Goal: Task Accomplishment & Management: Manage account settings

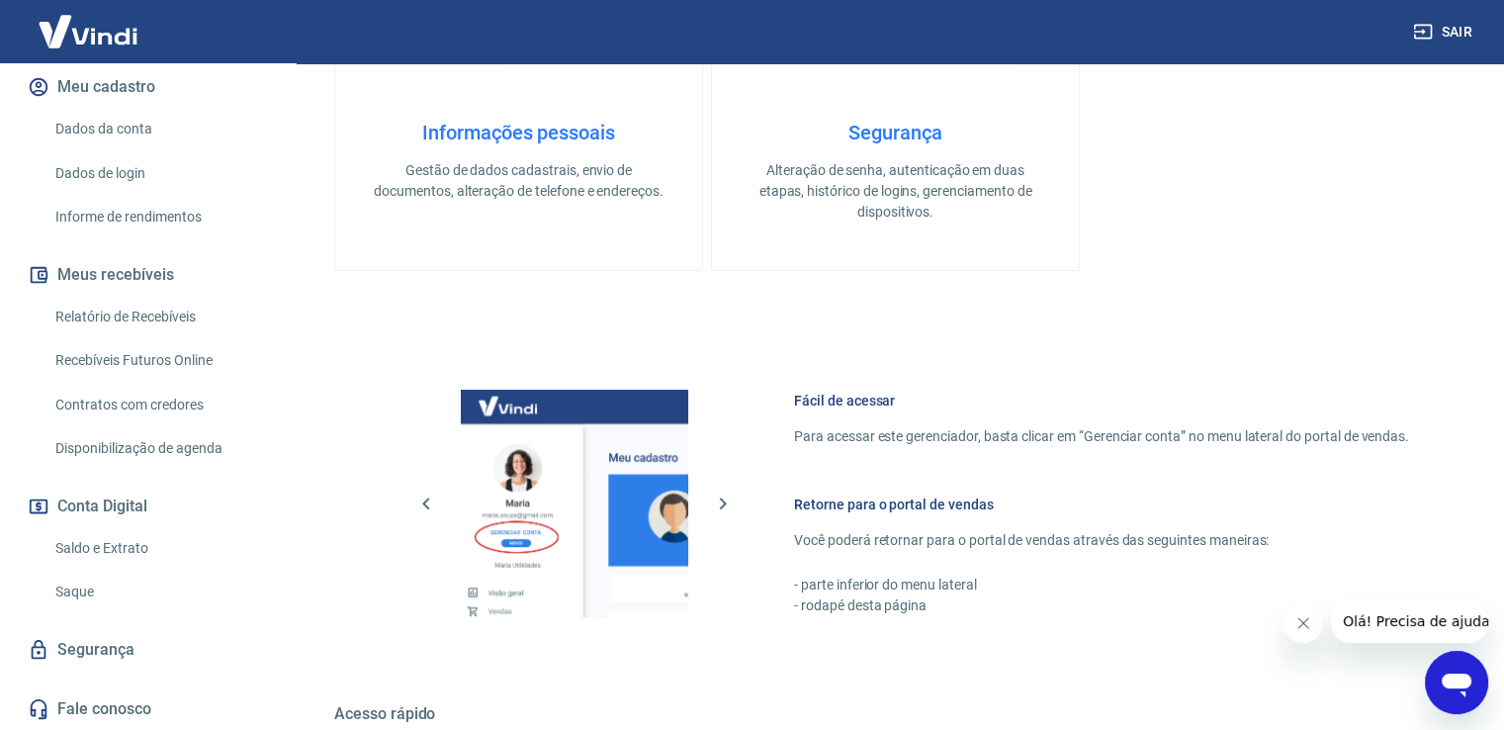
scroll to position [791, 0]
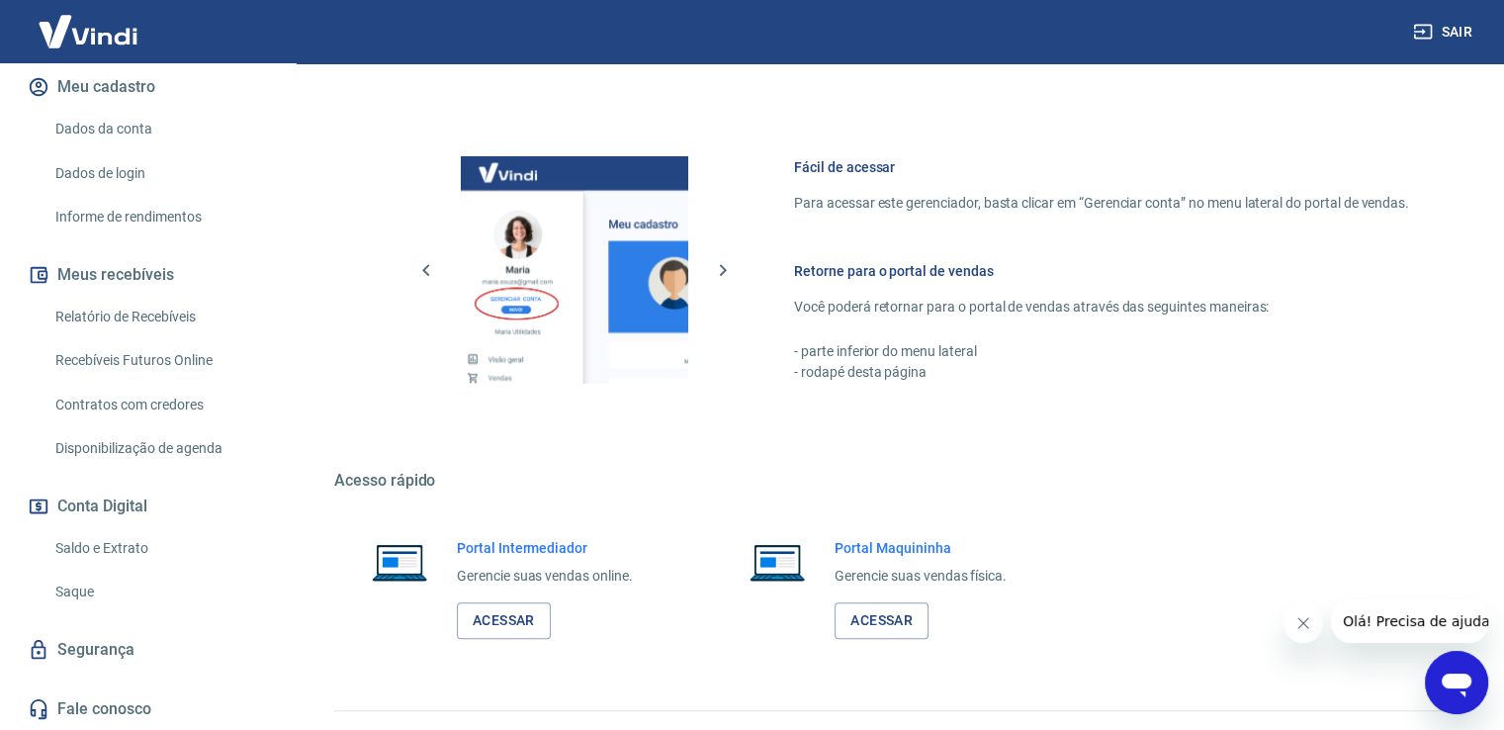
click at [79, 500] on button "Conta Digital" at bounding box center [148, 507] width 248 height 44
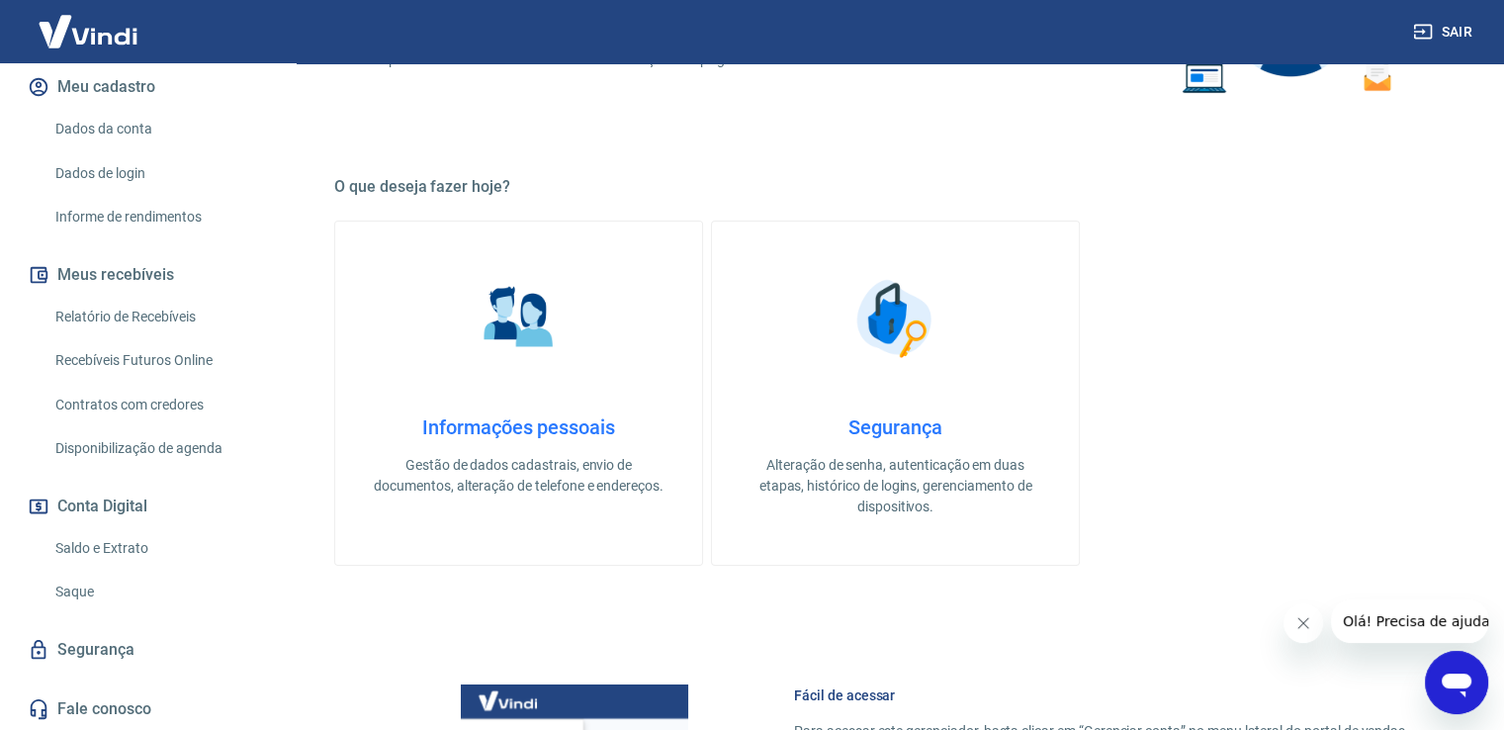
scroll to position [527, 0]
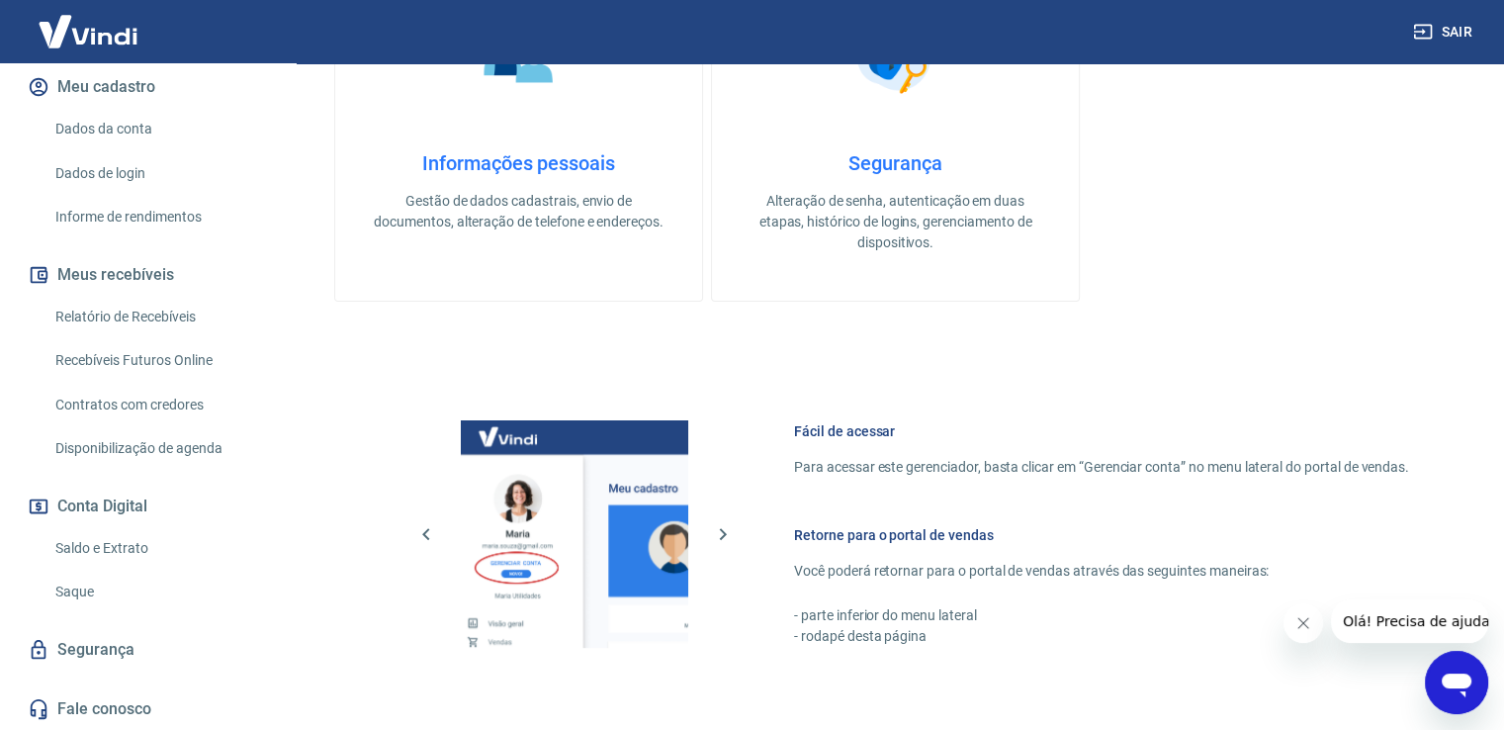
click at [521, 160] on h4 "Informações pessoais" at bounding box center [519, 163] width 304 height 24
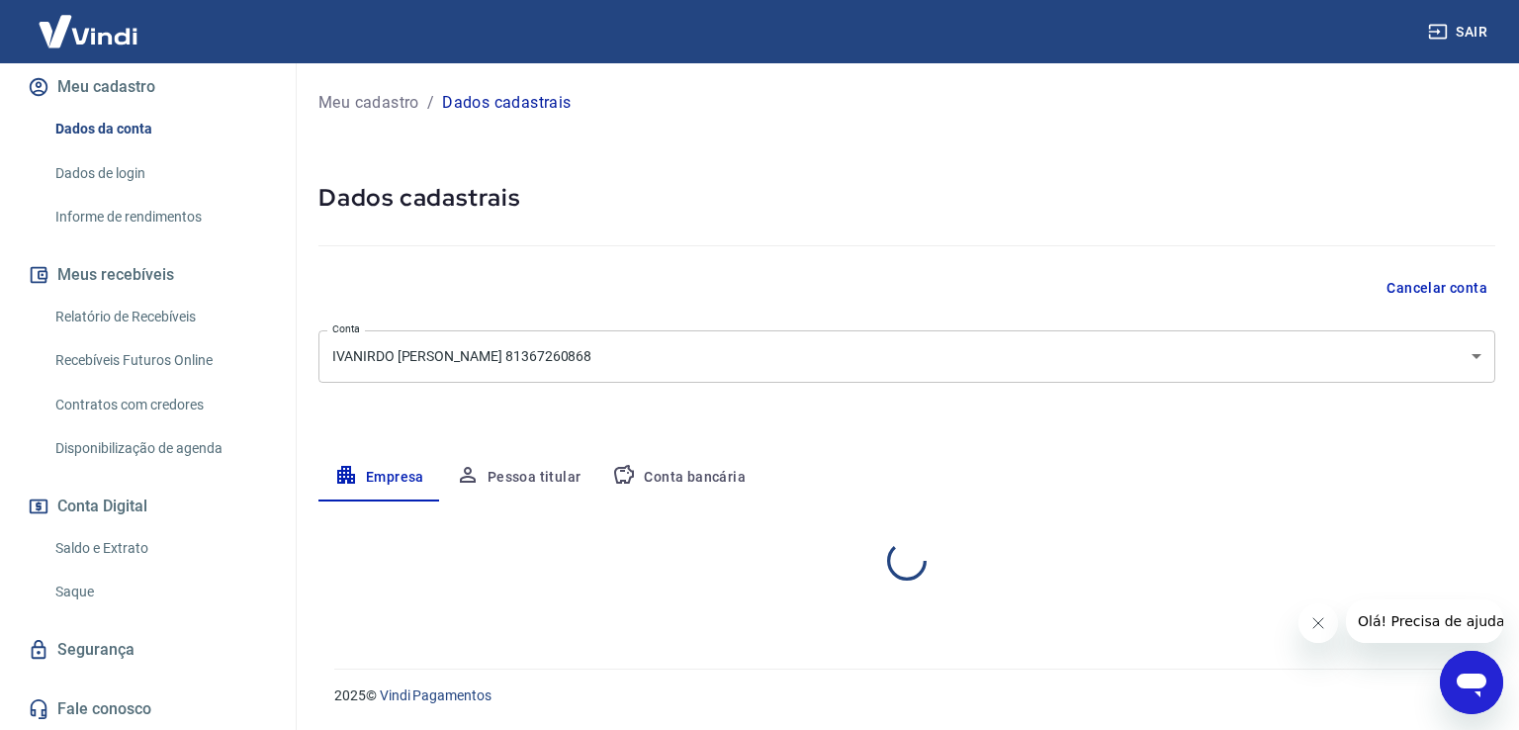
select select "PR"
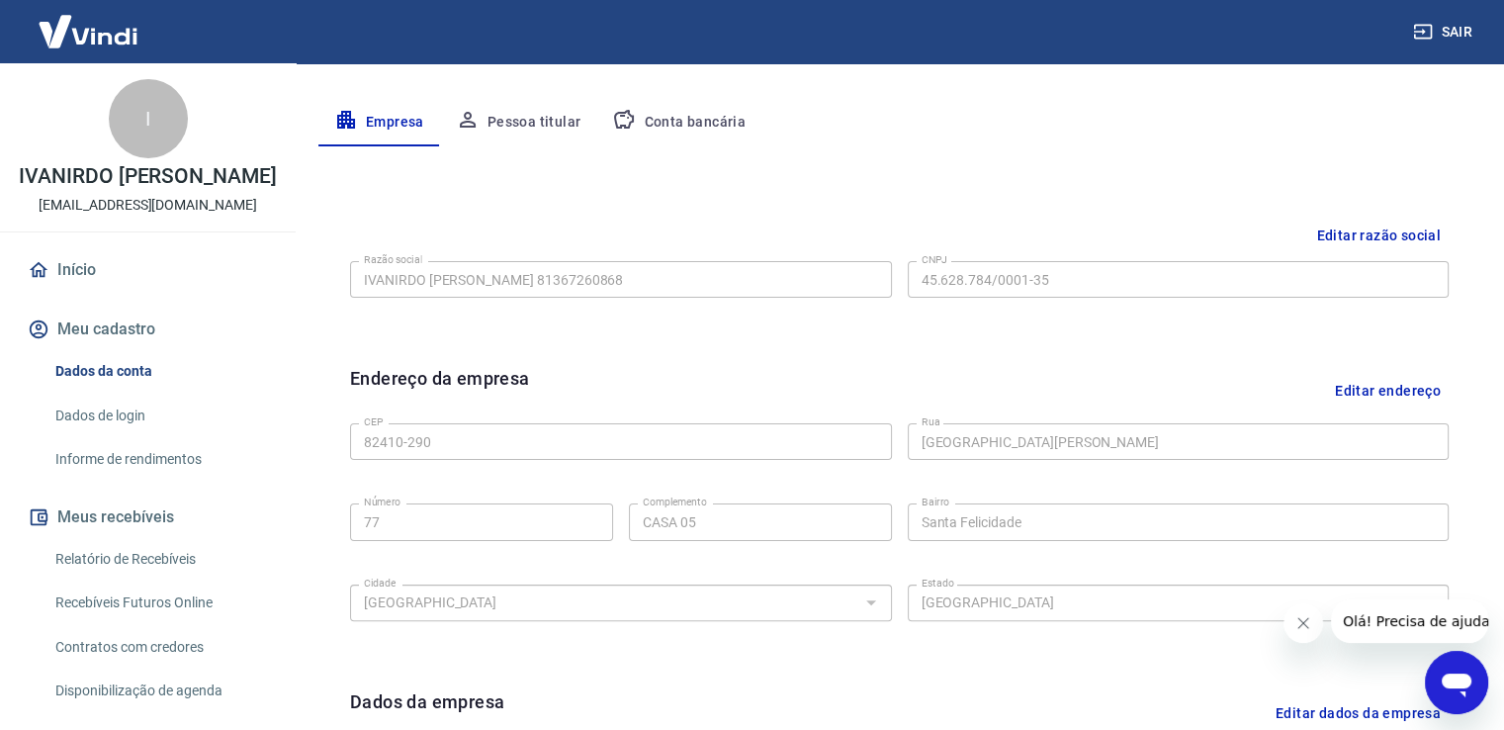
scroll to position [168, 0]
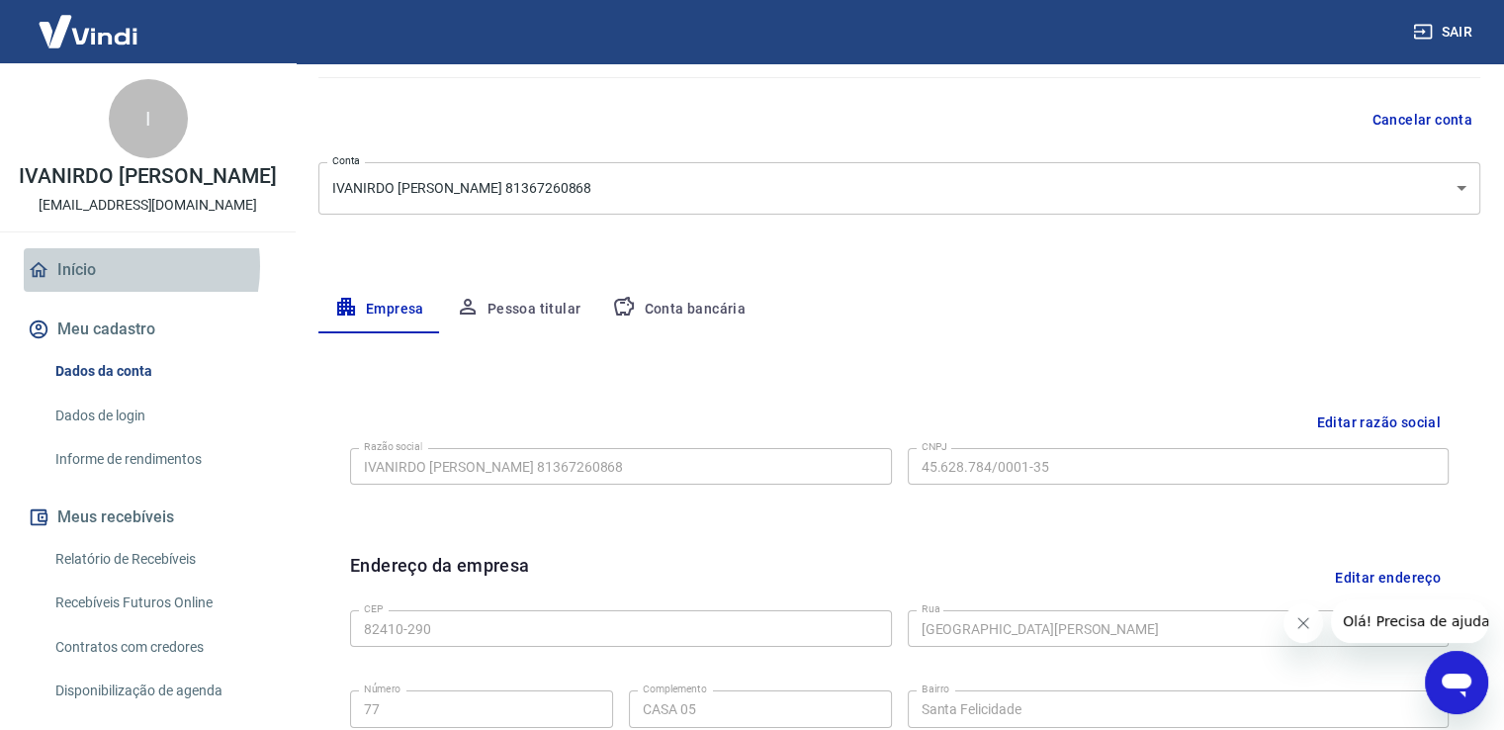
click at [97, 266] on link "Início" at bounding box center [148, 270] width 248 height 44
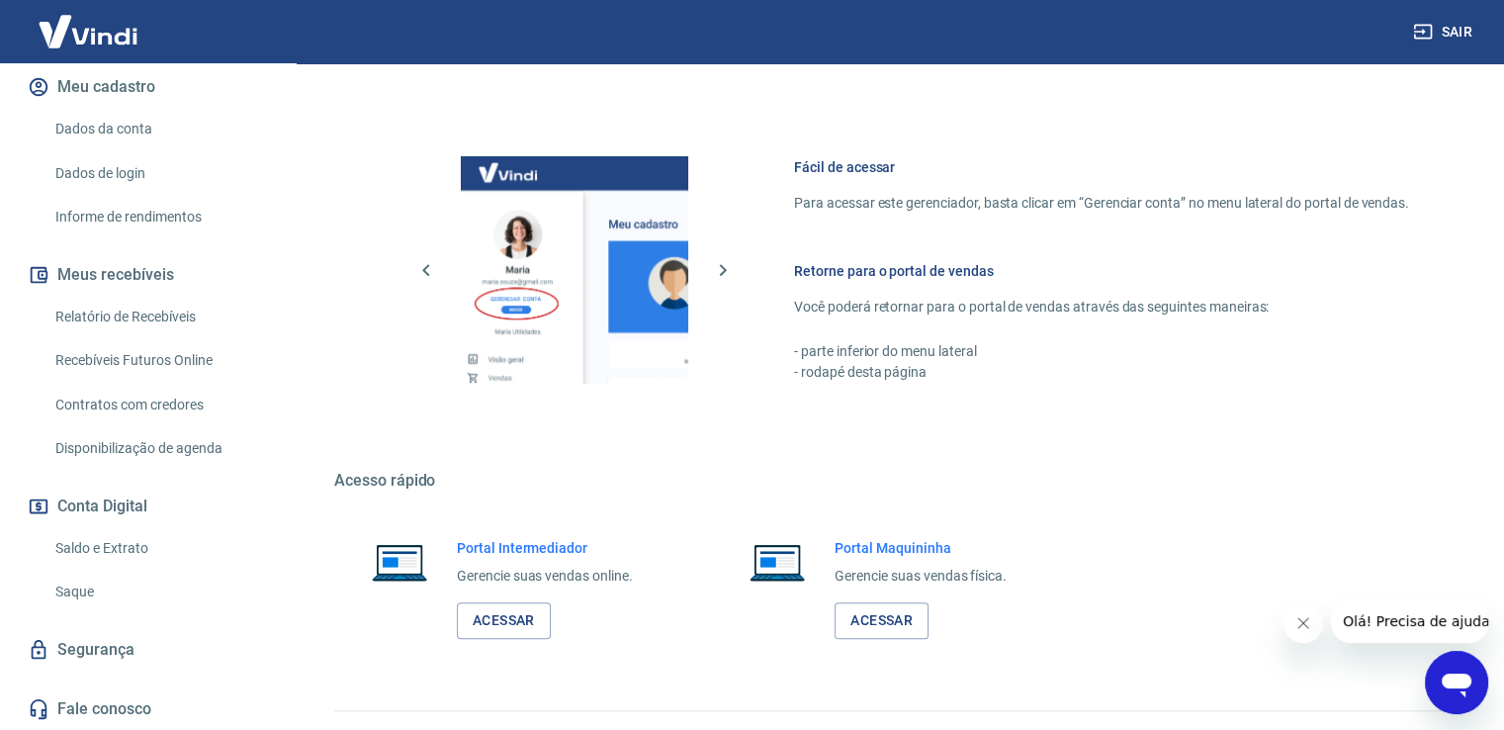
scroll to position [831, 0]
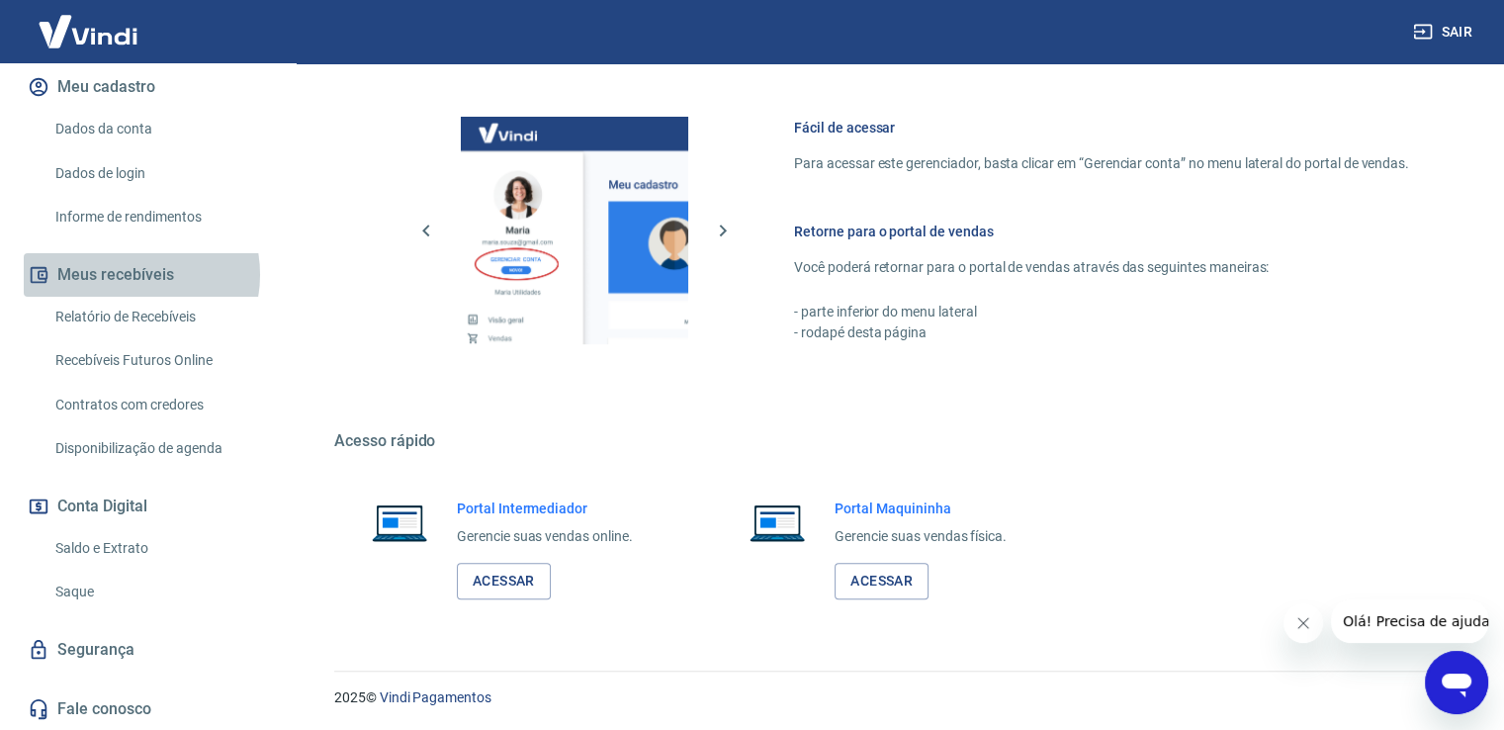
click at [126, 274] on button "Meus recebíveis" at bounding box center [148, 275] width 248 height 44
click at [106, 309] on link "Relatório de Recebíveis" at bounding box center [159, 317] width 225 height 41
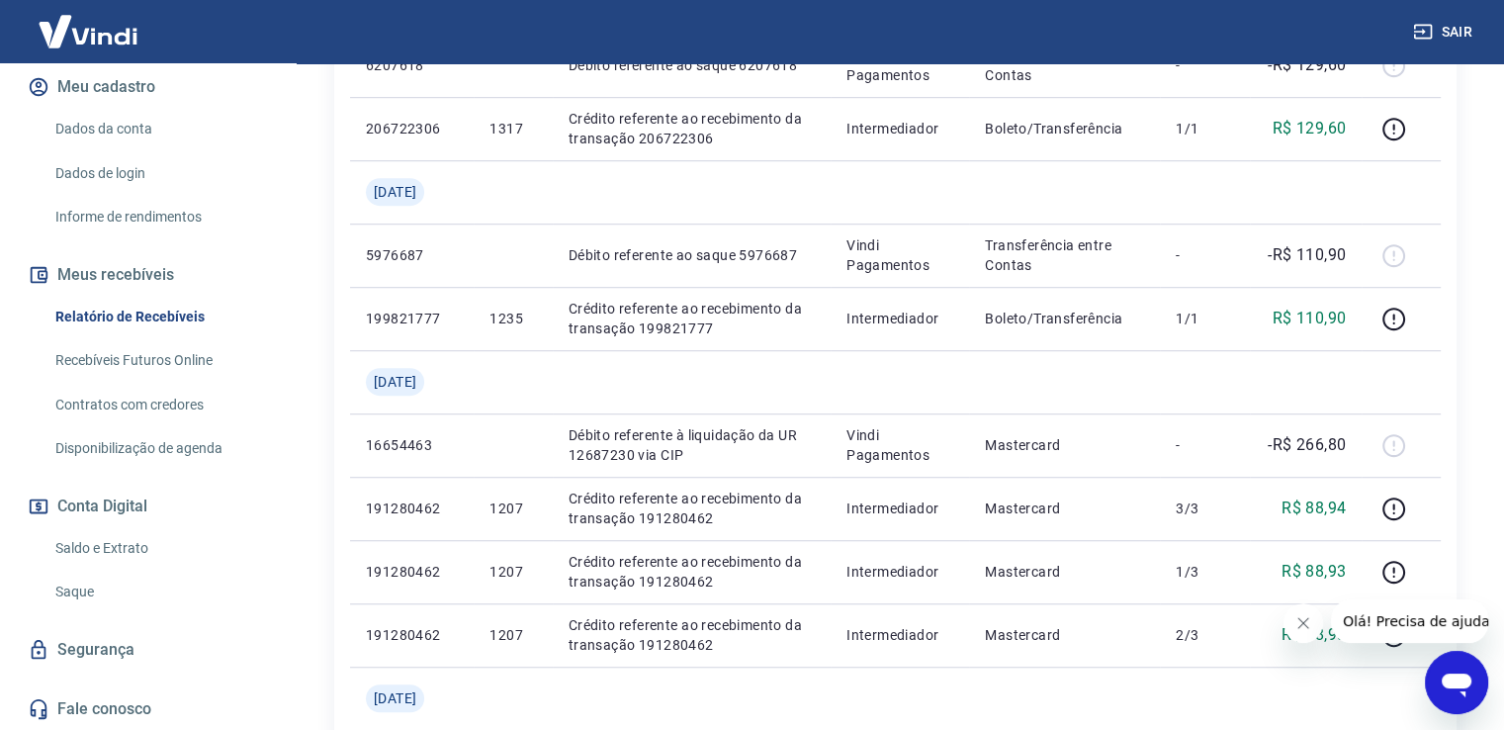
scroll to position [1583, 0]
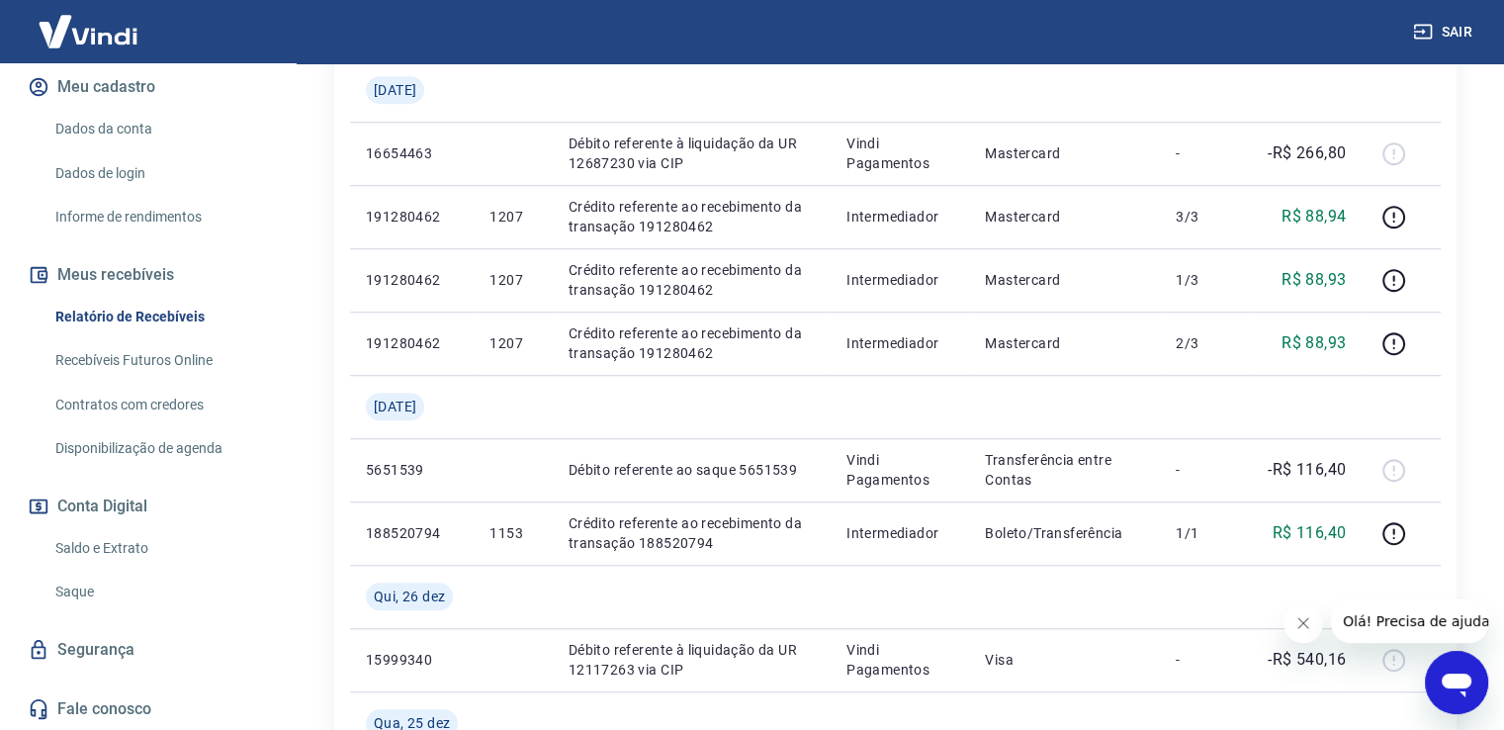
click at [87, 548] on link "Saldo e Extrato" at bounding box center [159, 548] width 225 height 41
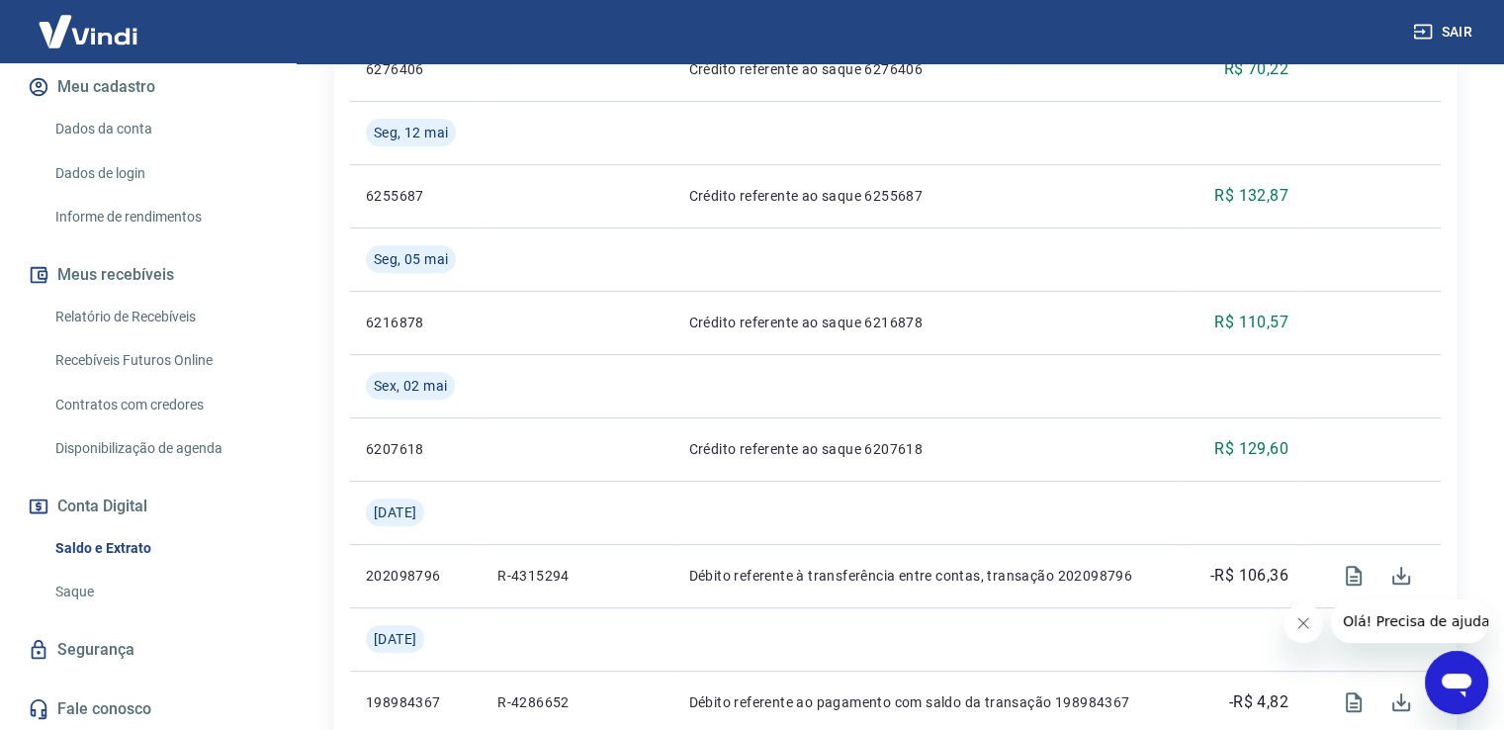
scroll to position [791, 0]
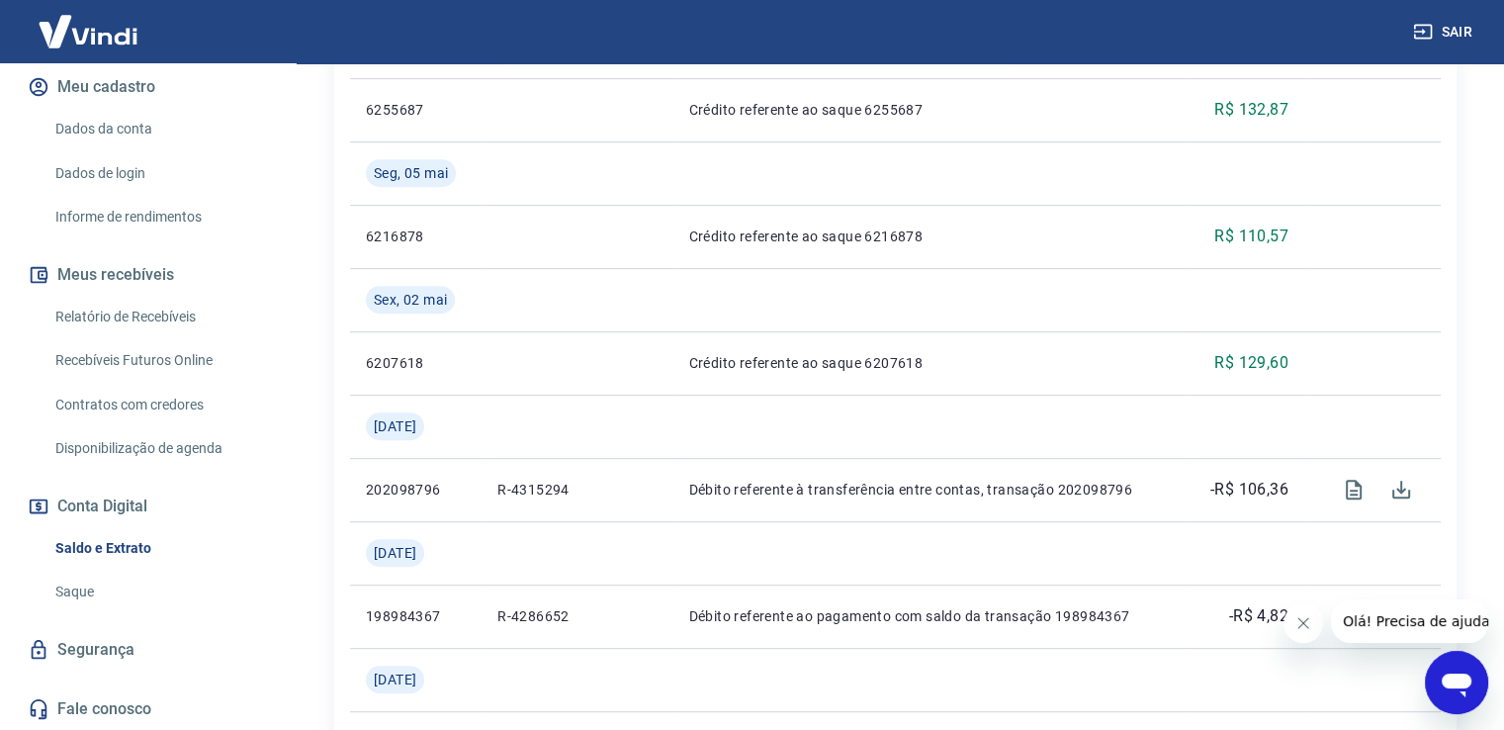
click at [1461, 689] on icon "Abrir janela de mensagens" at bounding box center [1457, 683] width 36 height 36
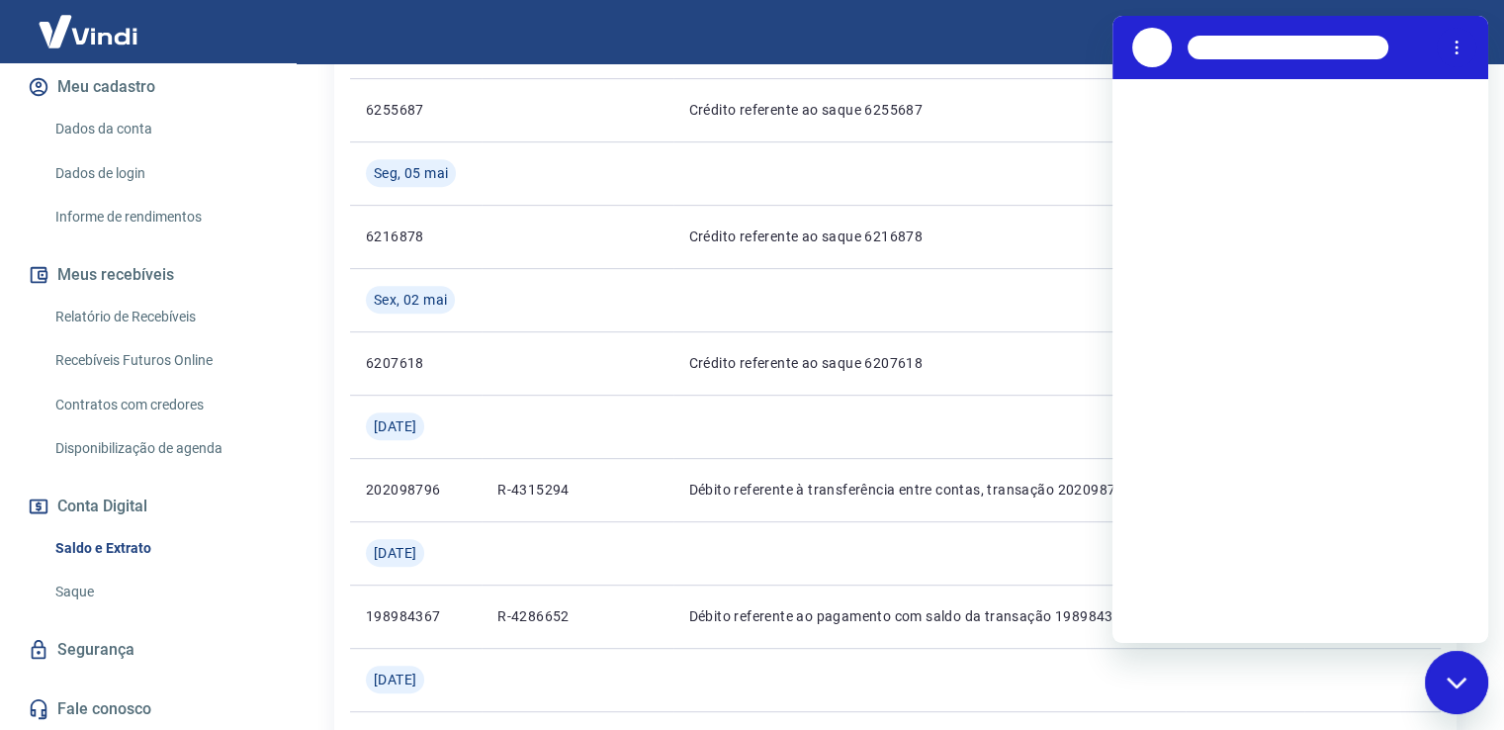
scroll to position [0, 0]
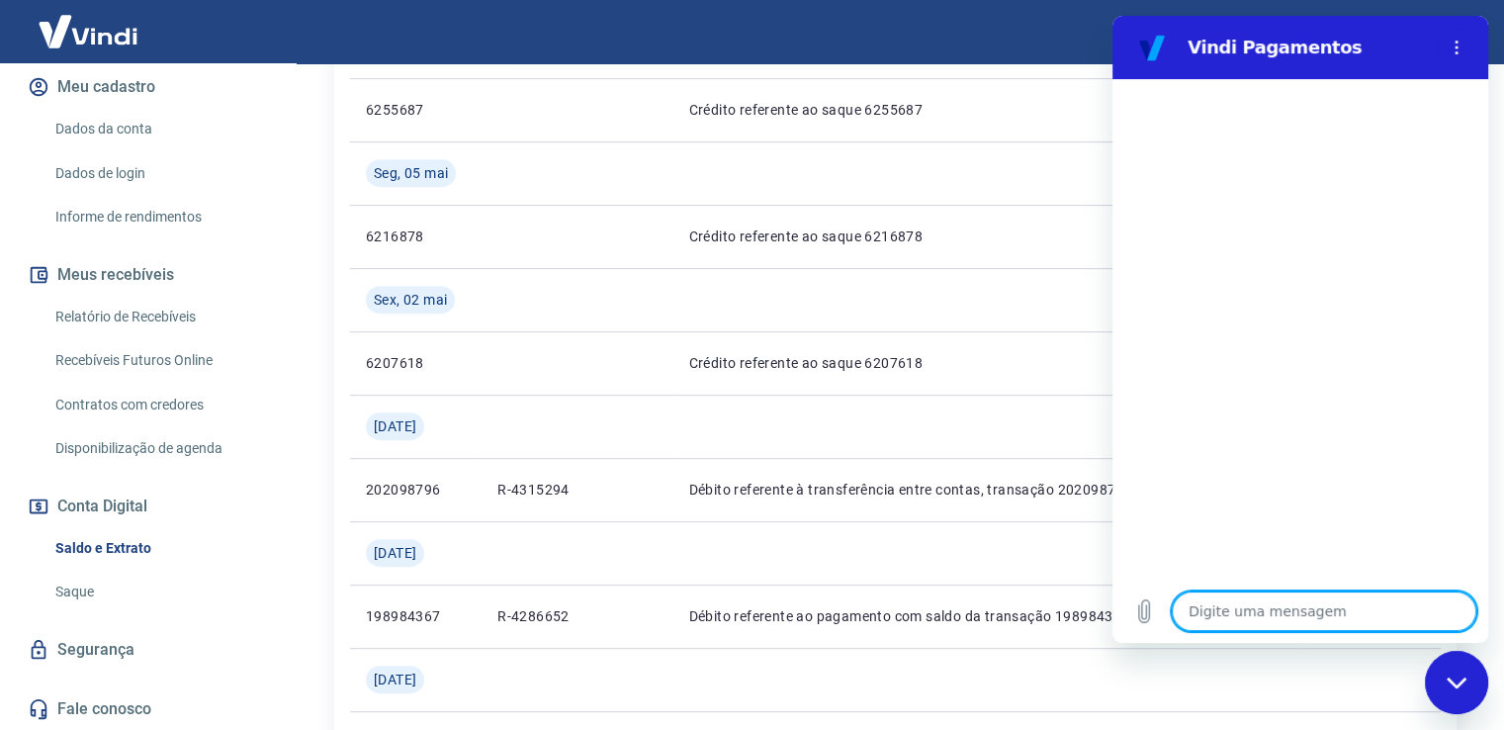
type textarea "v"
type textarea "x"
type textarea "ve"
type textarea "x"
type textarea "ver"
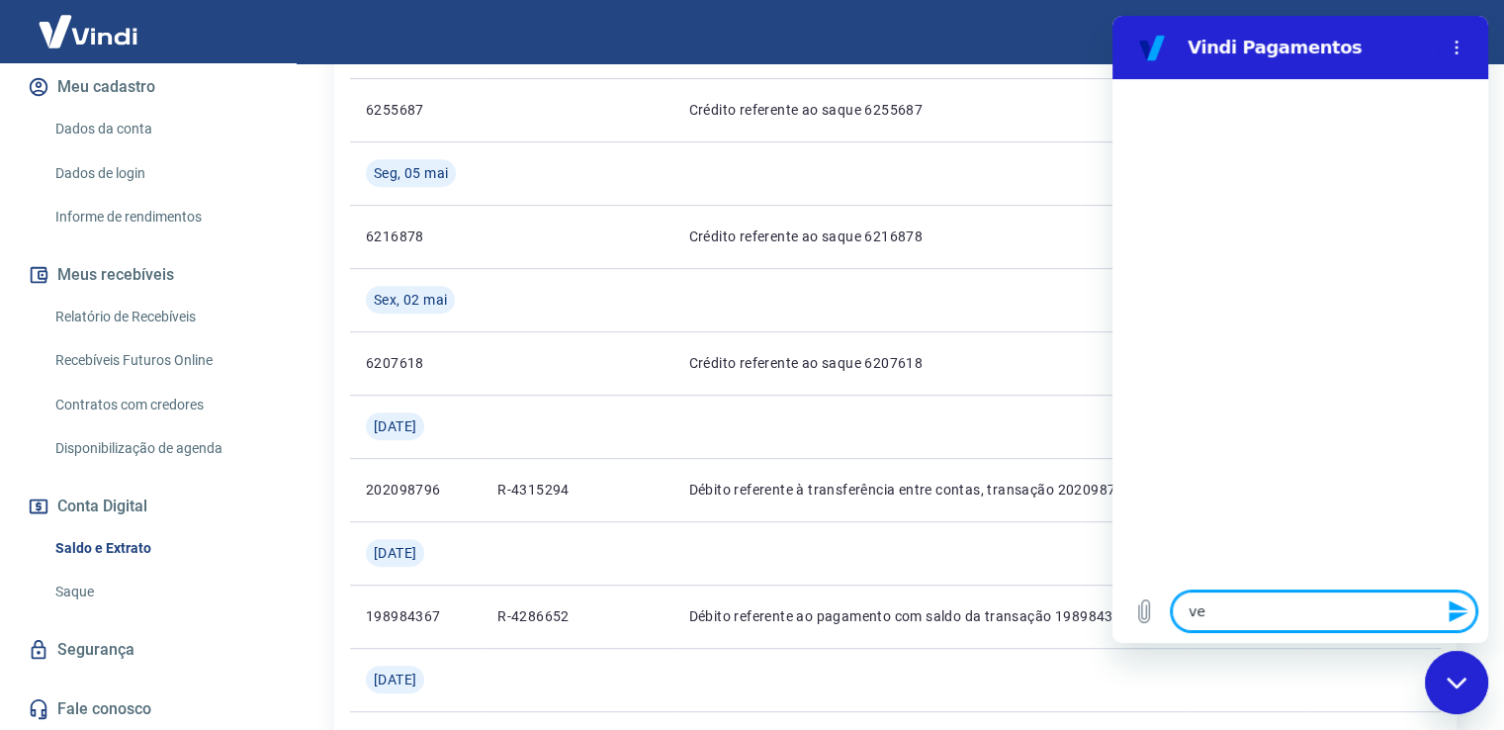
type textarea "x"
type textarea "veri"
type textarea "x"
type textarea "verif"
type textarea "x"
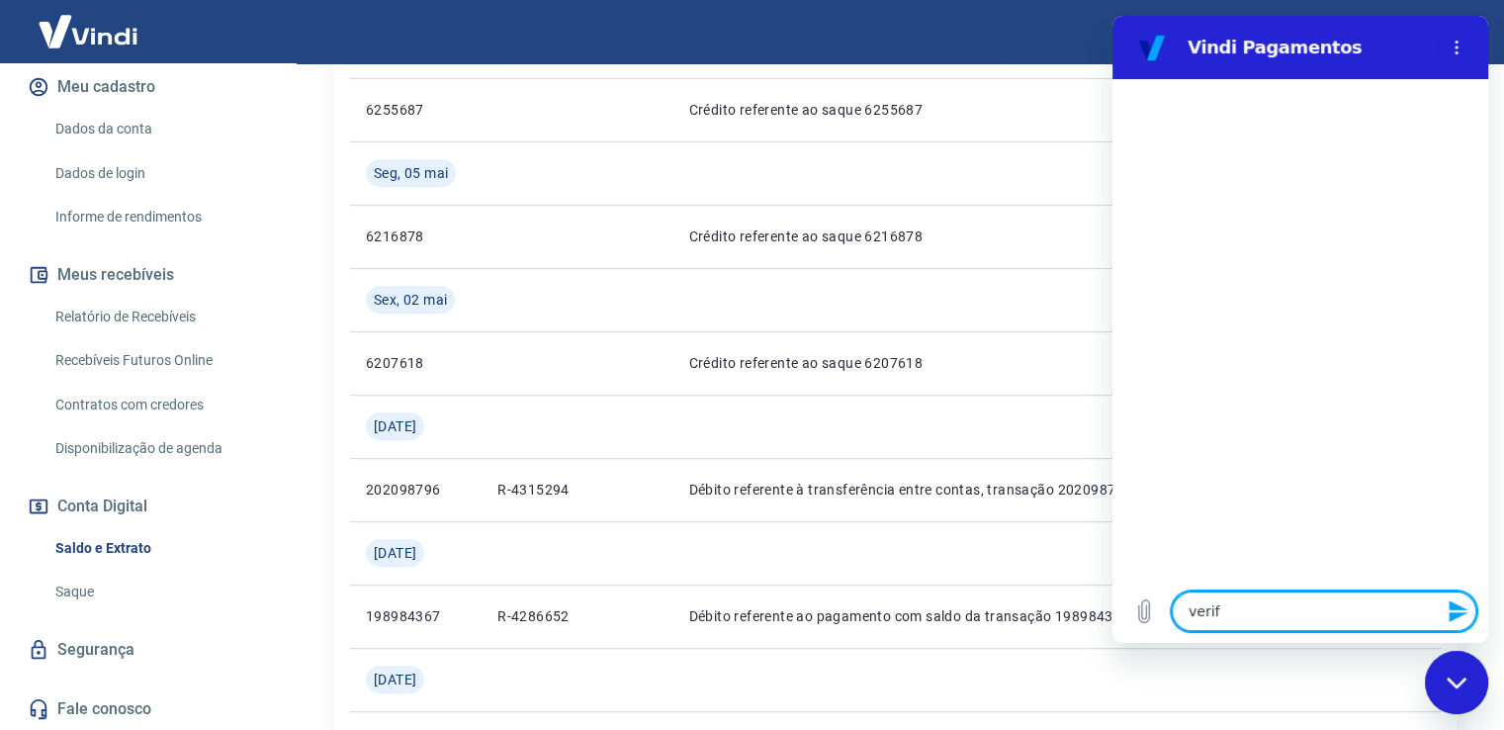
type textarea "verifi"
type textarea "x"
type textarea "verific"
type textarea "x"
type textarea "verifica"
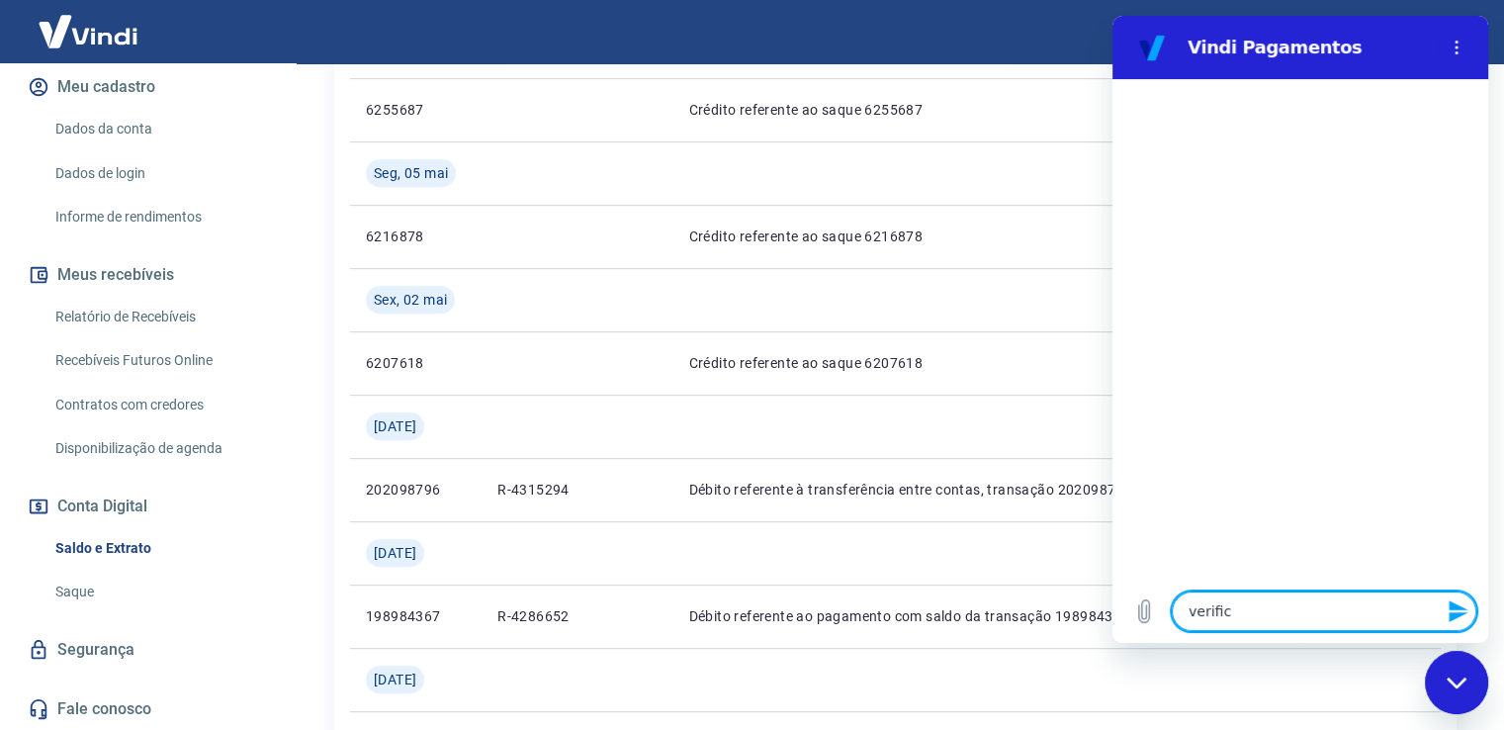
type textarea "x"
type textarea "verificaç"
type textarea "x"
type textarea "verificaçã"
type textarea "x"
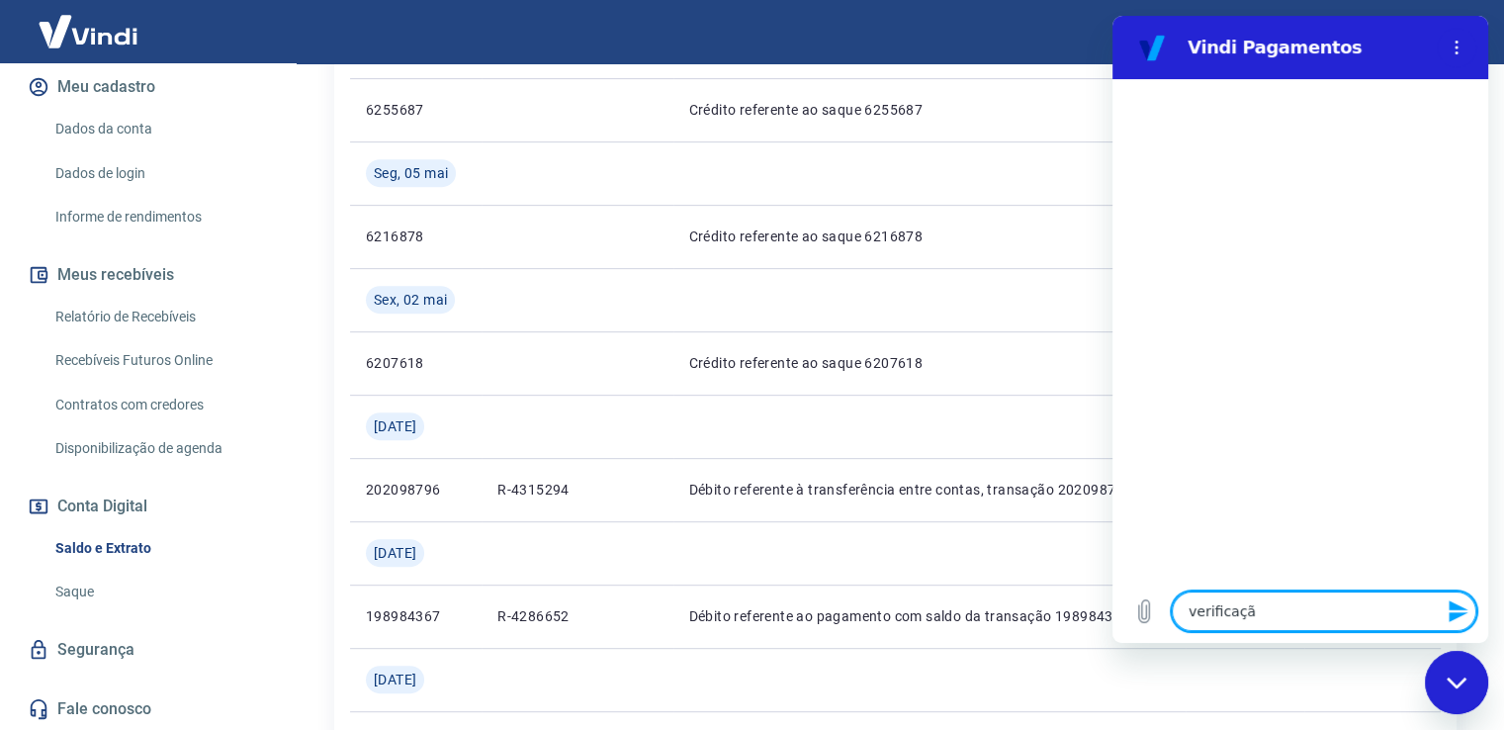
type textarea "verificação"
type textarea "x"
type textarea "verificação"
type textarea "x"
type textarea "verificação d"
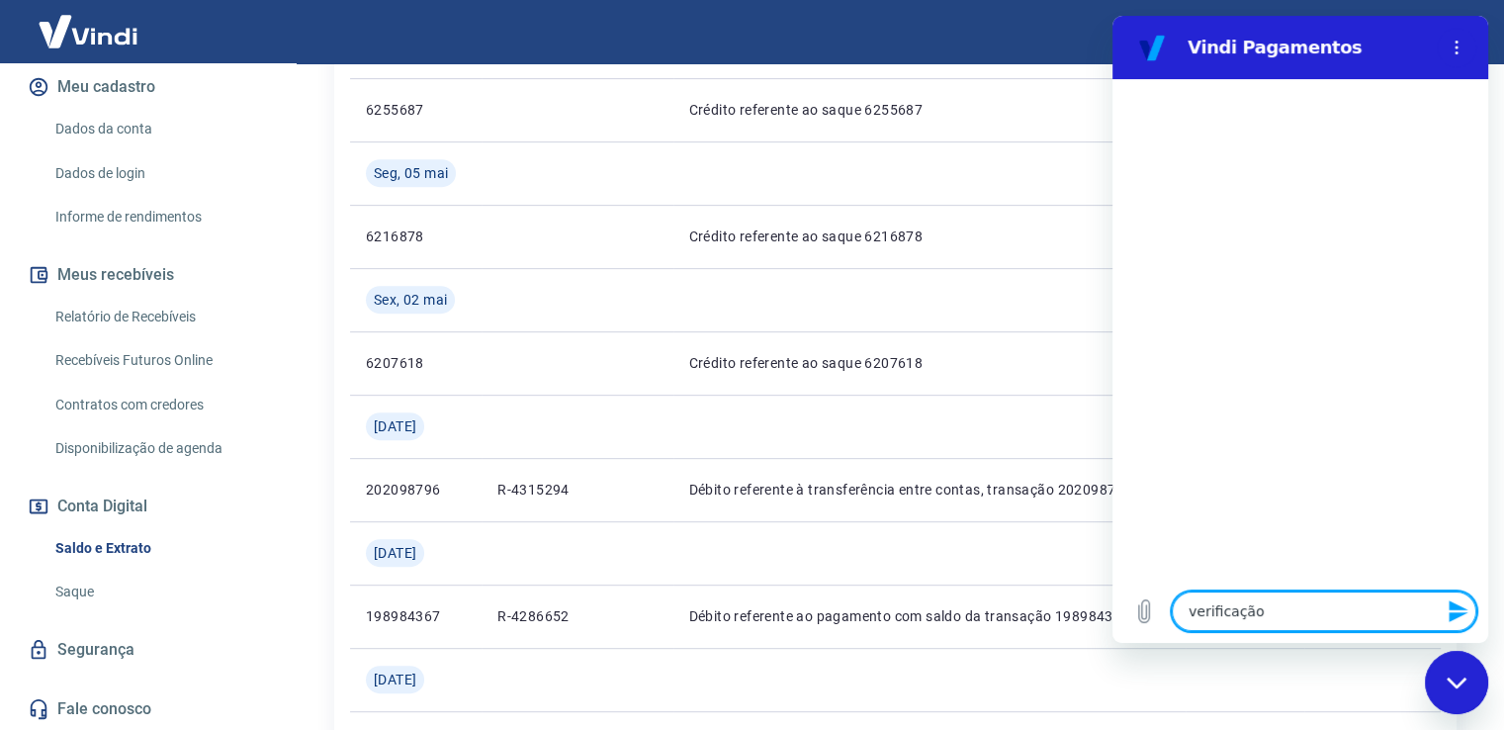
type textarea "x"
type textarea "verificação de"
type textarea "x"
type textarea "verificação de"
type textarea "x"
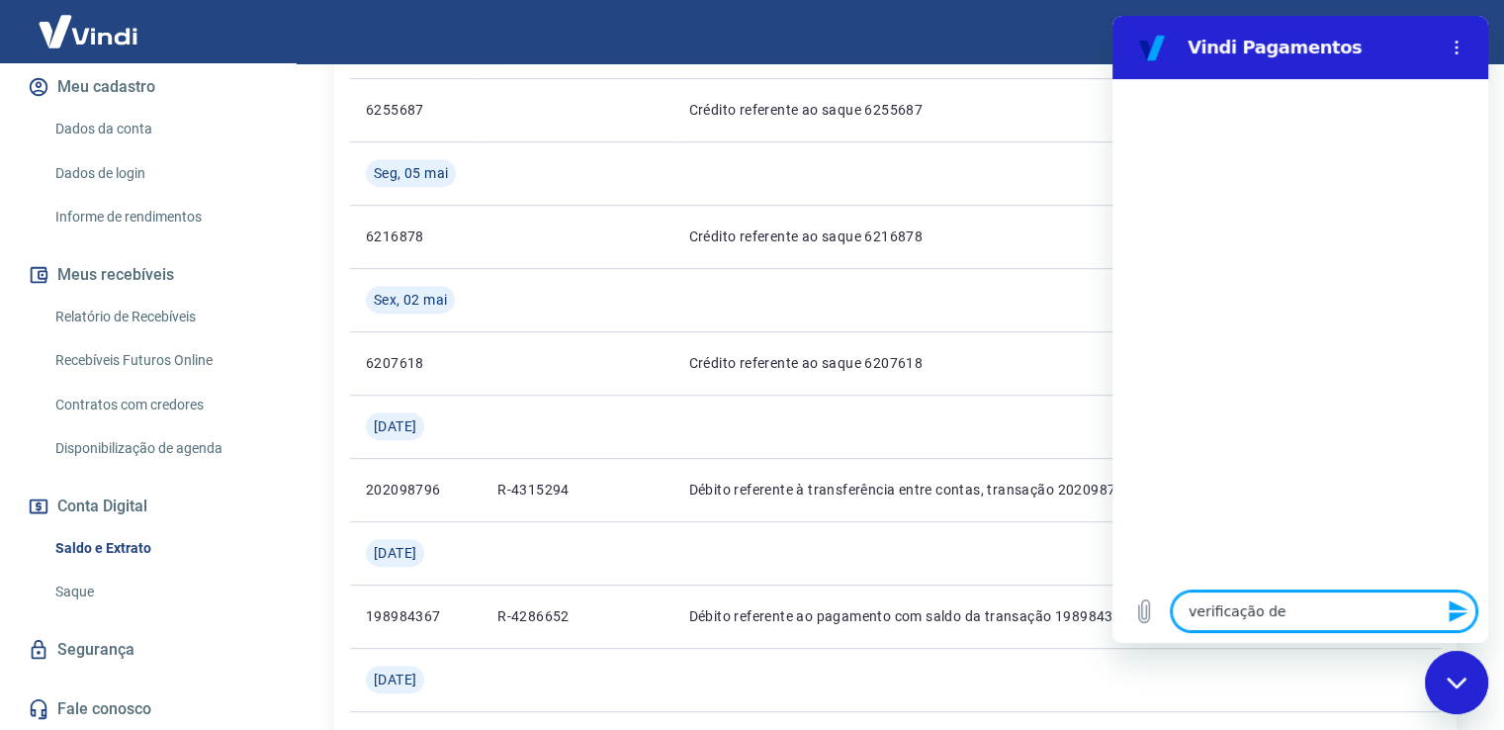
type textarea "verificação de c"
type textarea "x"
type textarea "verificação de co"
type textarea "x"
type textarea "verificação de con"
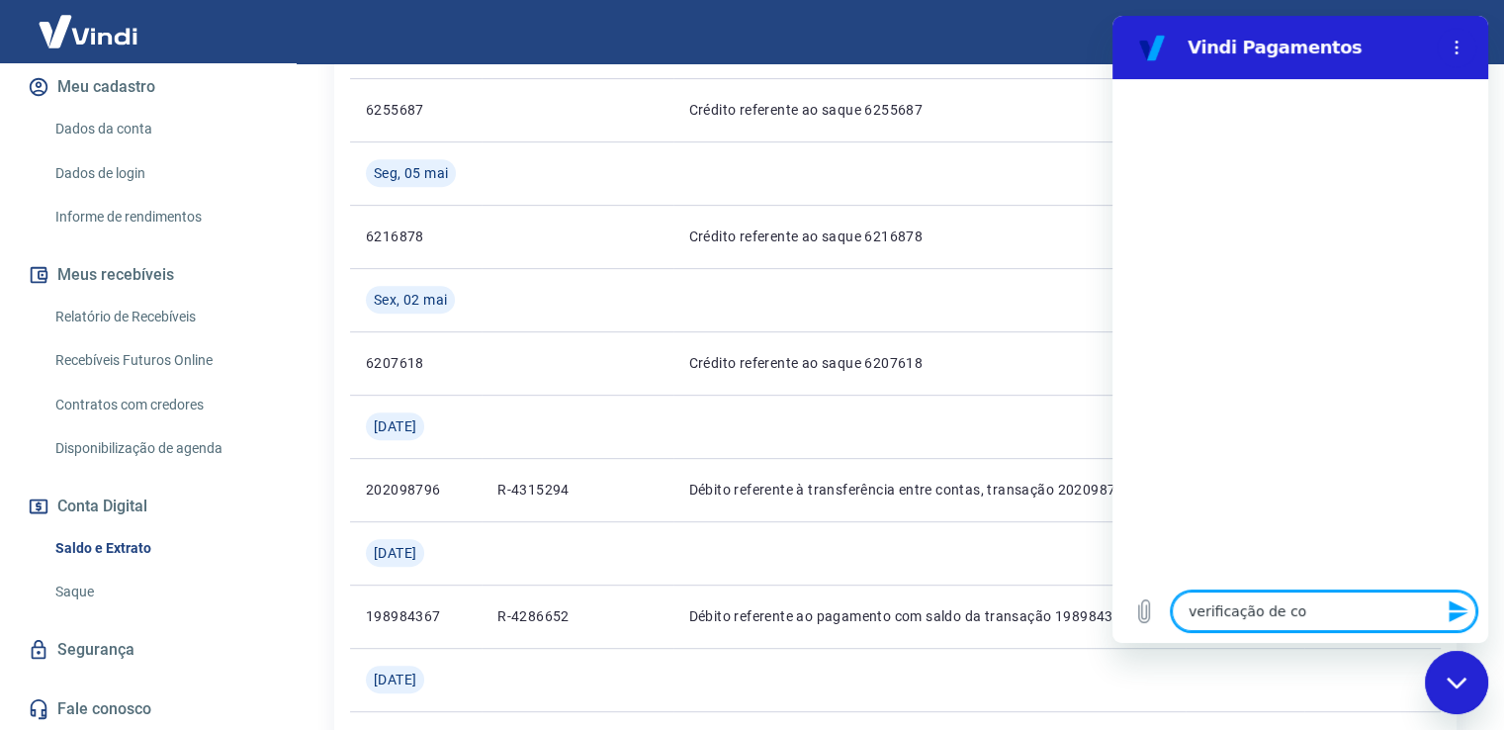
type textarea "x"
type textarea "verificação de cont"
type textarea "x"
type textarea "verificação de conta"
type textarea "x"
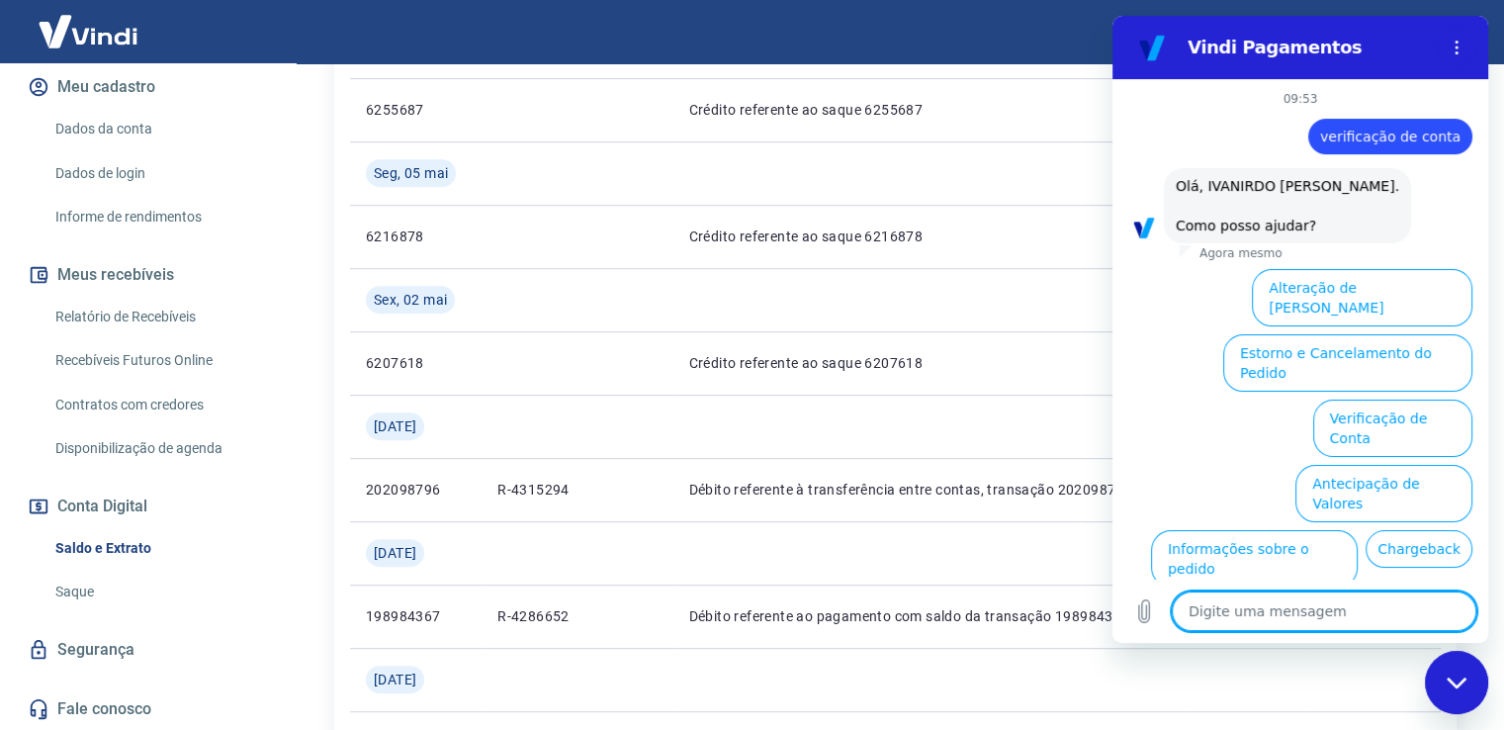
scroll to position [92, 0]
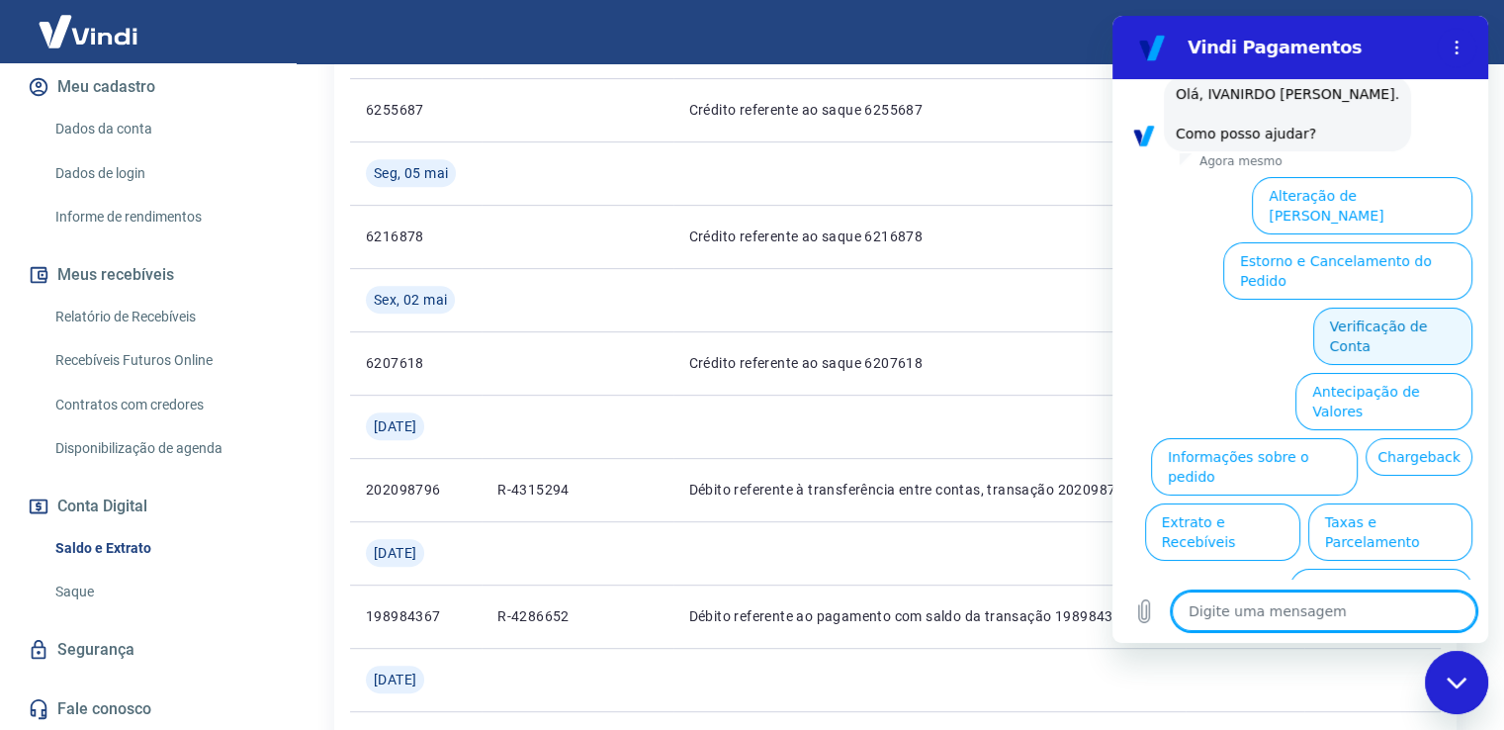
click at [1377, 308] on button "Verificação de Conta" at bounding box center [1392, 336] width 159 height 57
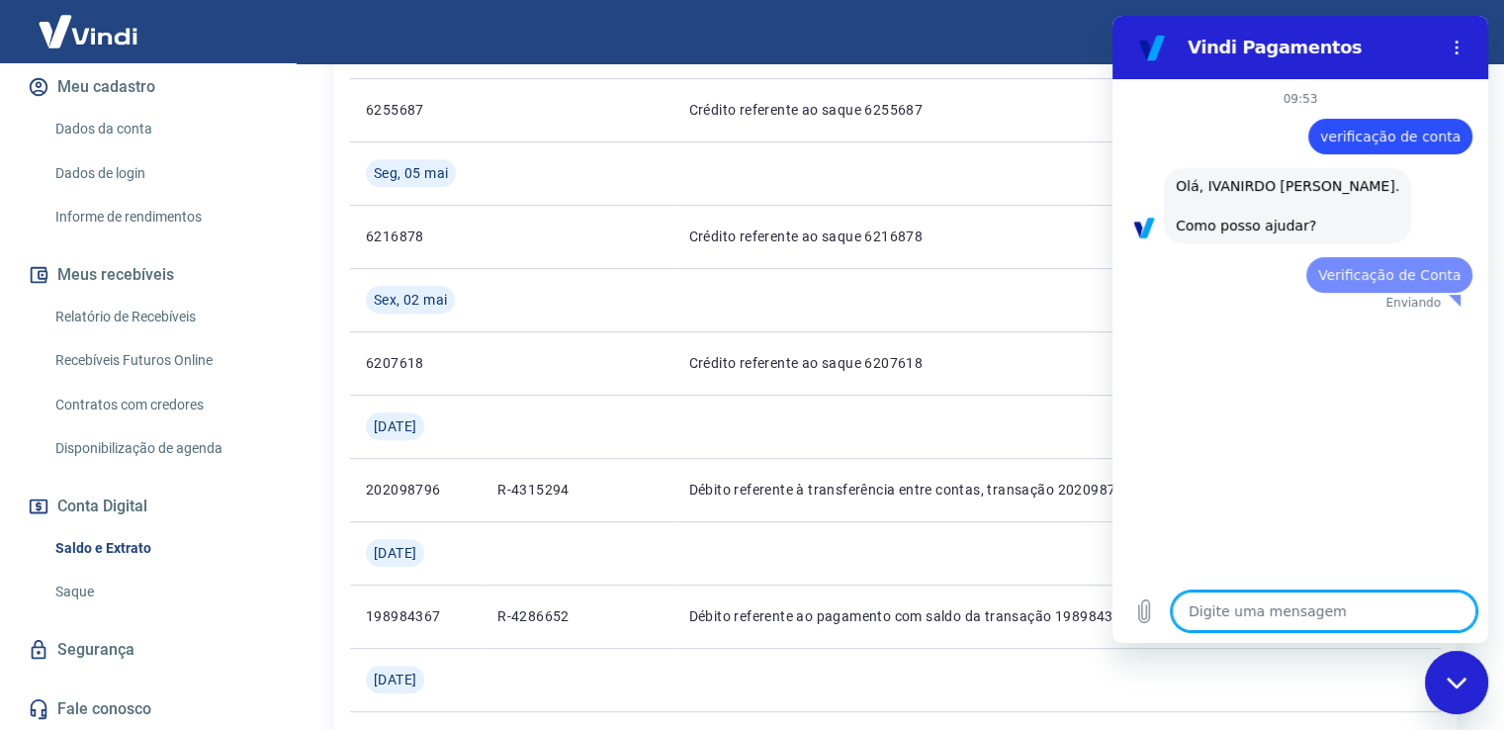
scroll to position [0, 0]
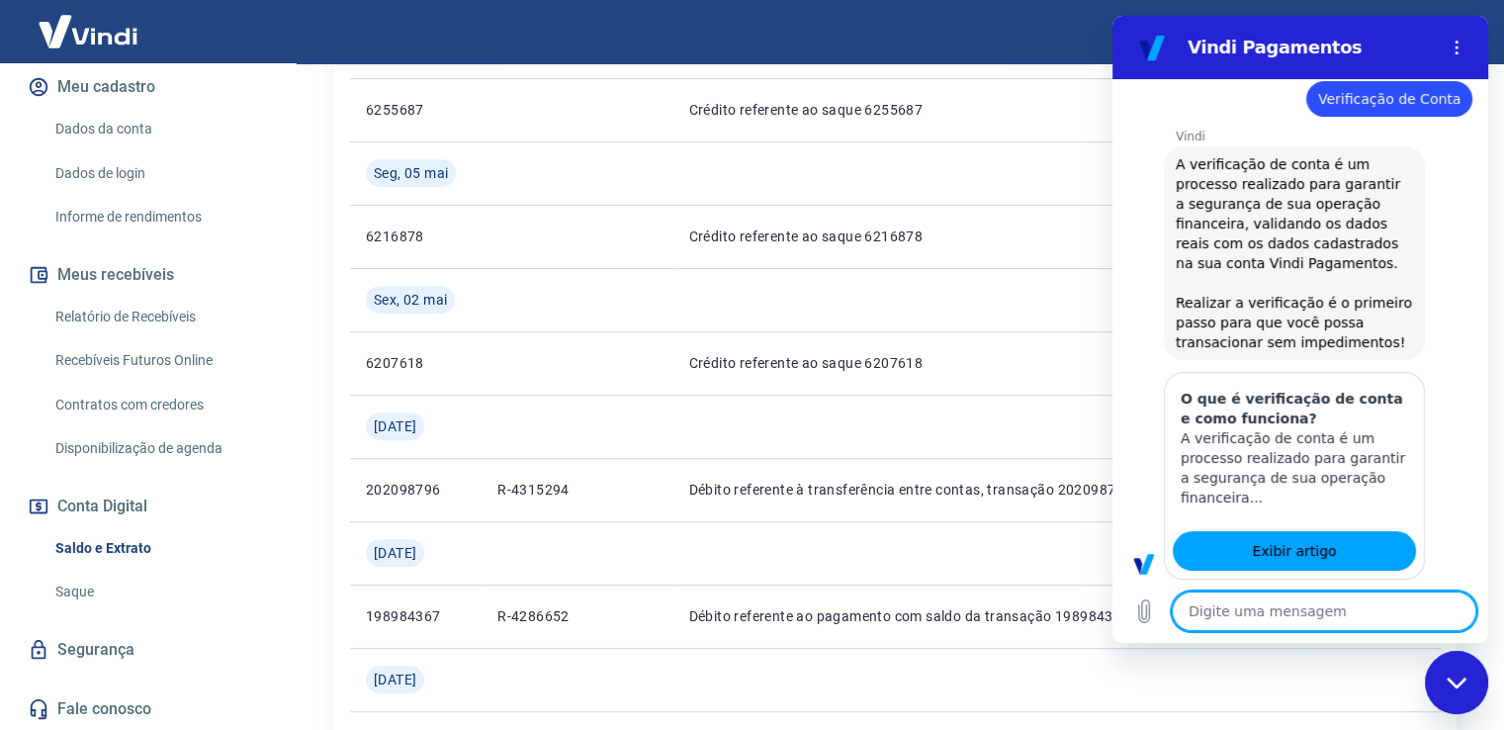
type textarea "x"
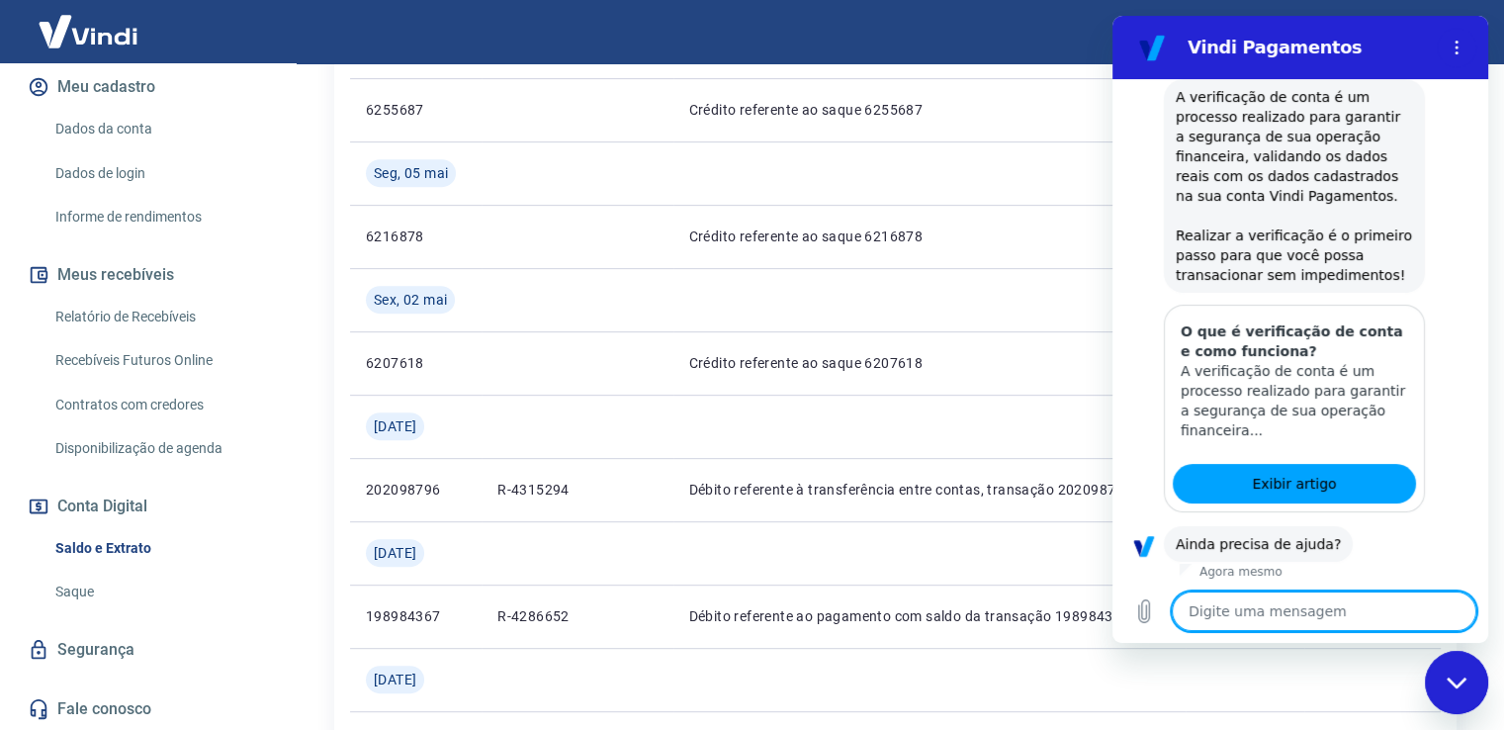
scroll to position [291, 0]
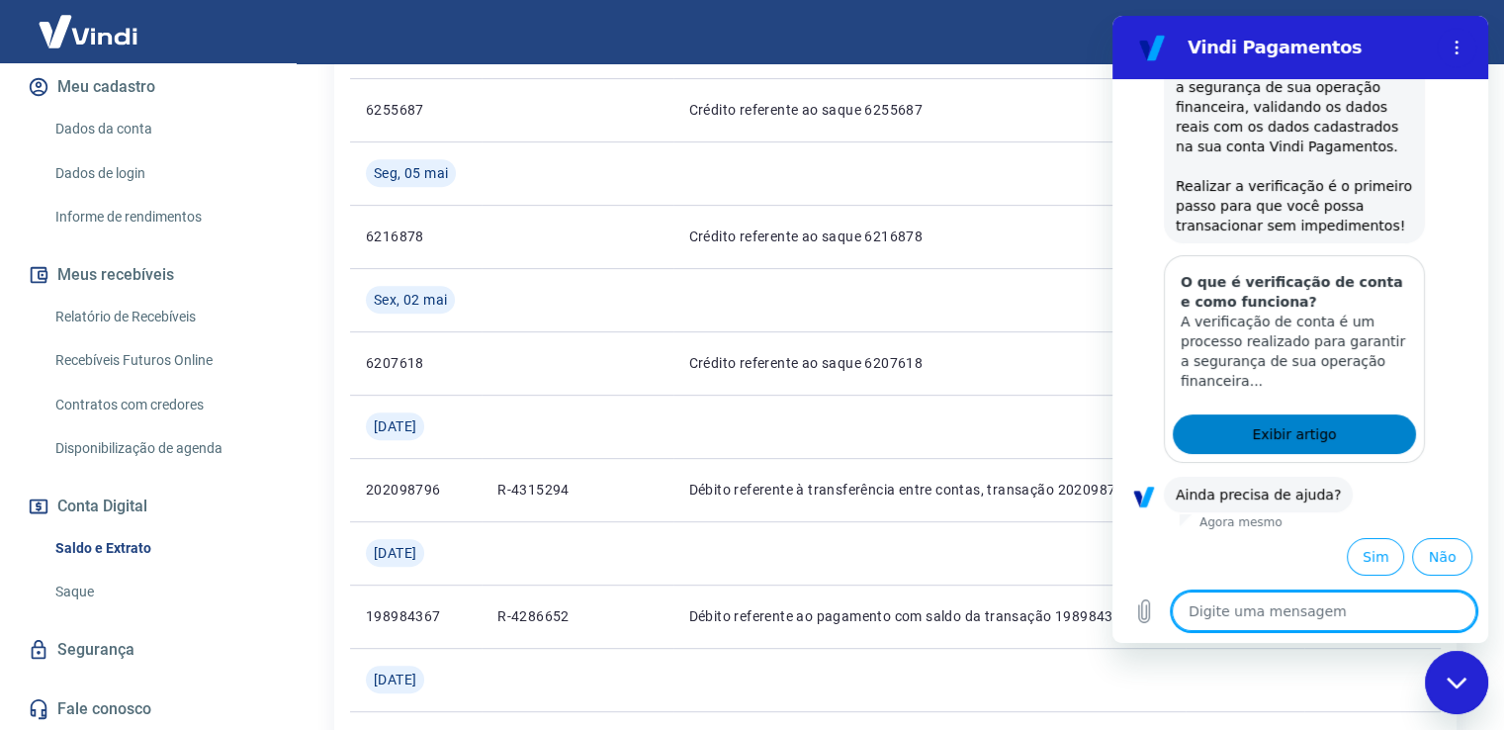
click at [1273, 439] on span "Exibir artigo" at bounding box center [1294, 434] width 84 height 24
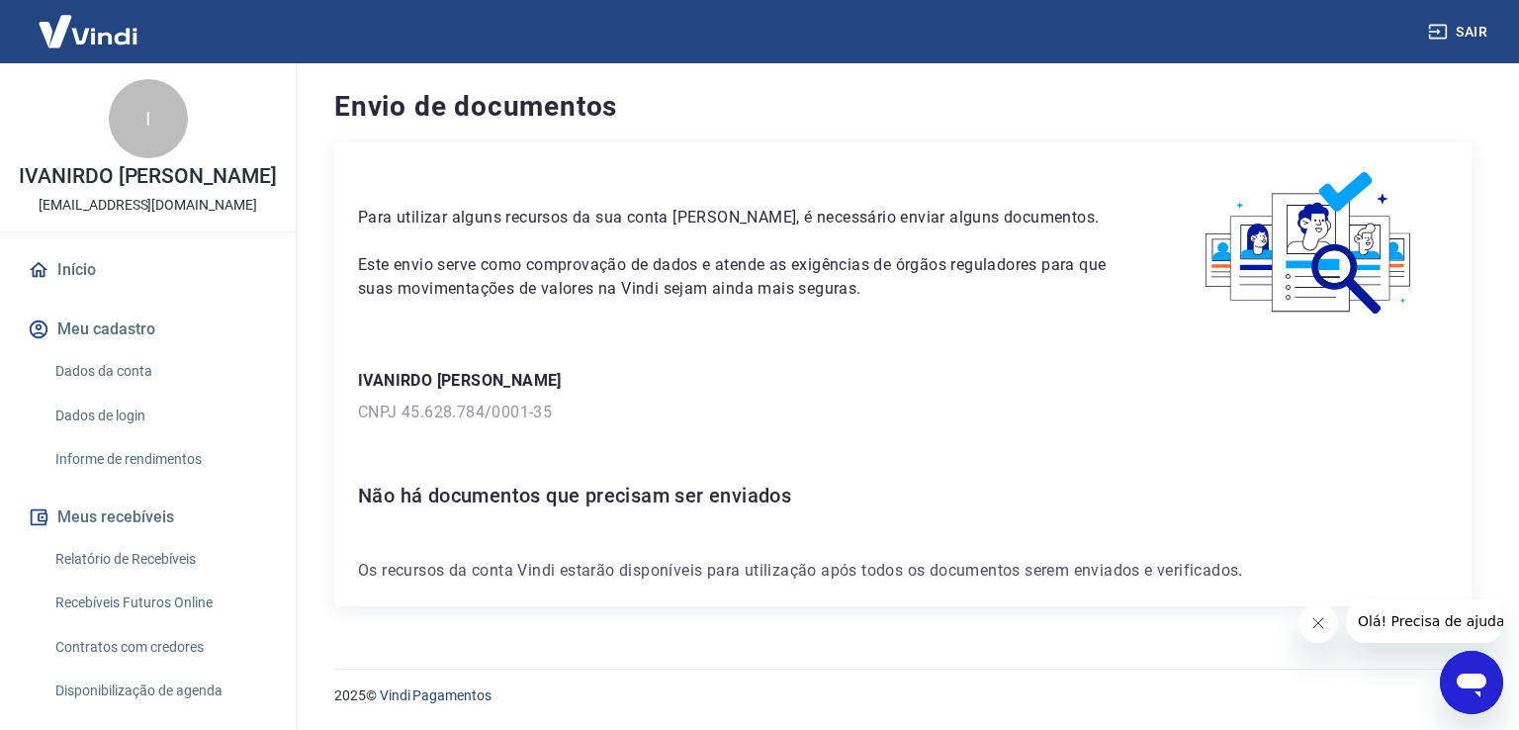
click at [1305, 258] on img at bounding box center [1310, 243] width 276 height 155
click at [120, 365] on link "Dados da conta" at bounding box center [159, 371] width 225 height 41
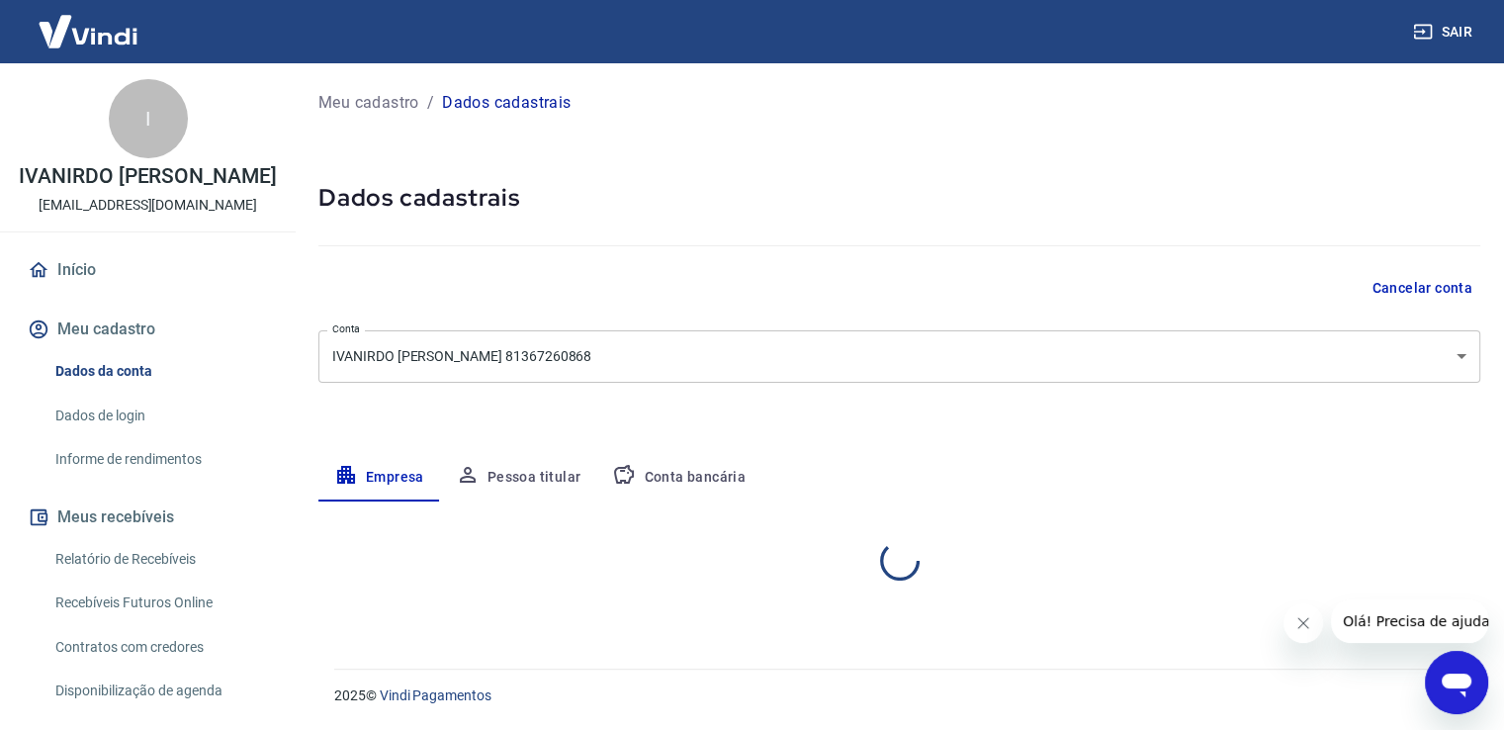
select select "PR"
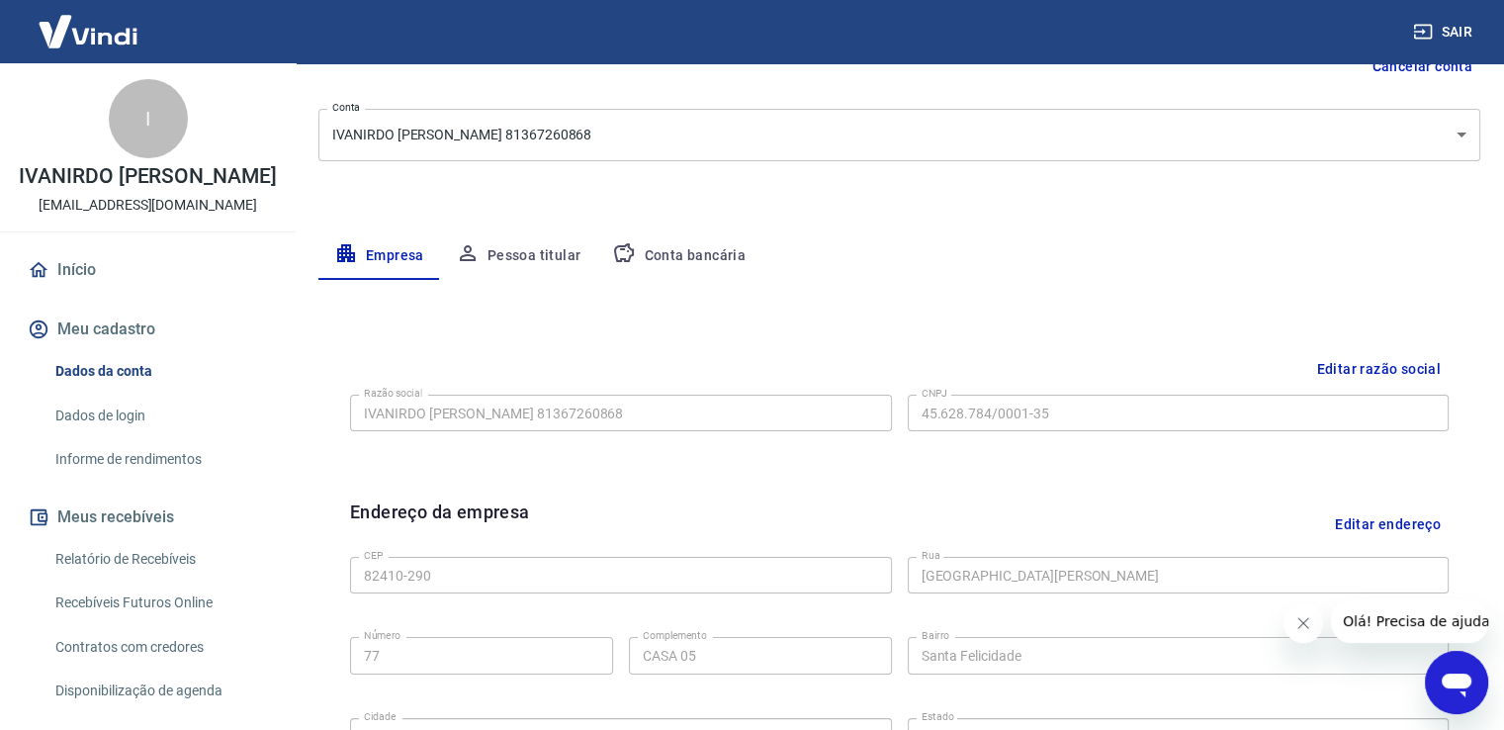
scroll to position [263, 0]
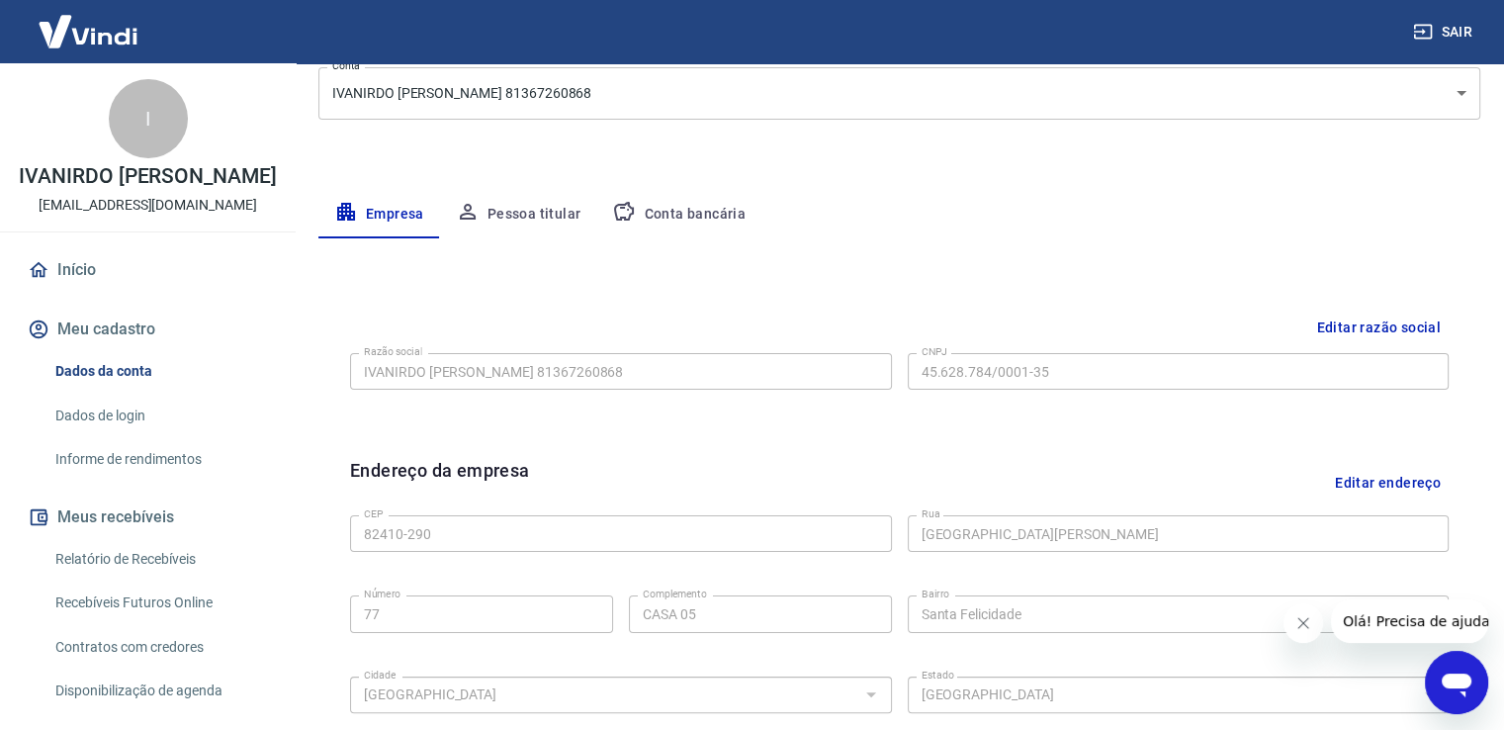
click at [508, 208] on button "Pessoa titular" at bounding box center [518, 214] width 157 height 47
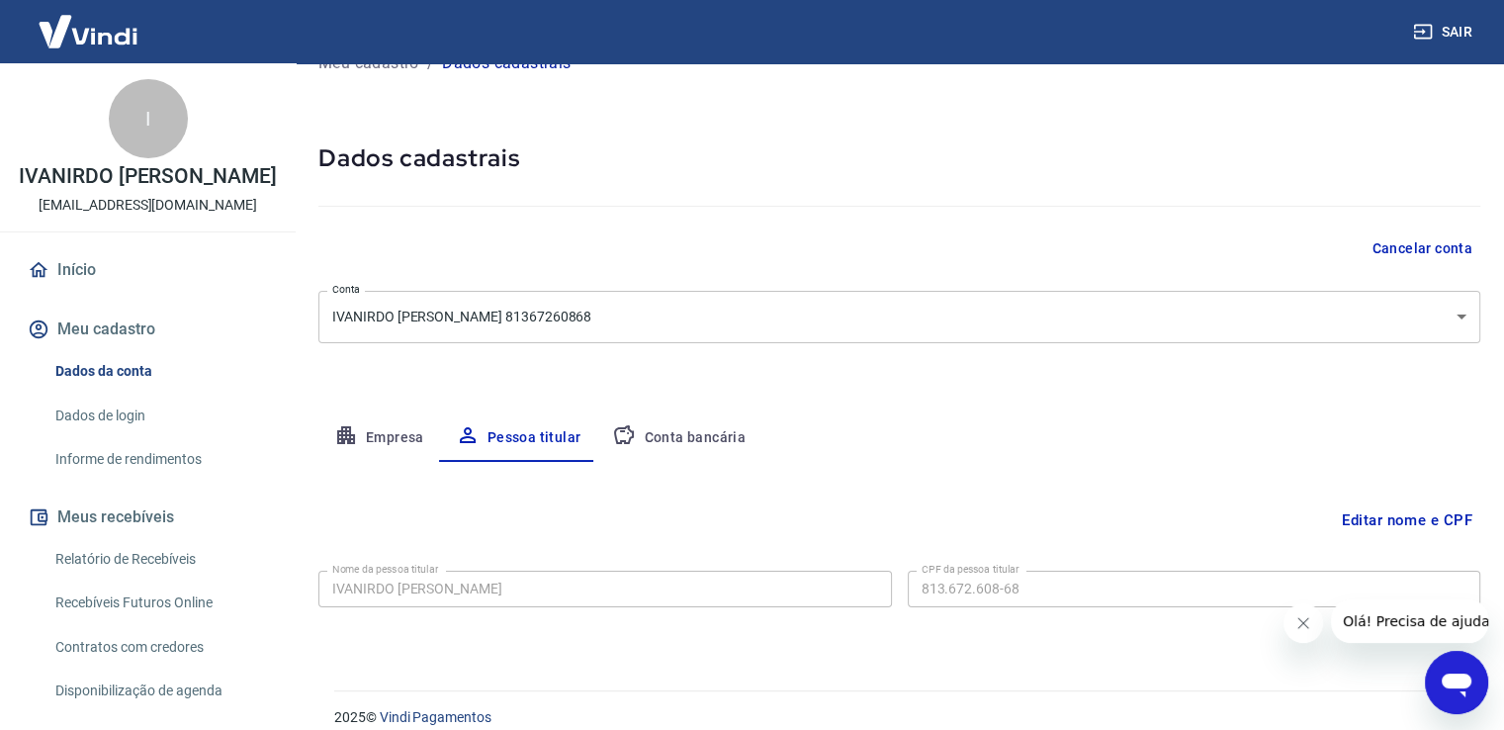
scroll to position [60, 0]
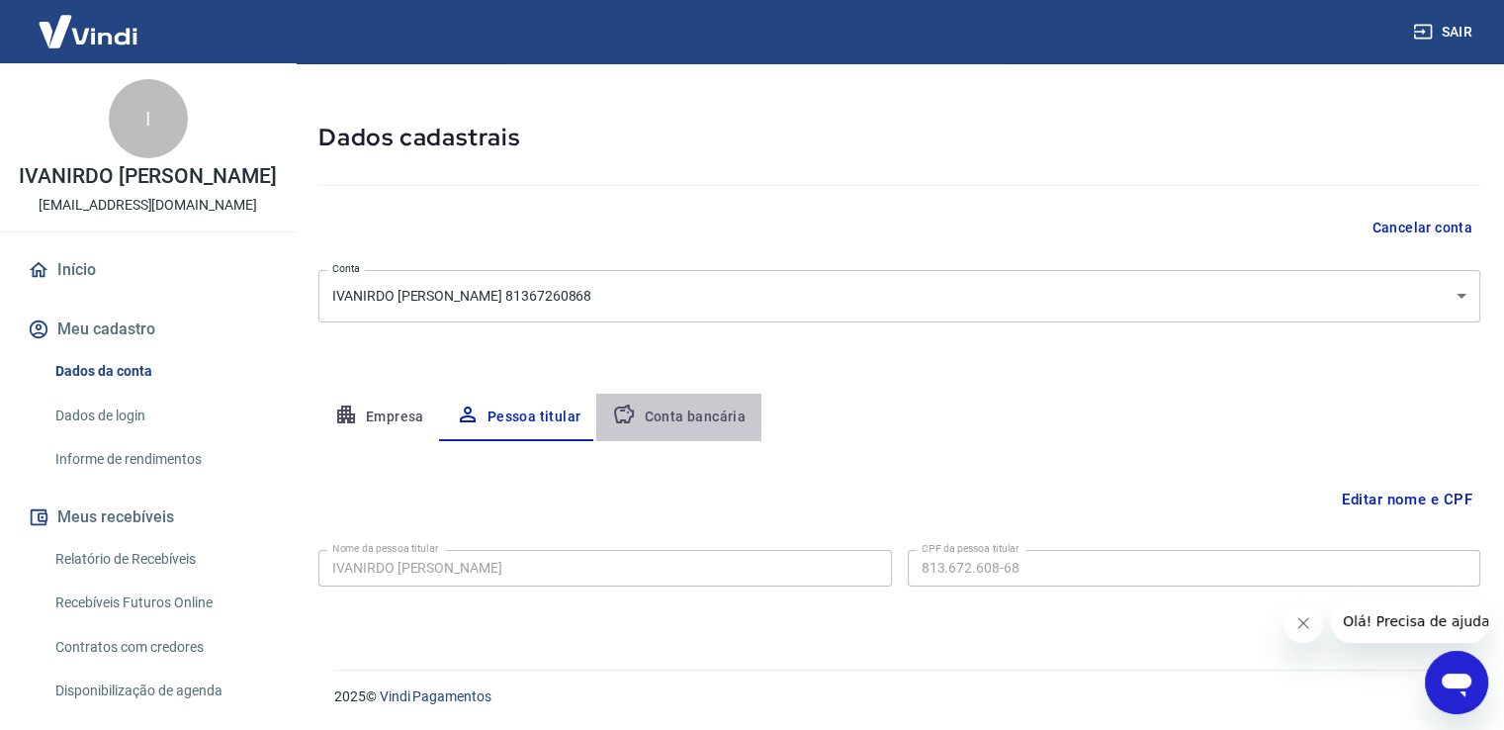
click at [677, 409] on button "Conta bancária" at bounding box center [678, 417] width 165 height 47
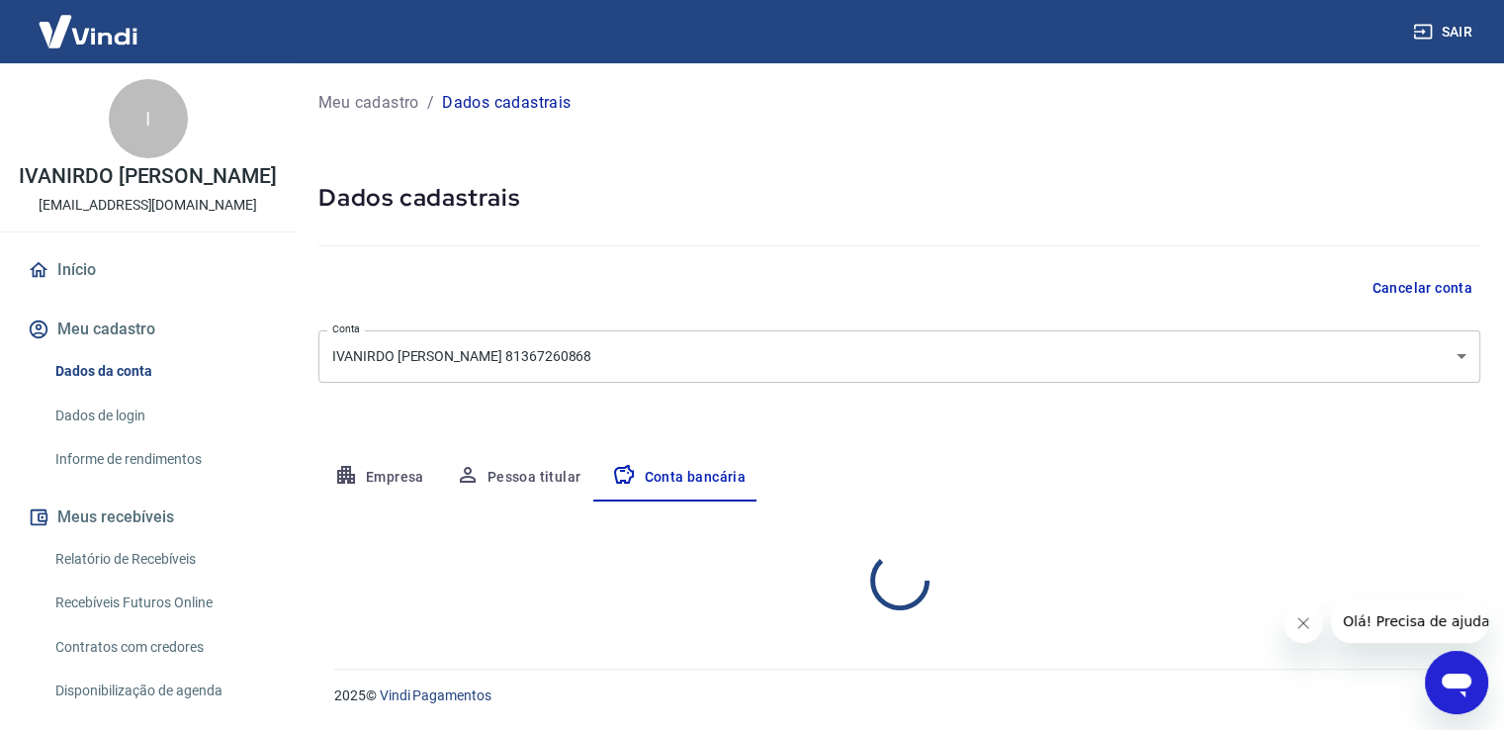
scroll to position [0, 0]
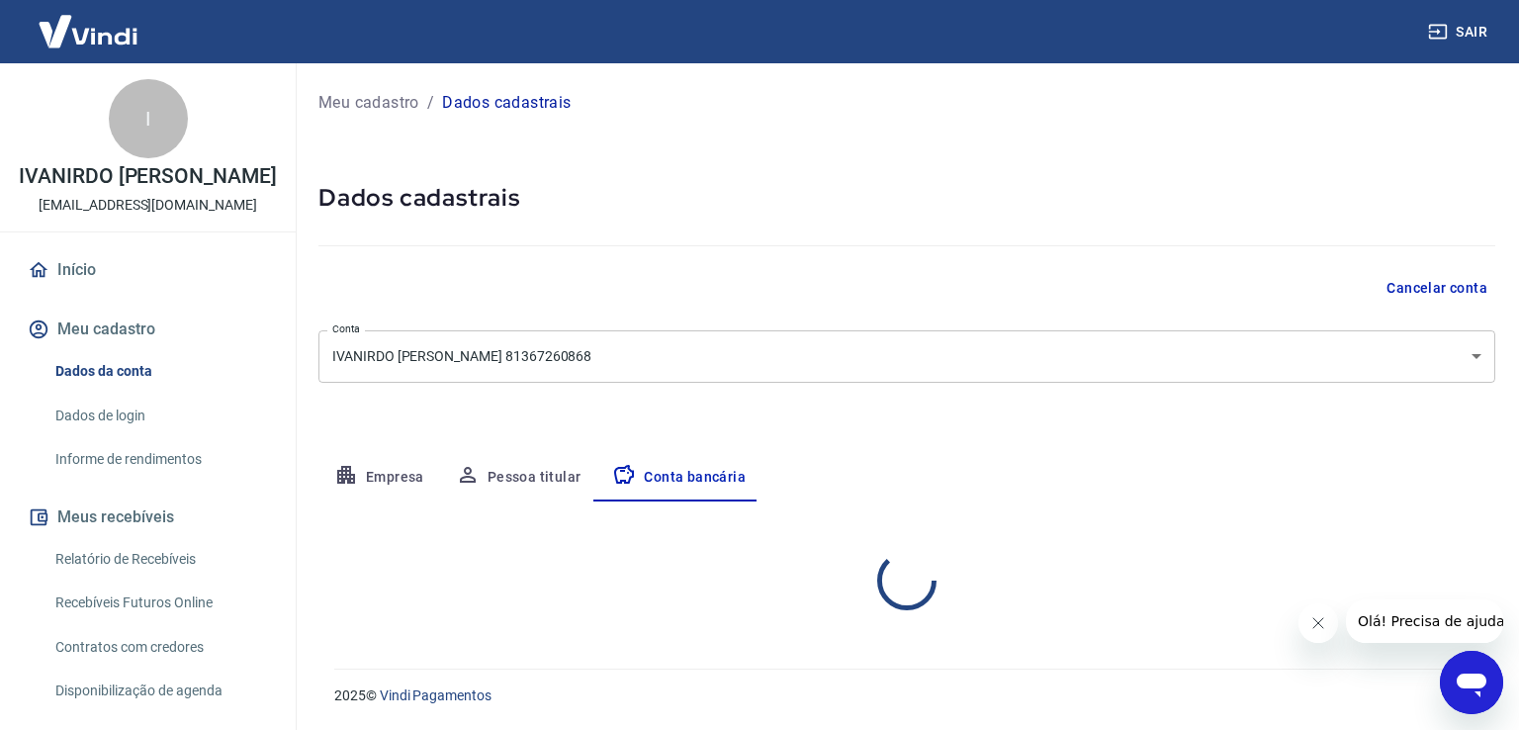
select select "1"
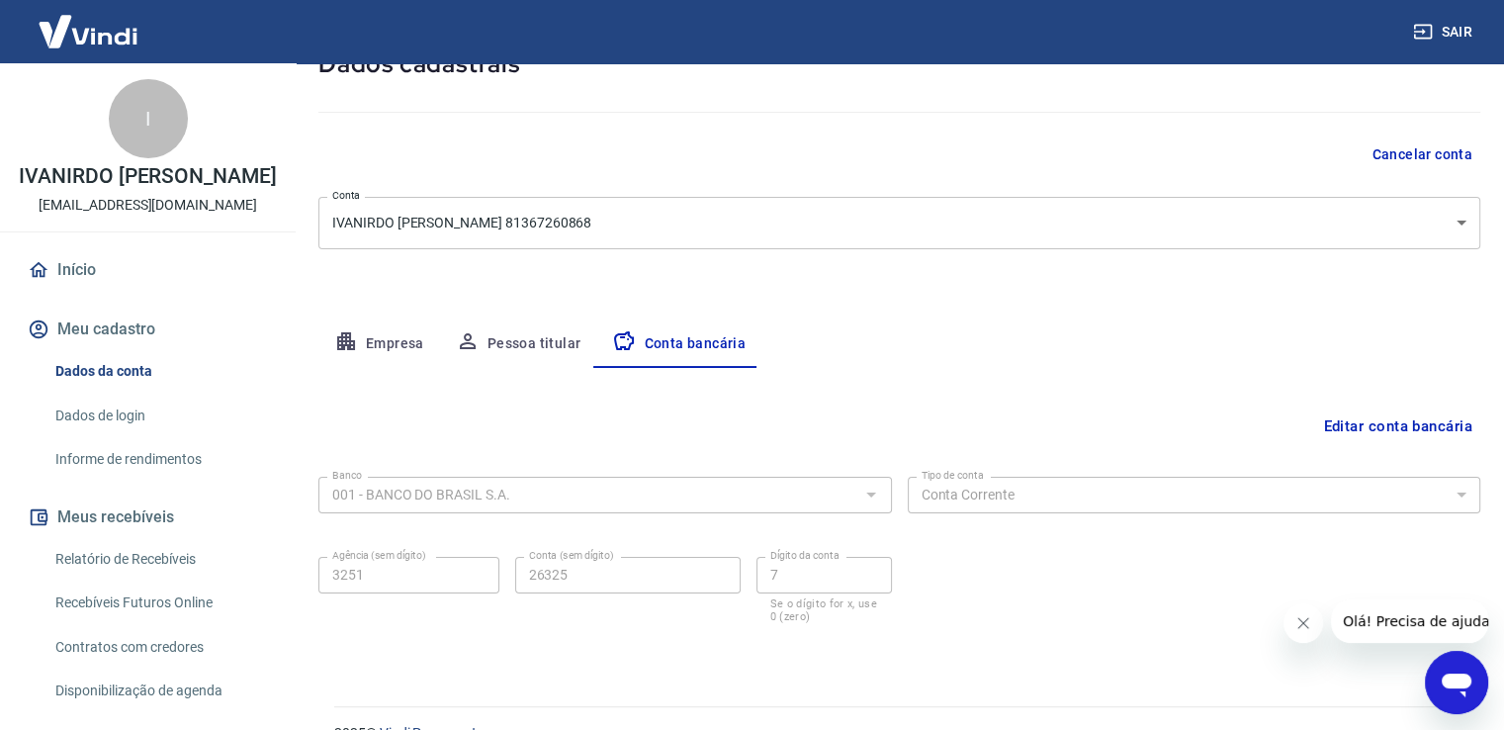
scroll to position [170, 0]
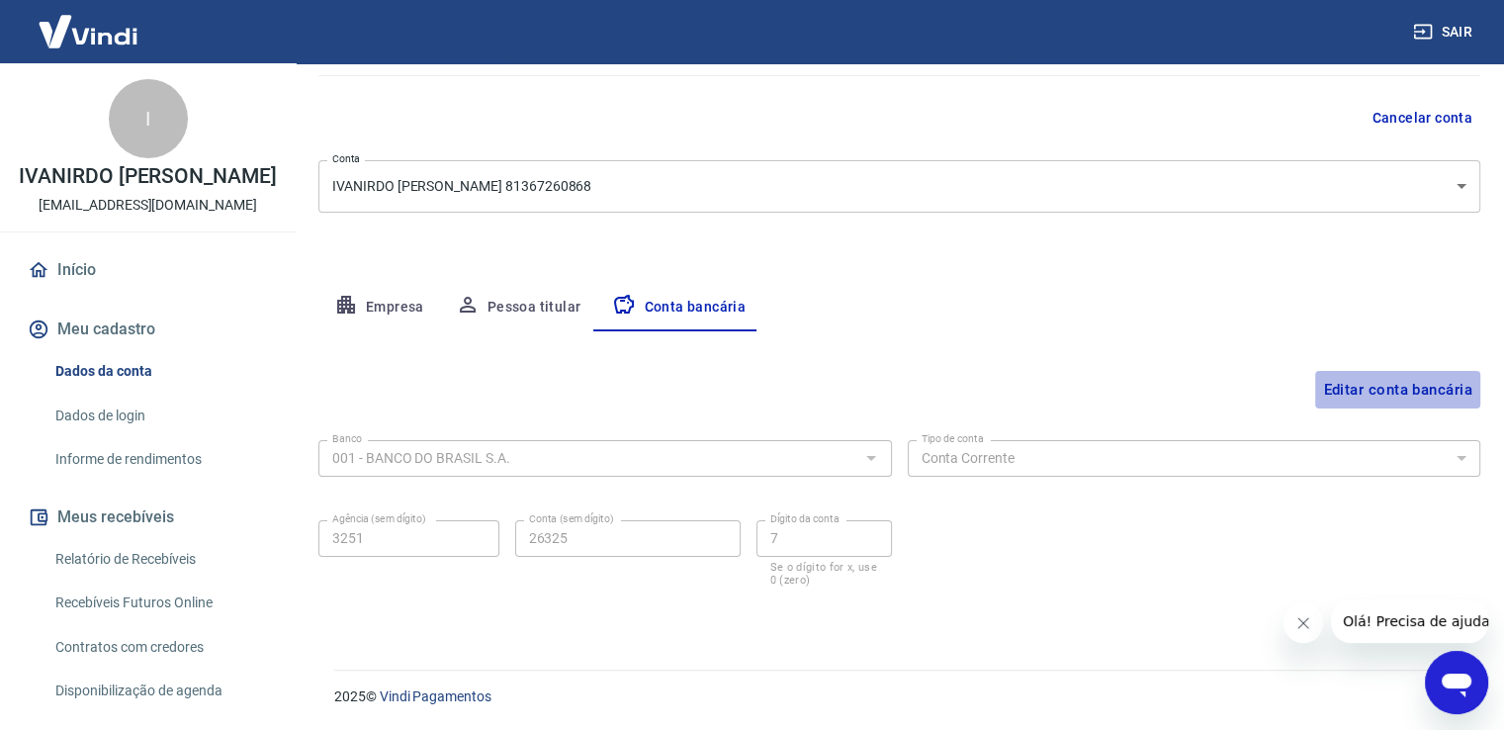
click at [1370, 390] on button "Editar conta bancária" at bounding box center [1397, 390] width 165 height 38
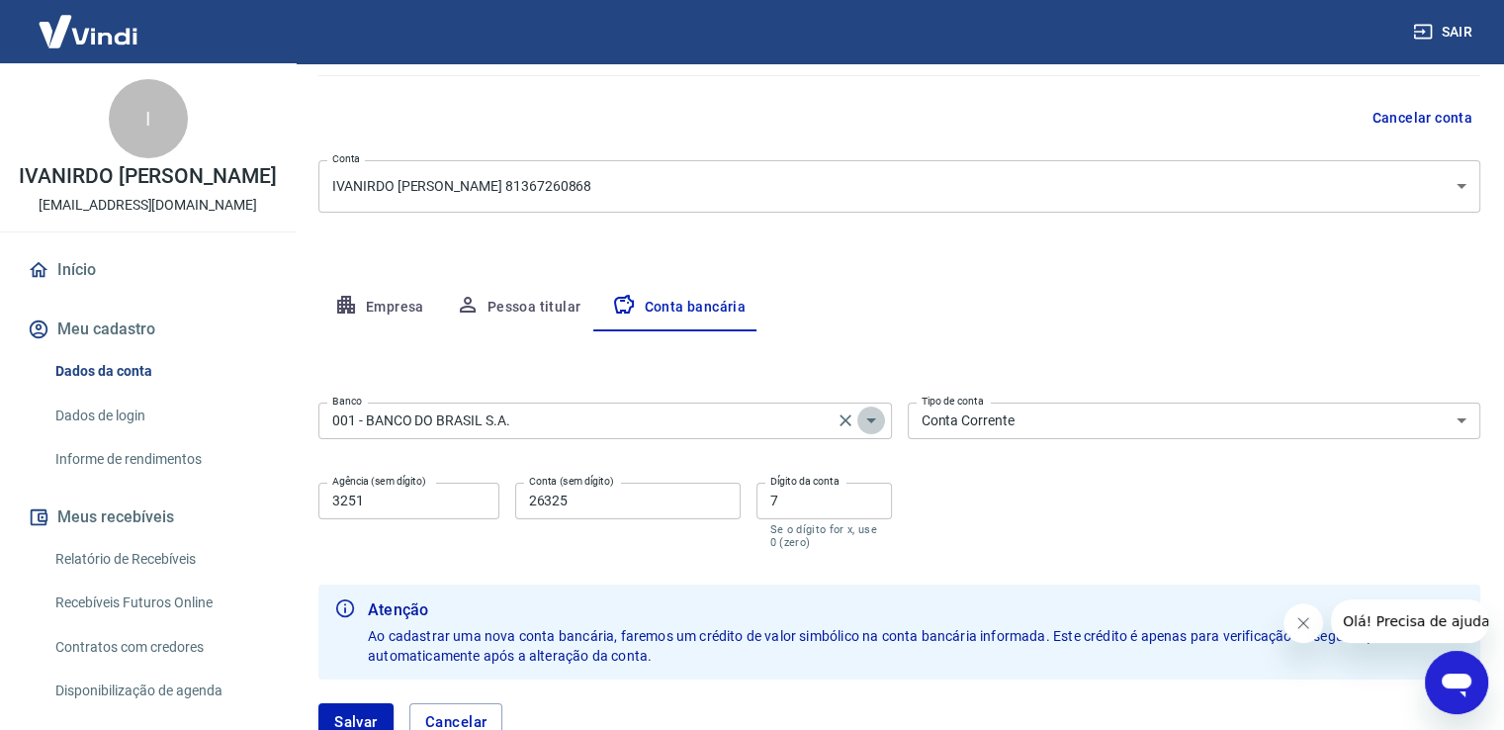
click at [869, 419] on icon "Abrir" at bounding box center [871, 420] width 10 height 5
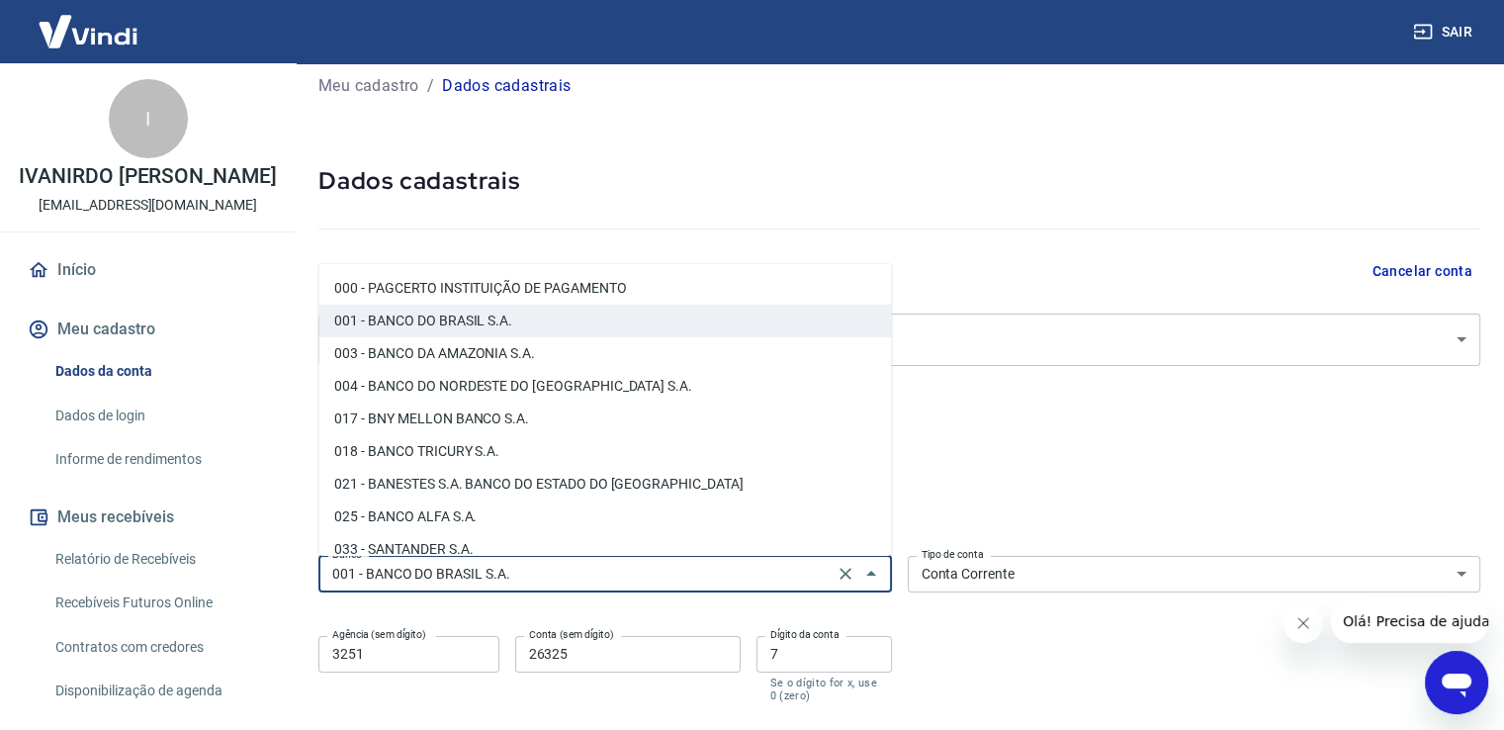
scroll to position [0, 0]
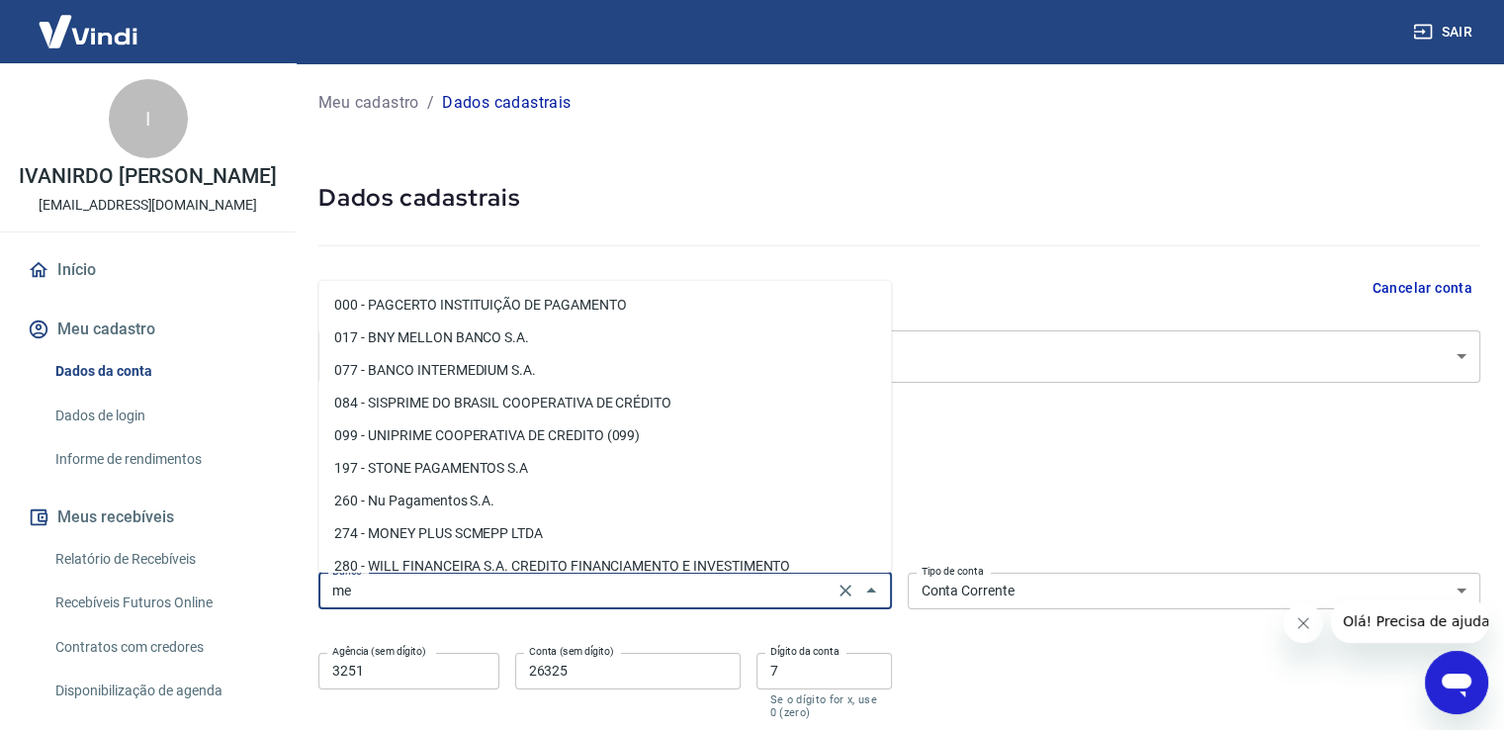
type input "m"
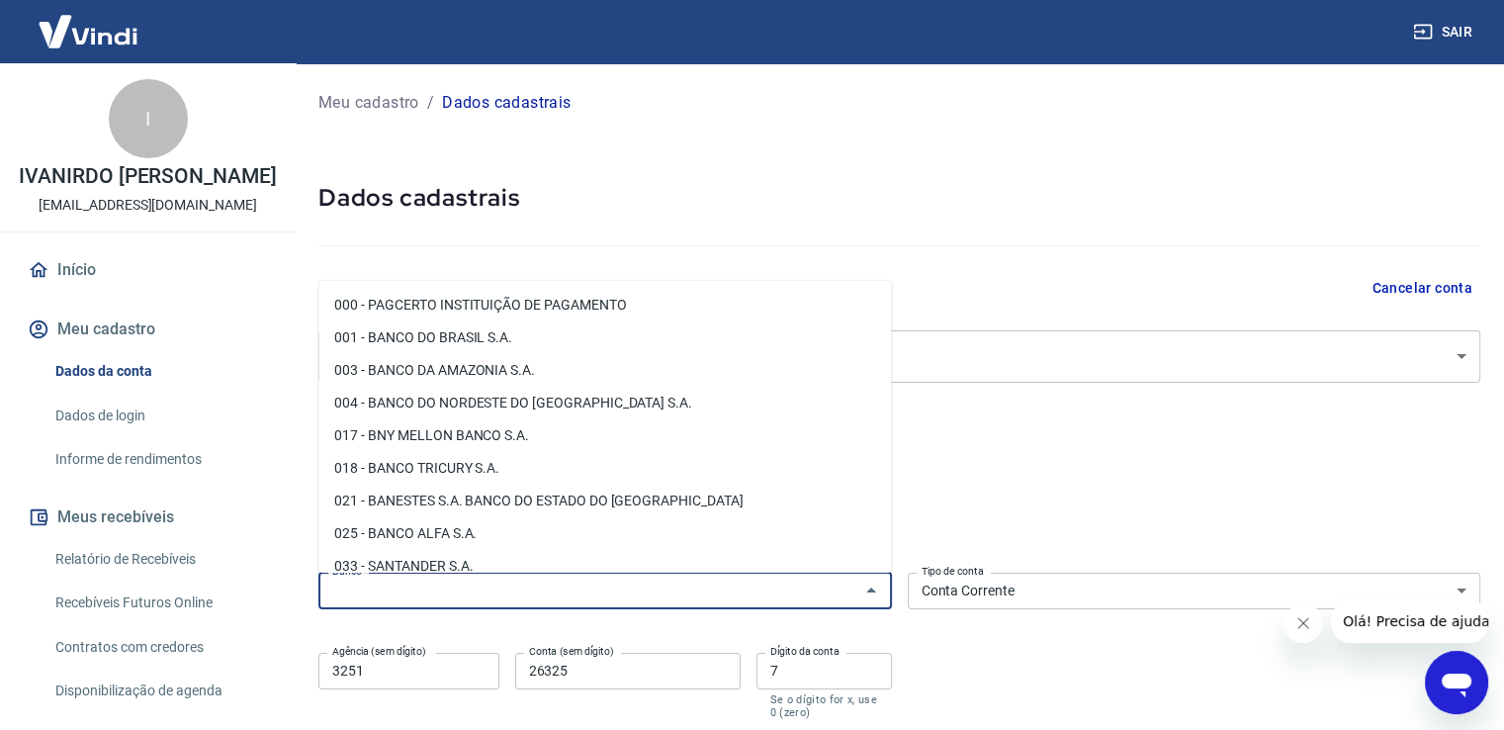
click at [491, 330] on li "001 - BANCO DO BRASIL S.A." at bounding box center [604, 337] width 573 height 33
type input "001 - BANCO DO BRASIL S.A."
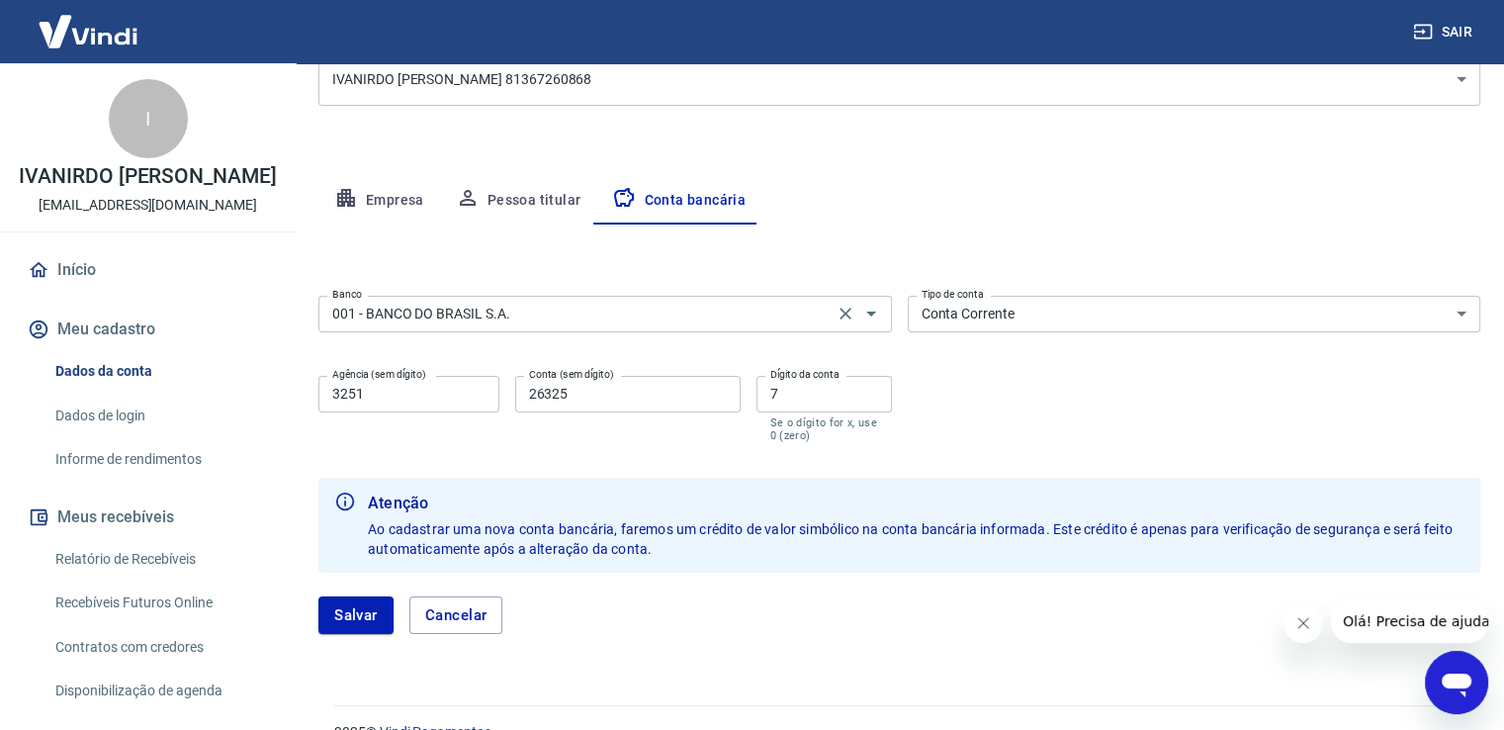
scroll to position [313, 0]
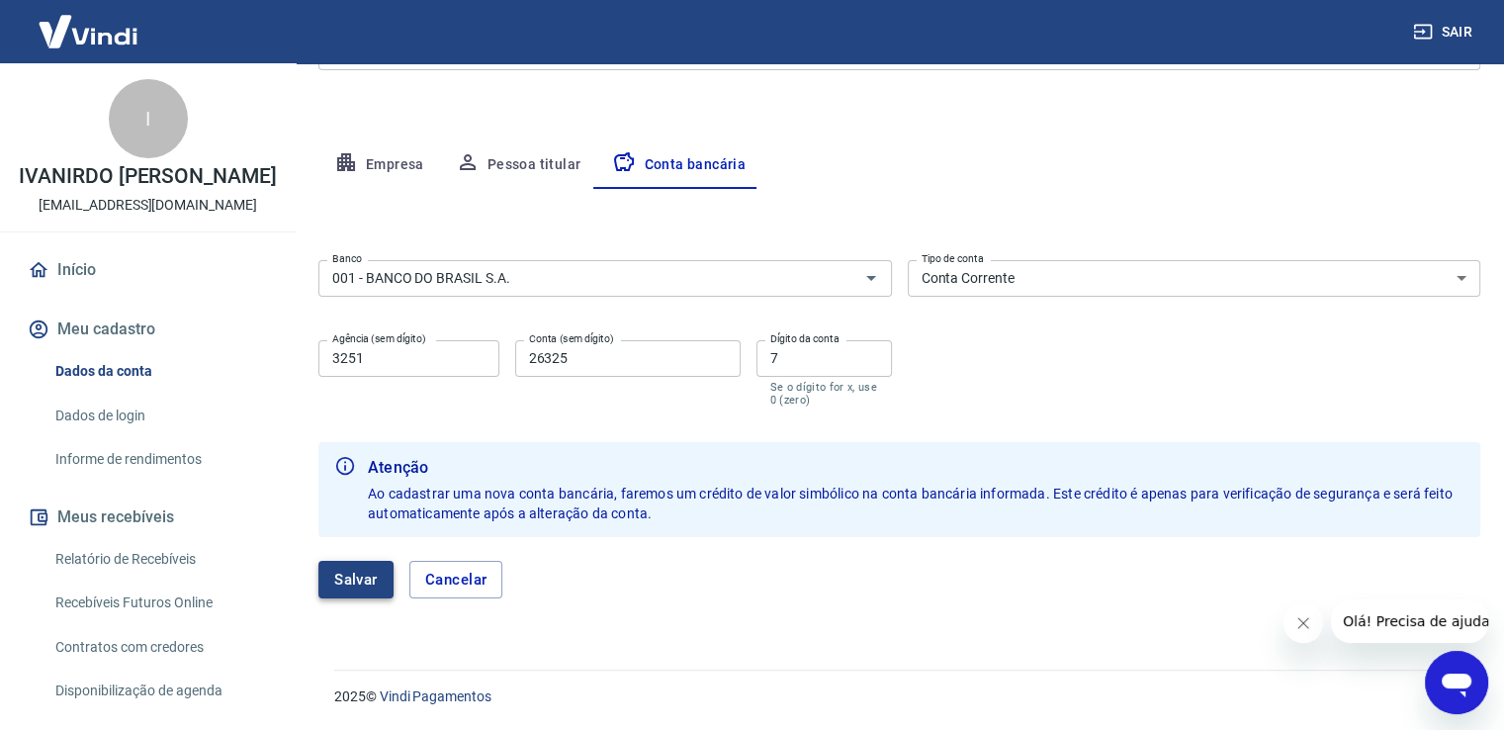
click at [360, 582] on button "Salvar" at bounding box center [355, 580] width 75 height 38
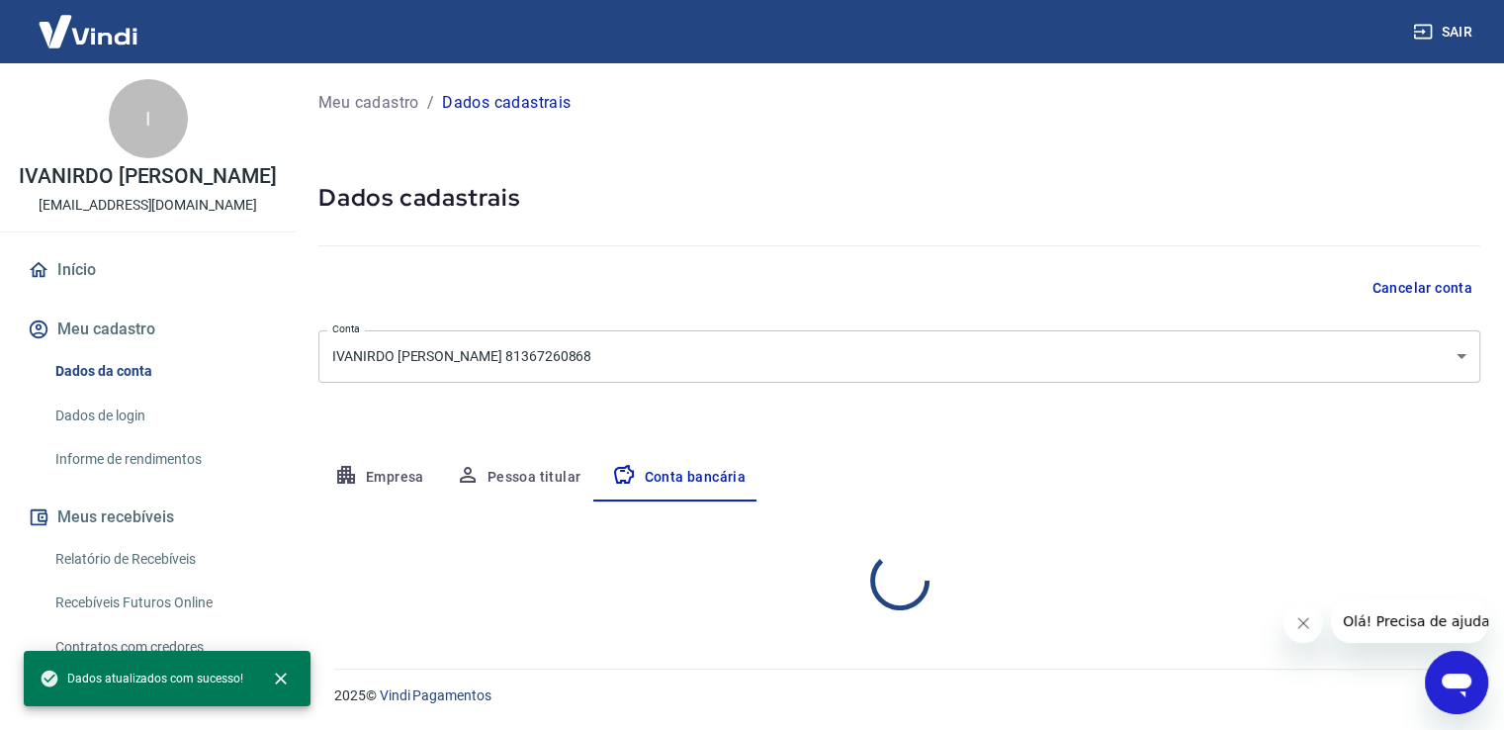
scroll to position [0, 0]
select select "1"
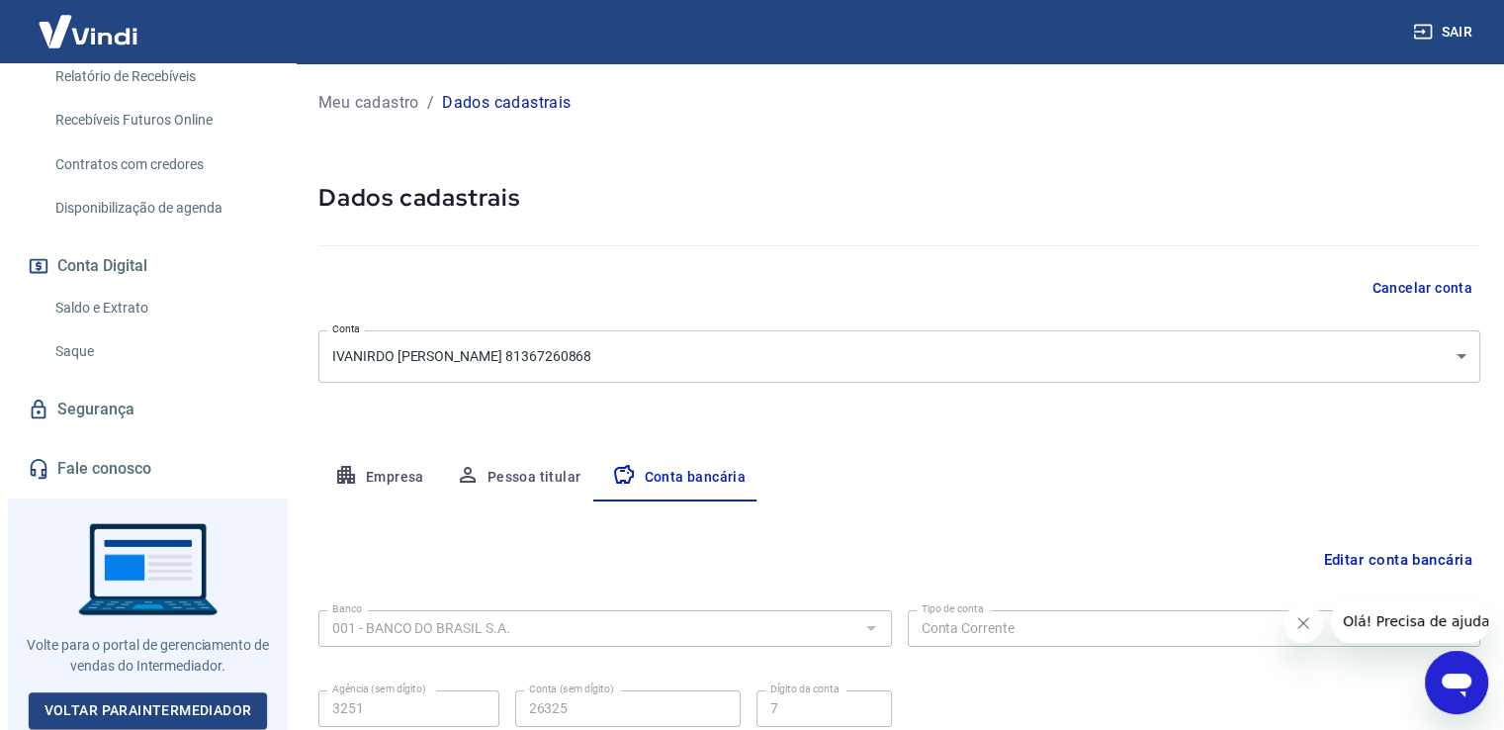
scroll to position [170, 0]
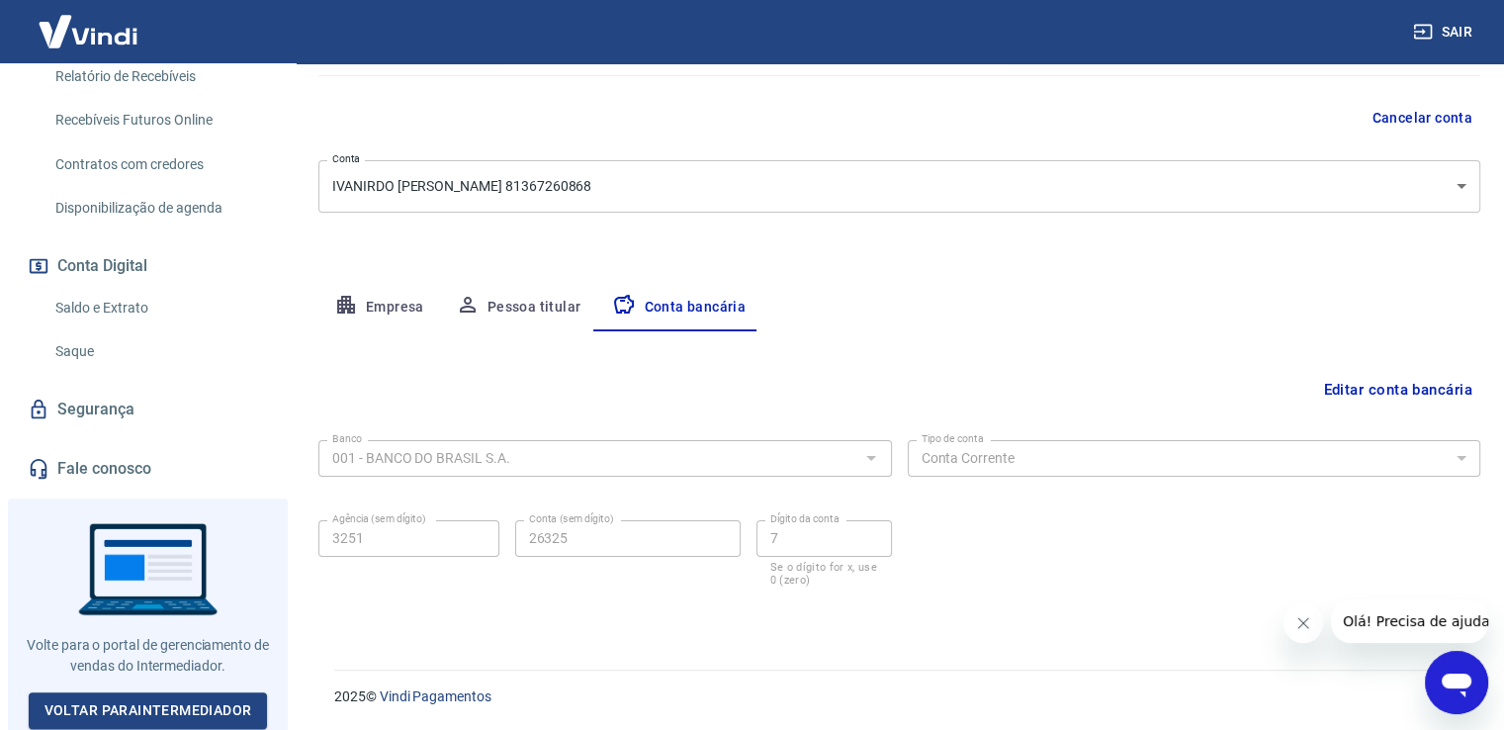
click at [360, 294] on button "Empresa" at bounding box center [379, 307] width 122 height 47
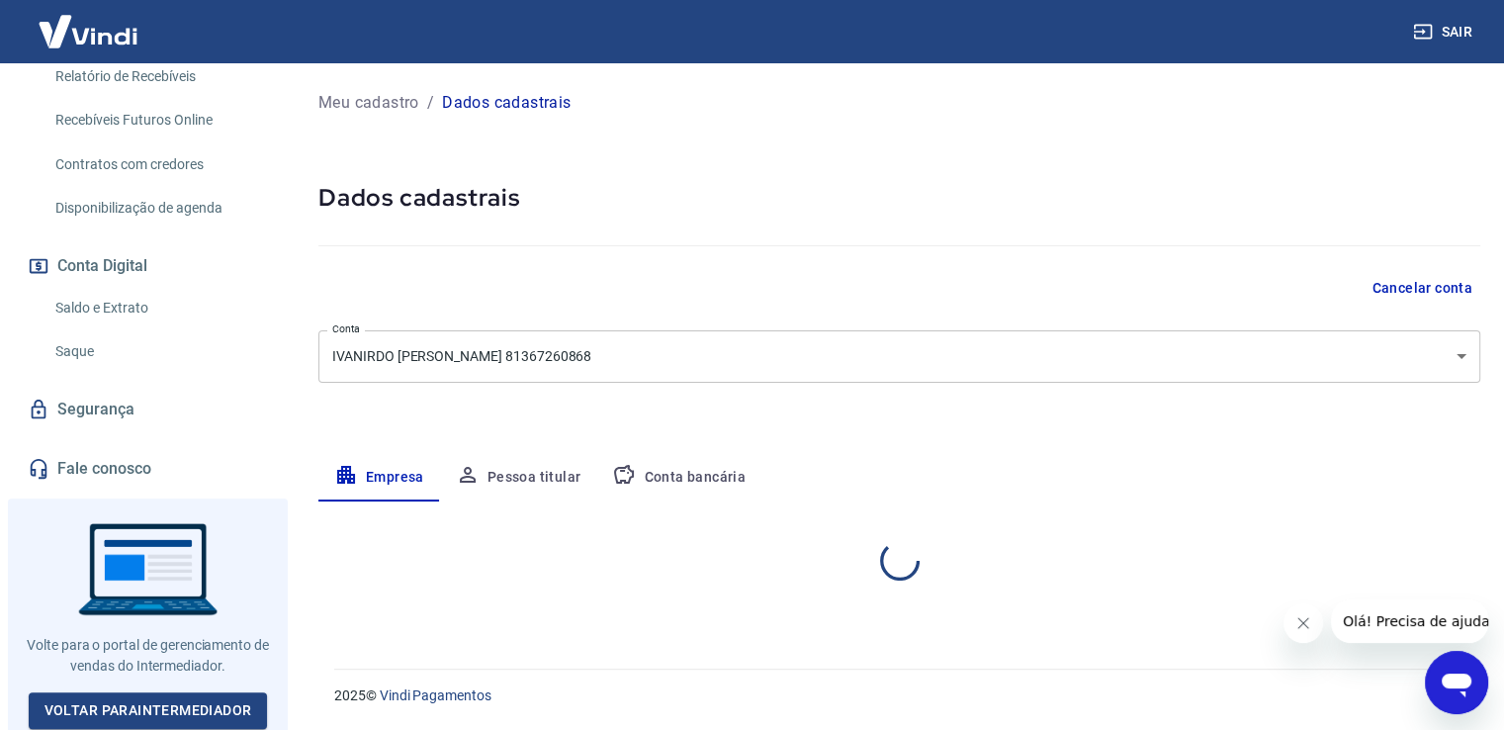
scroll to position [0, 0]
select select "PR"
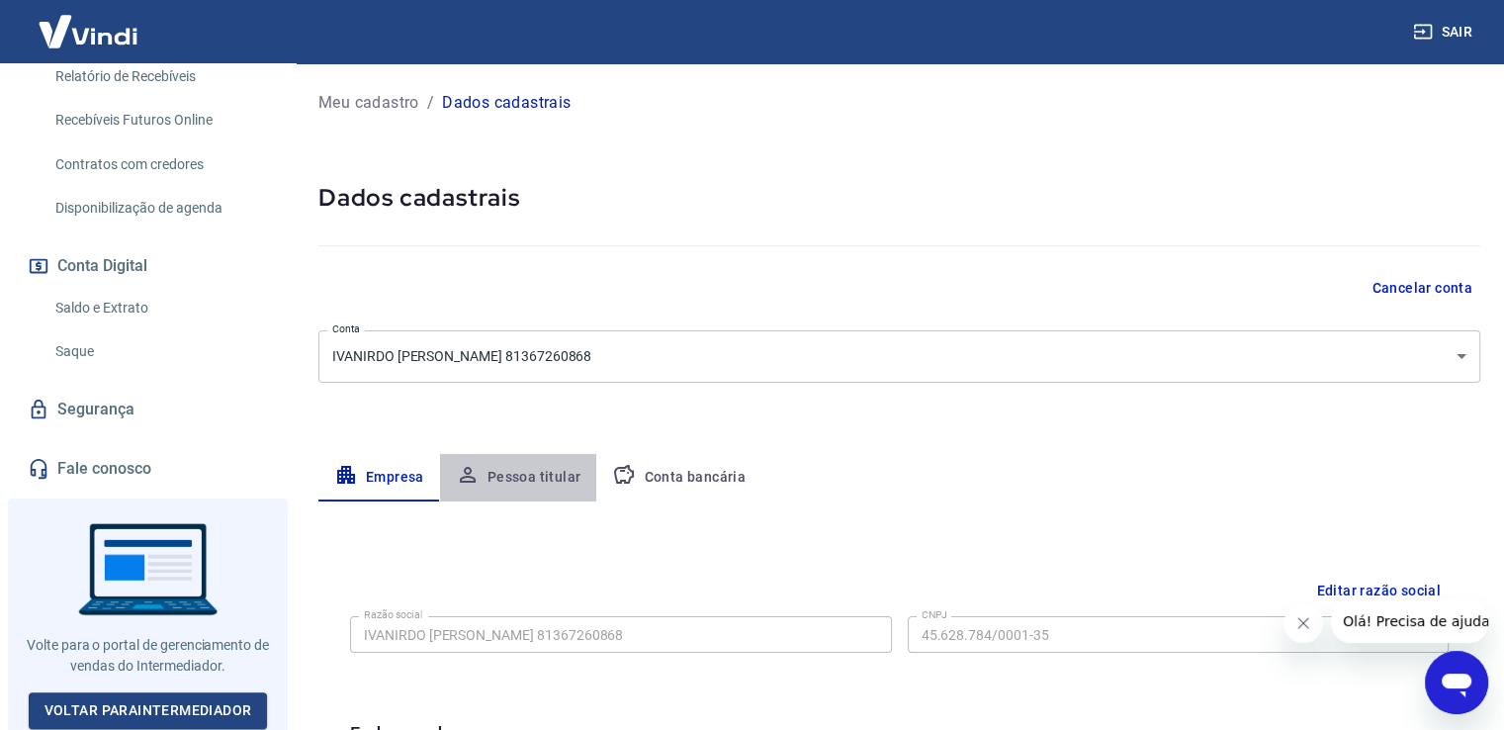
click at [530, 474] on button "Pessoa titular" at bounding box center [518, 477] width 157 height 47
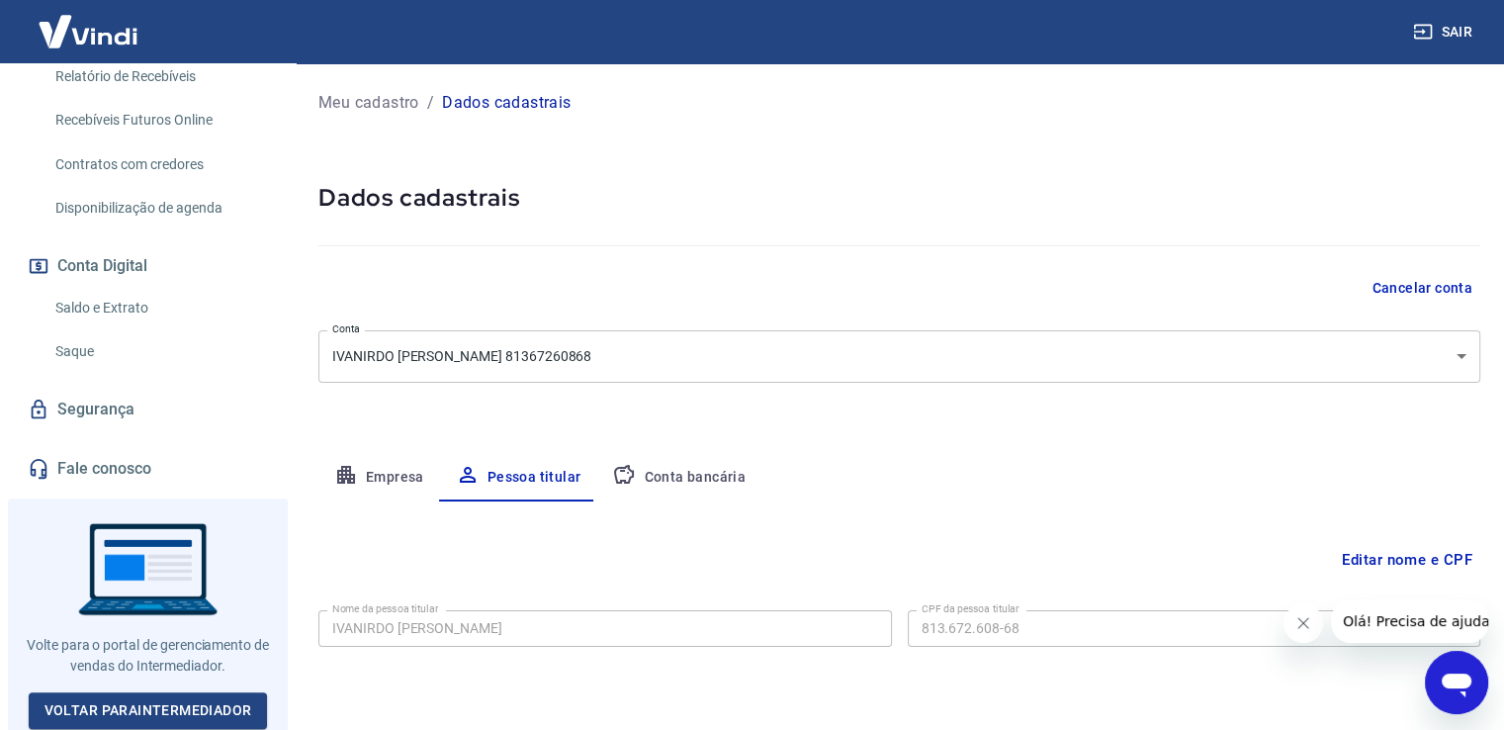
click at [358, 103] on p "Meu cadastro" at bounding box center [368, 103] width 101 height 24
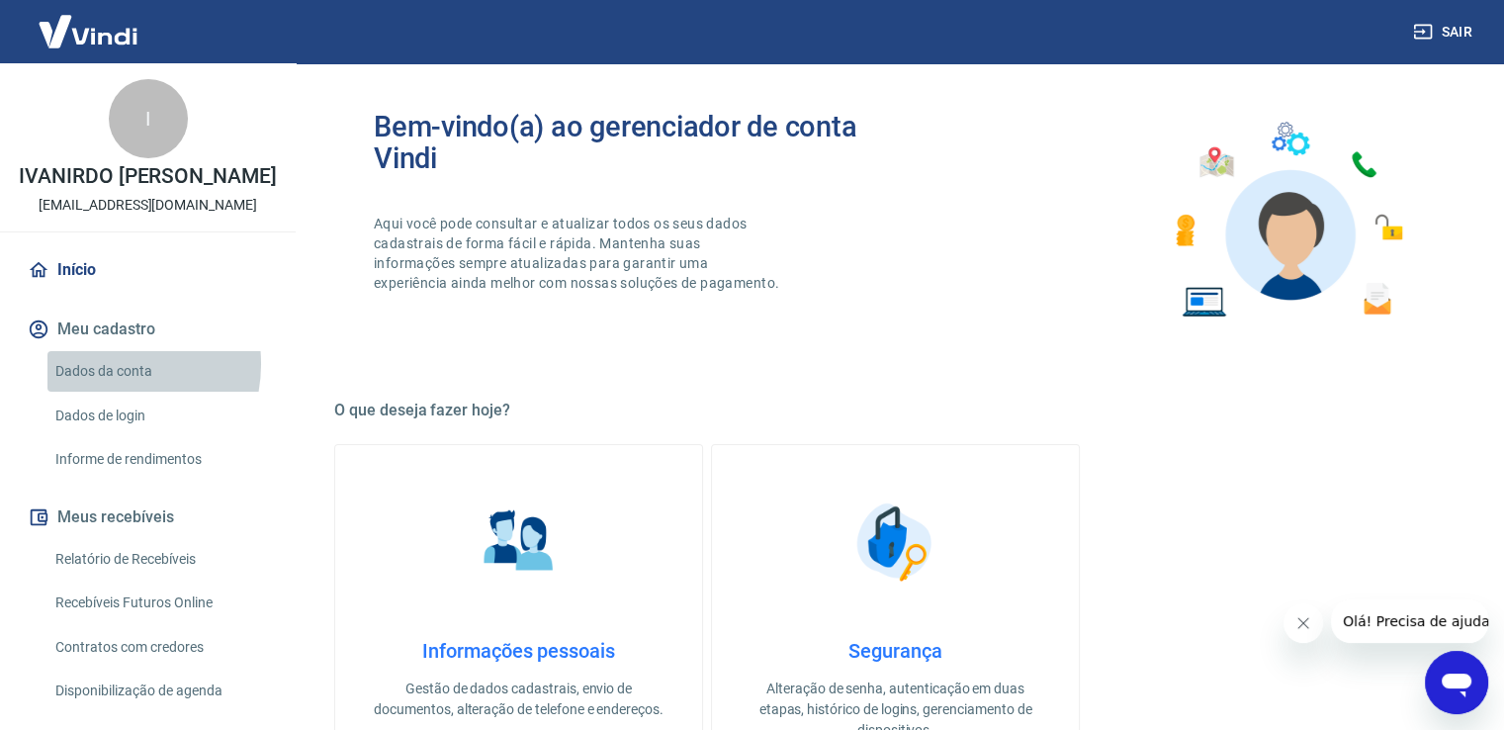
click at [106, 364] on link "Dados da conta" at bounding box center [159, 371] width 225 height 41
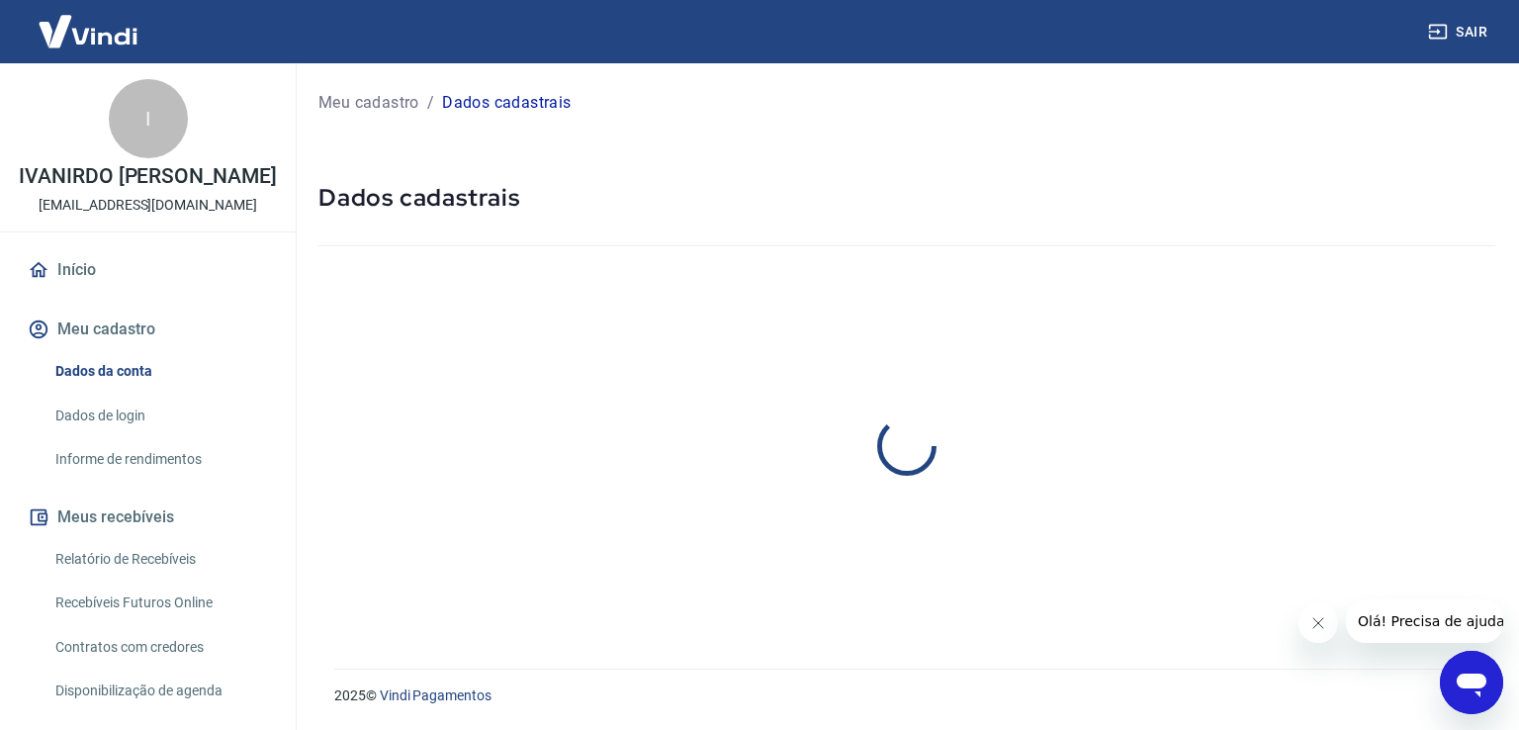
select select "PR"
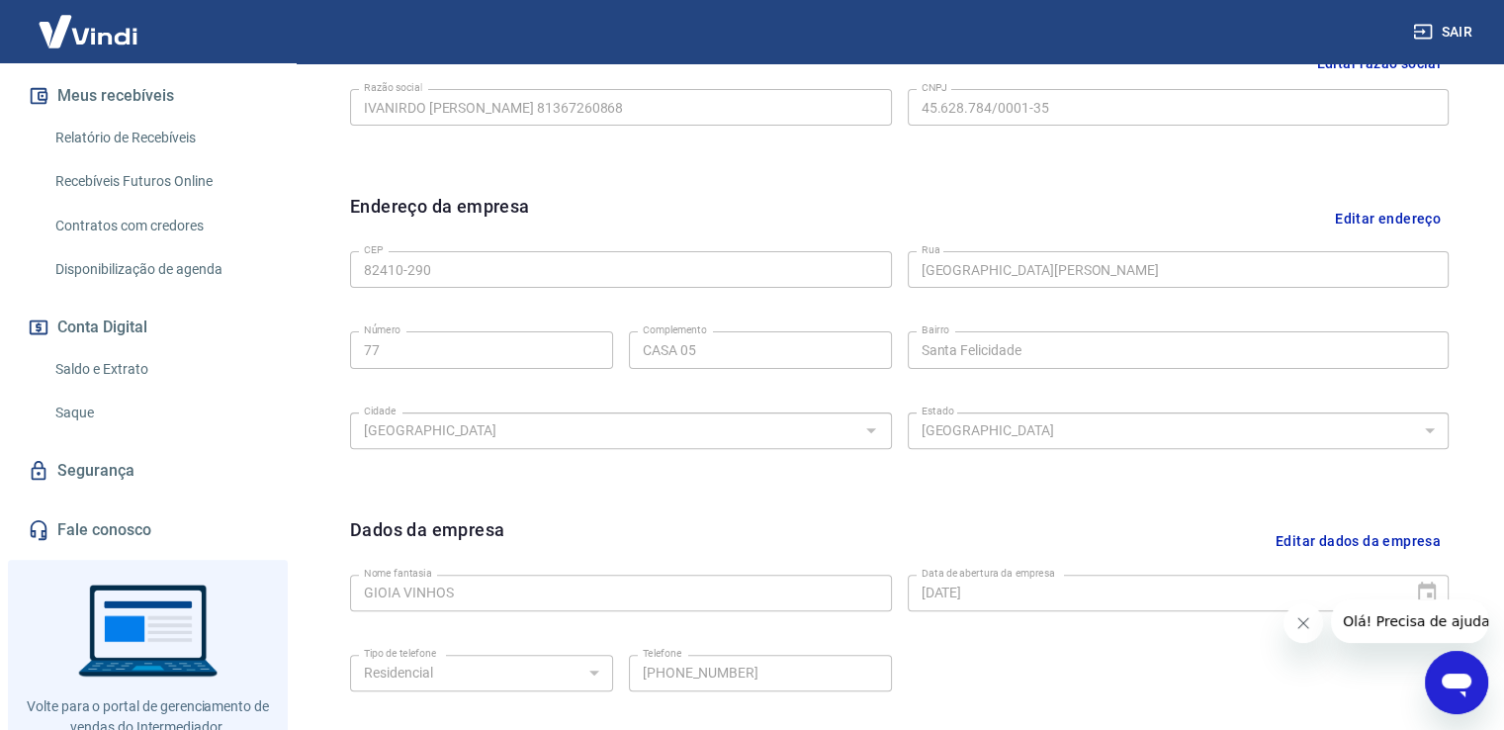
scroll to position [483, 0]
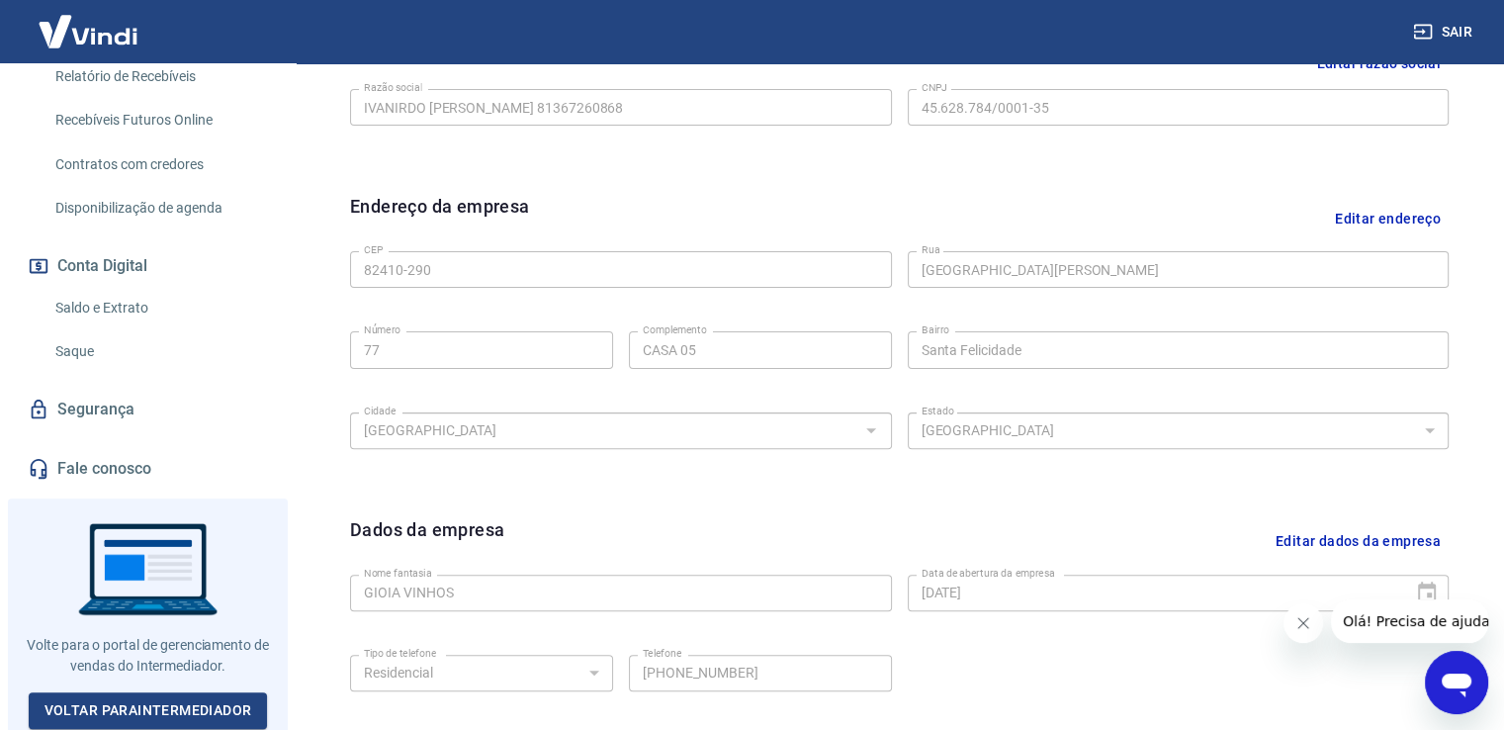
click at [123, 298] on link "Saldo e Extrato" at bounding box center [159, 308] width 225 height 41
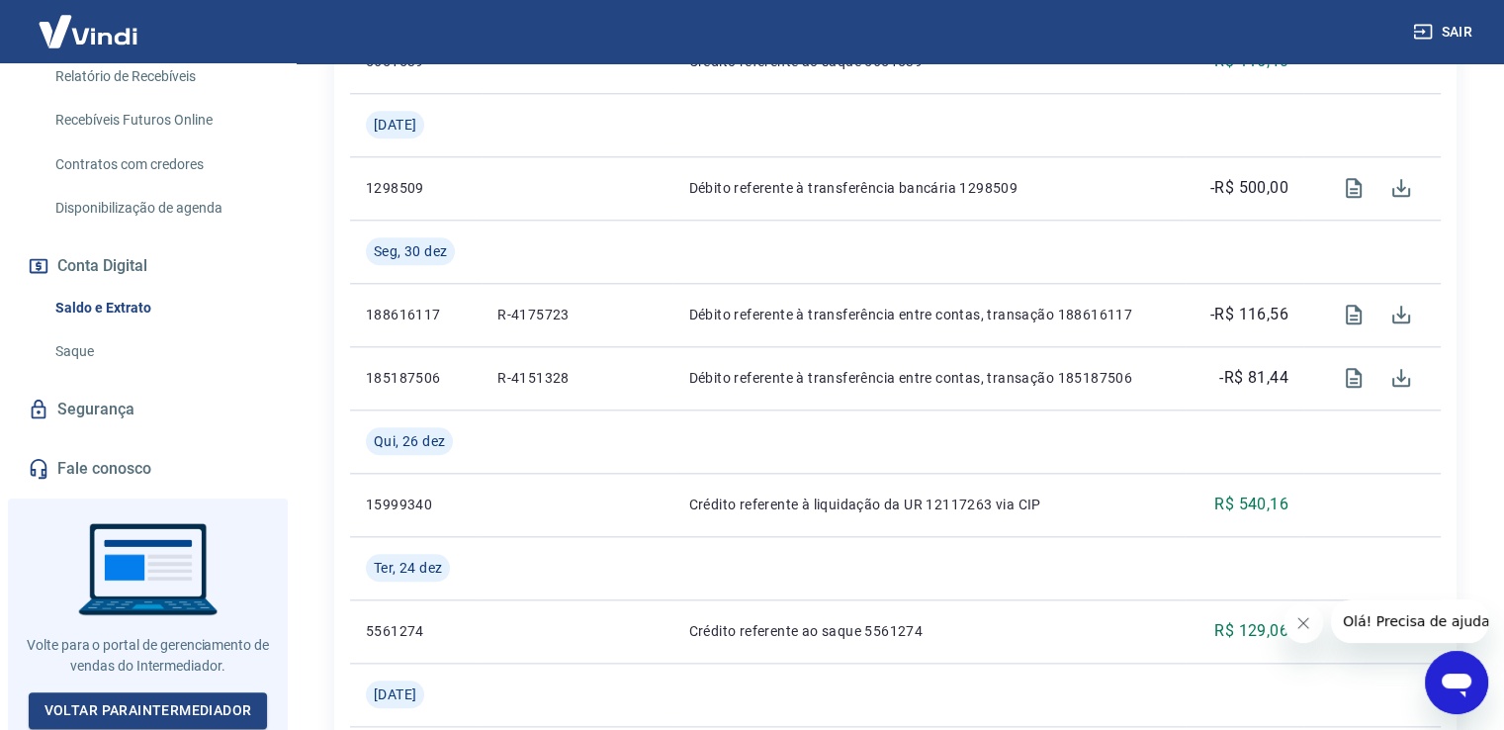
scroll to position [2110, 0]
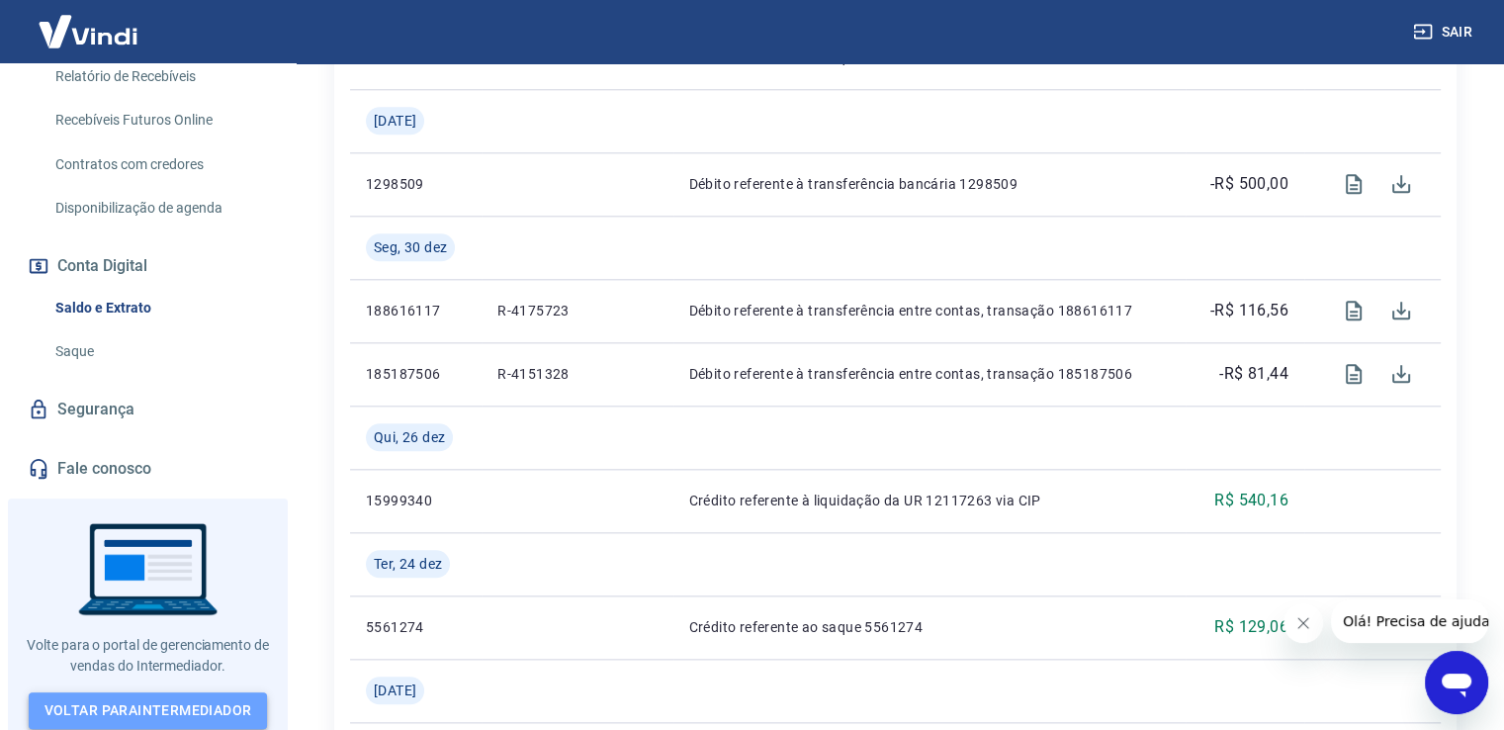
click at [100, 693] on link "Voltar para Intermediador" at bounding box center [148, 710] width 239 height 37
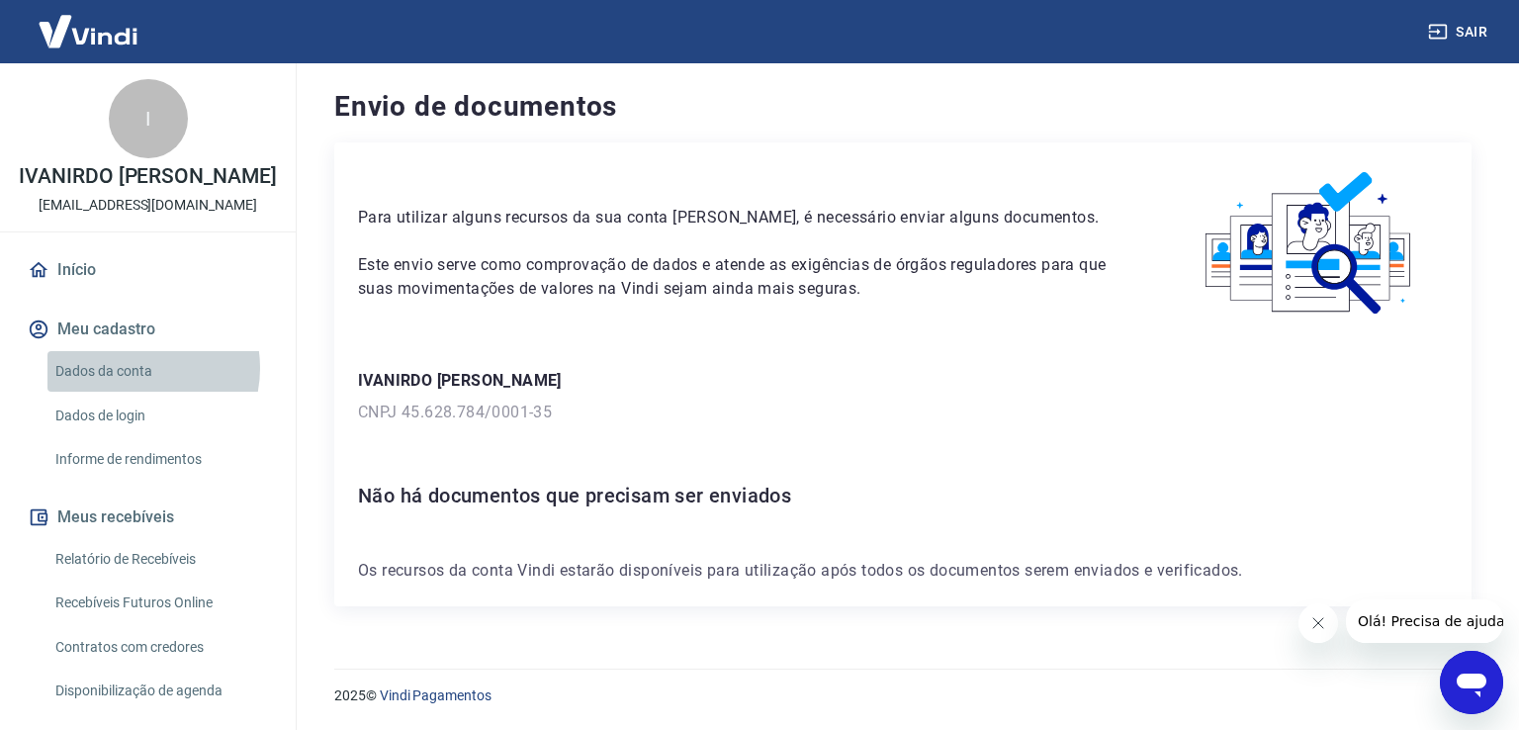
click at [131, 368] on link "Dados da conta" at bounding box center [159, 371] width 225 height 41
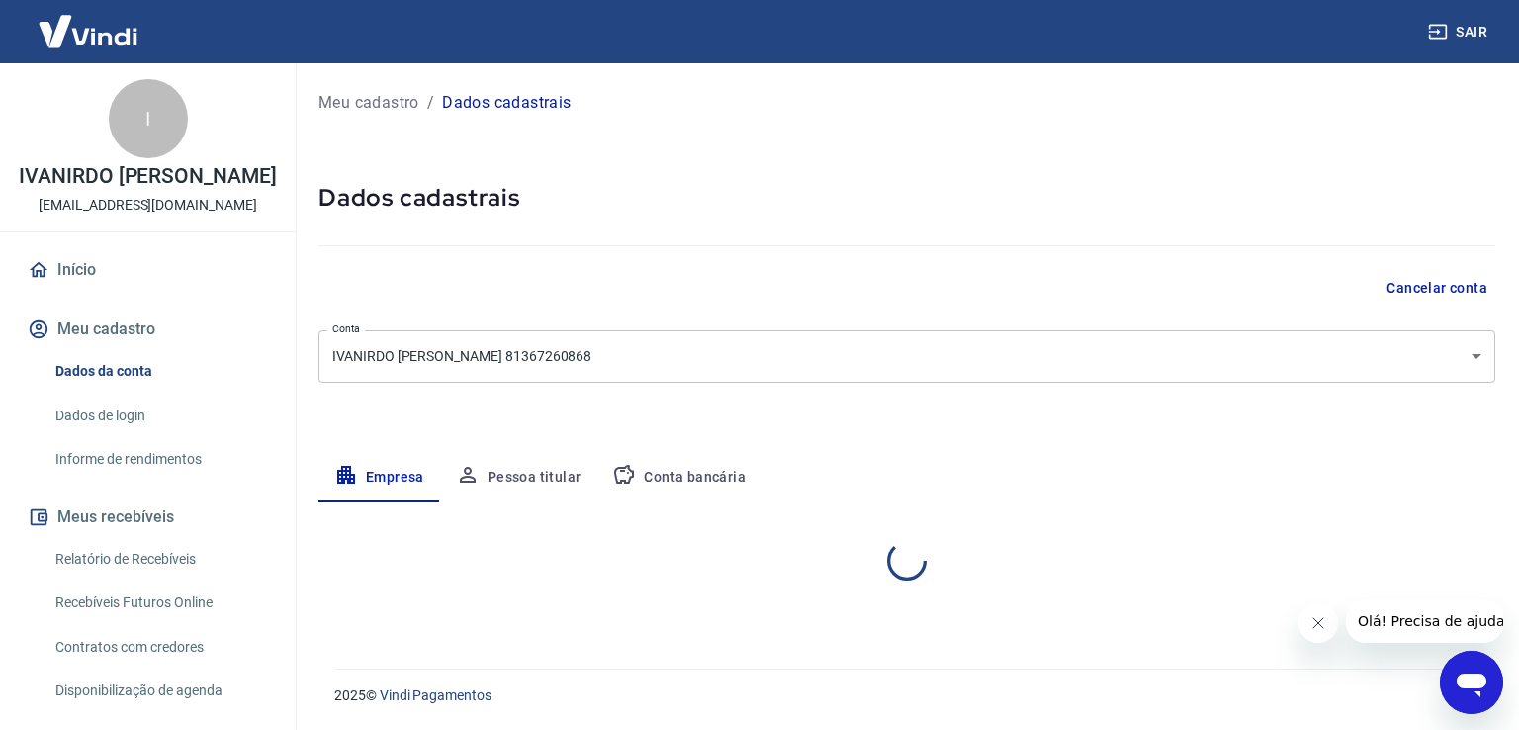
select select "PR"
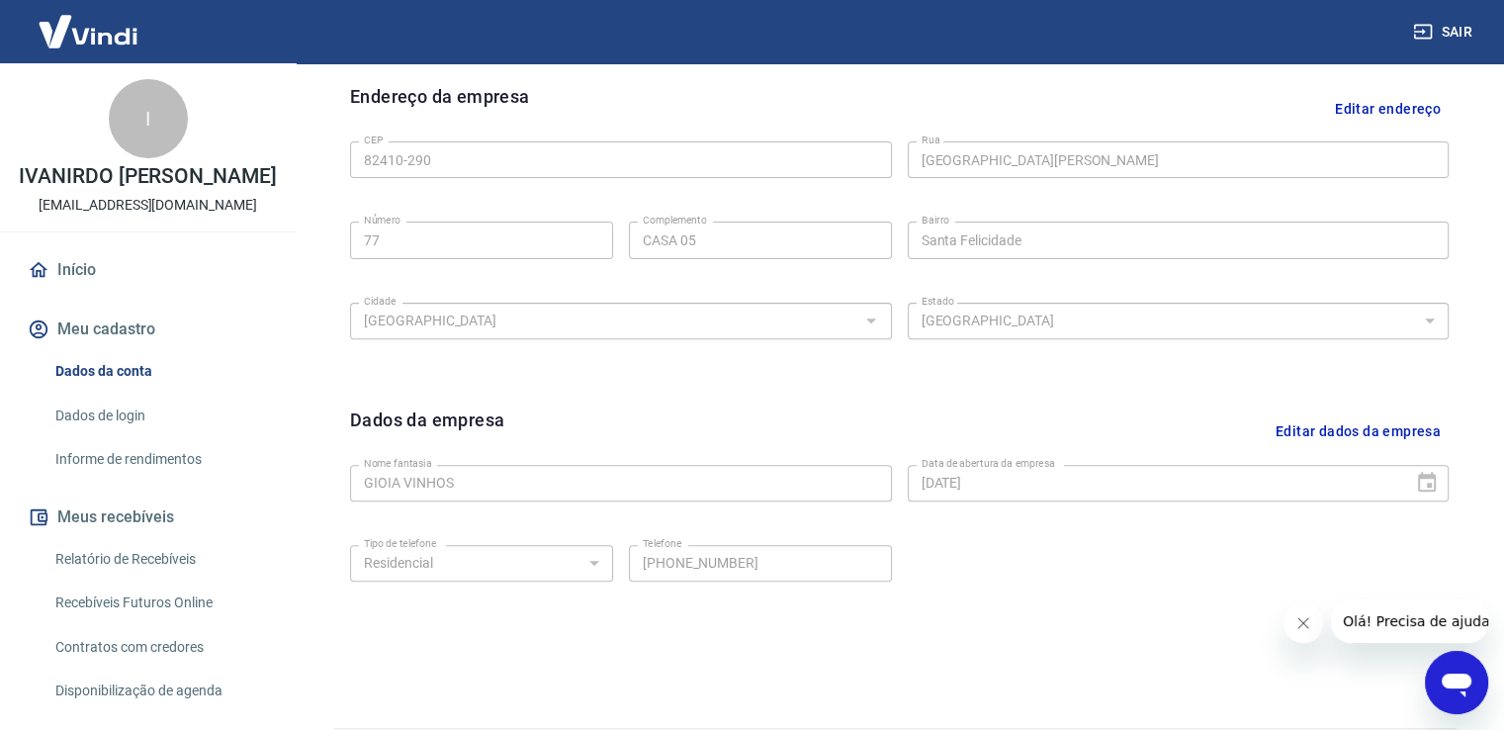
scroll to position [696, 0]
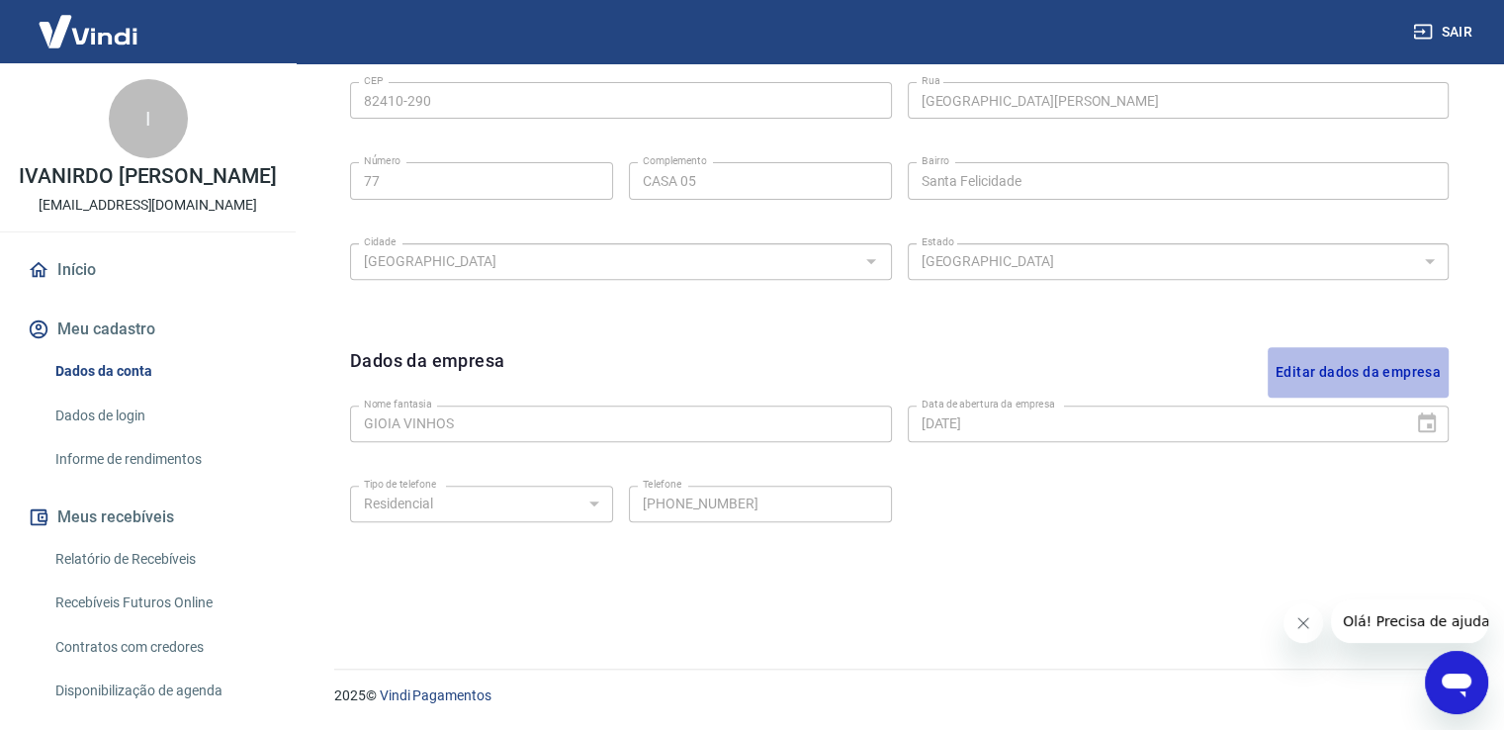
click at [1393, 376] on button "Editar dados da empresa" at bounding box center [1358, 372] width 181 height 50
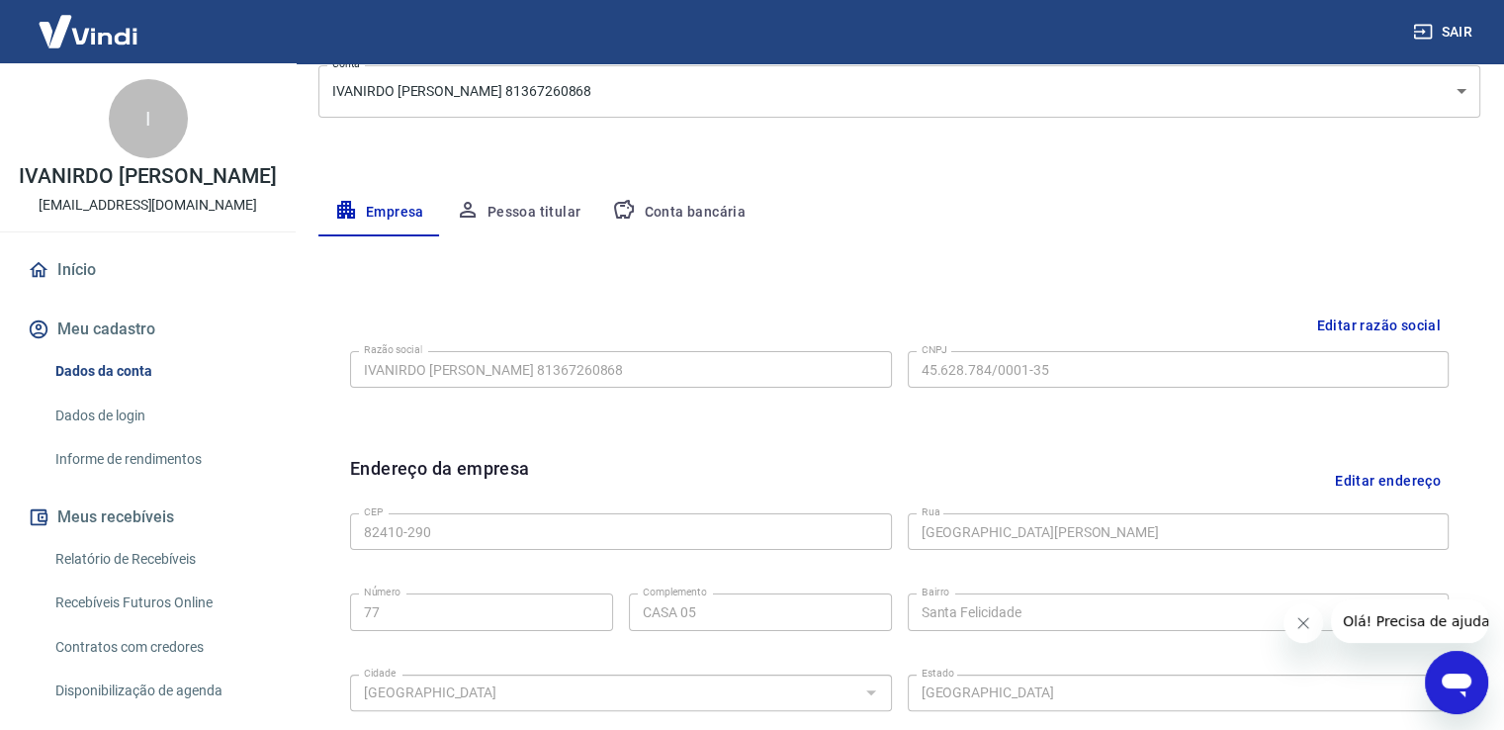
scroll to position [229, 0]
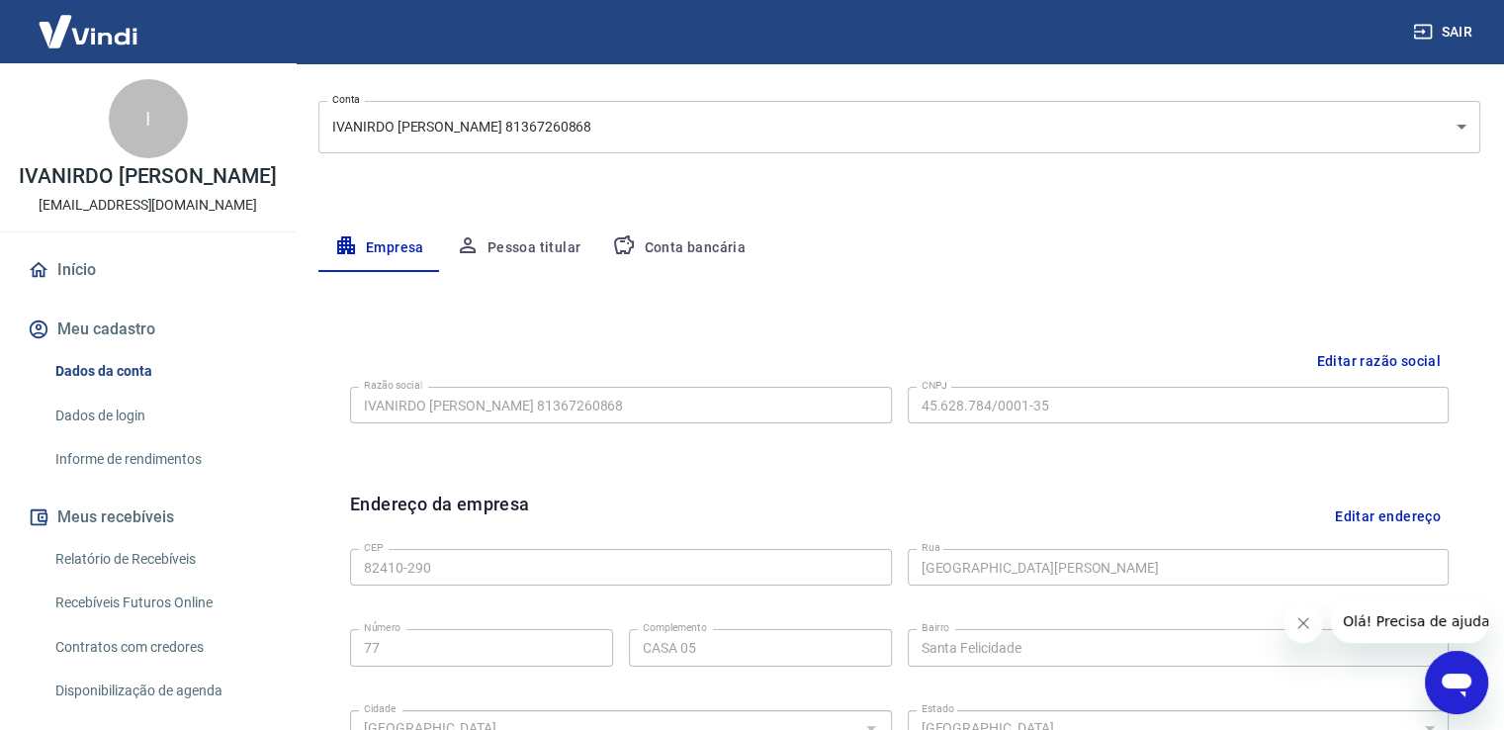
click at [1382, 363] on button "Editar razão social" at bounding box center [1379, 361] width 140 height 37
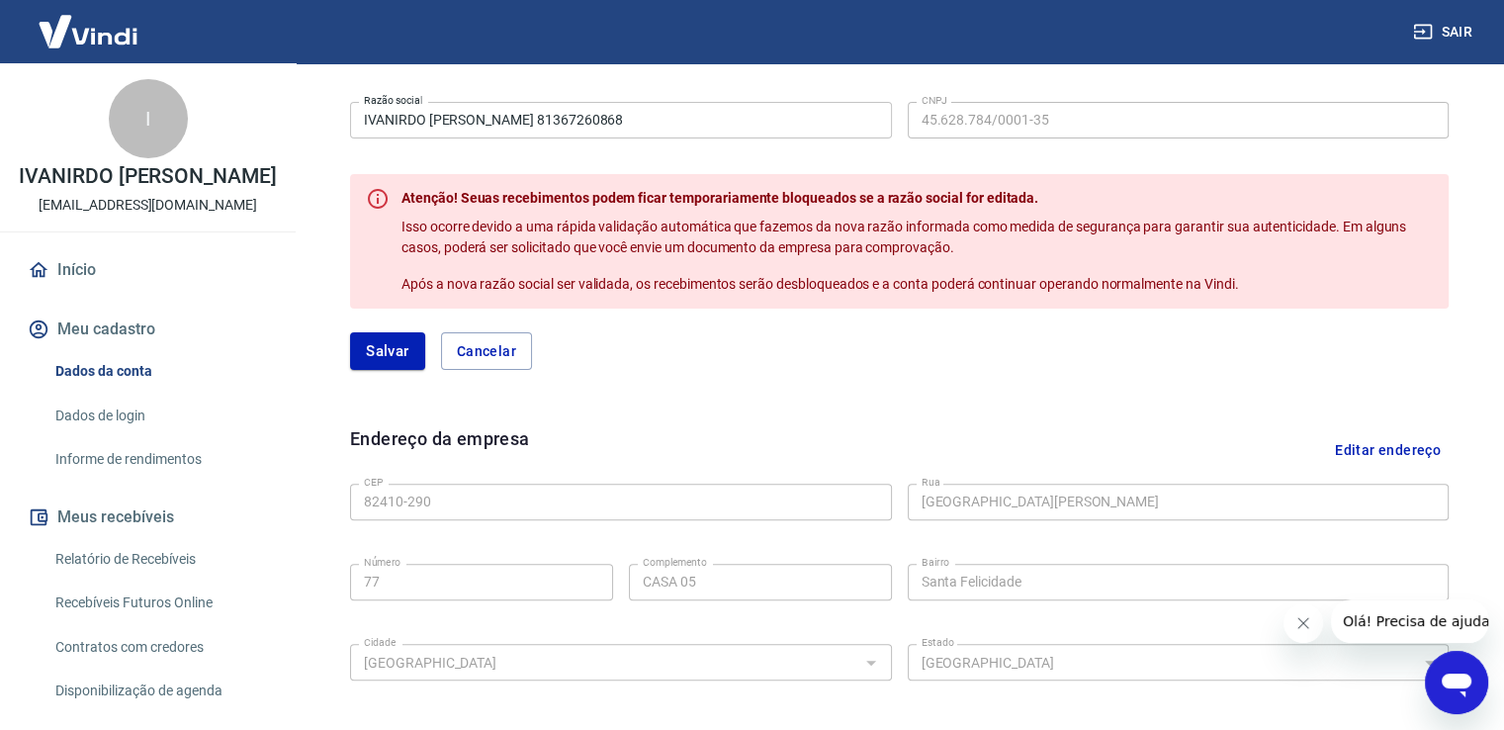
scroll to position [494, 0]
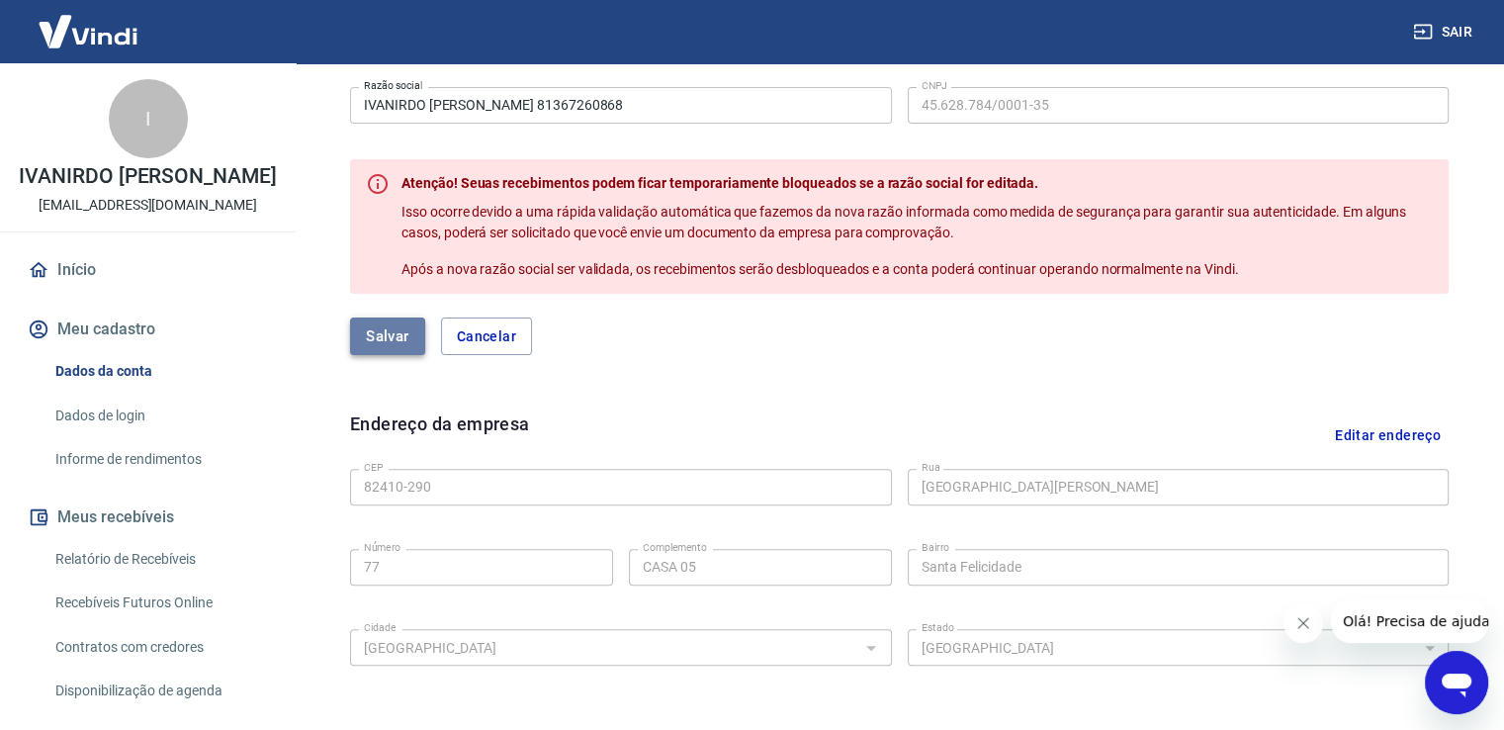
click at [404, 329] on button "Salvar" at bounding box center [387, 336] width 75 height 38
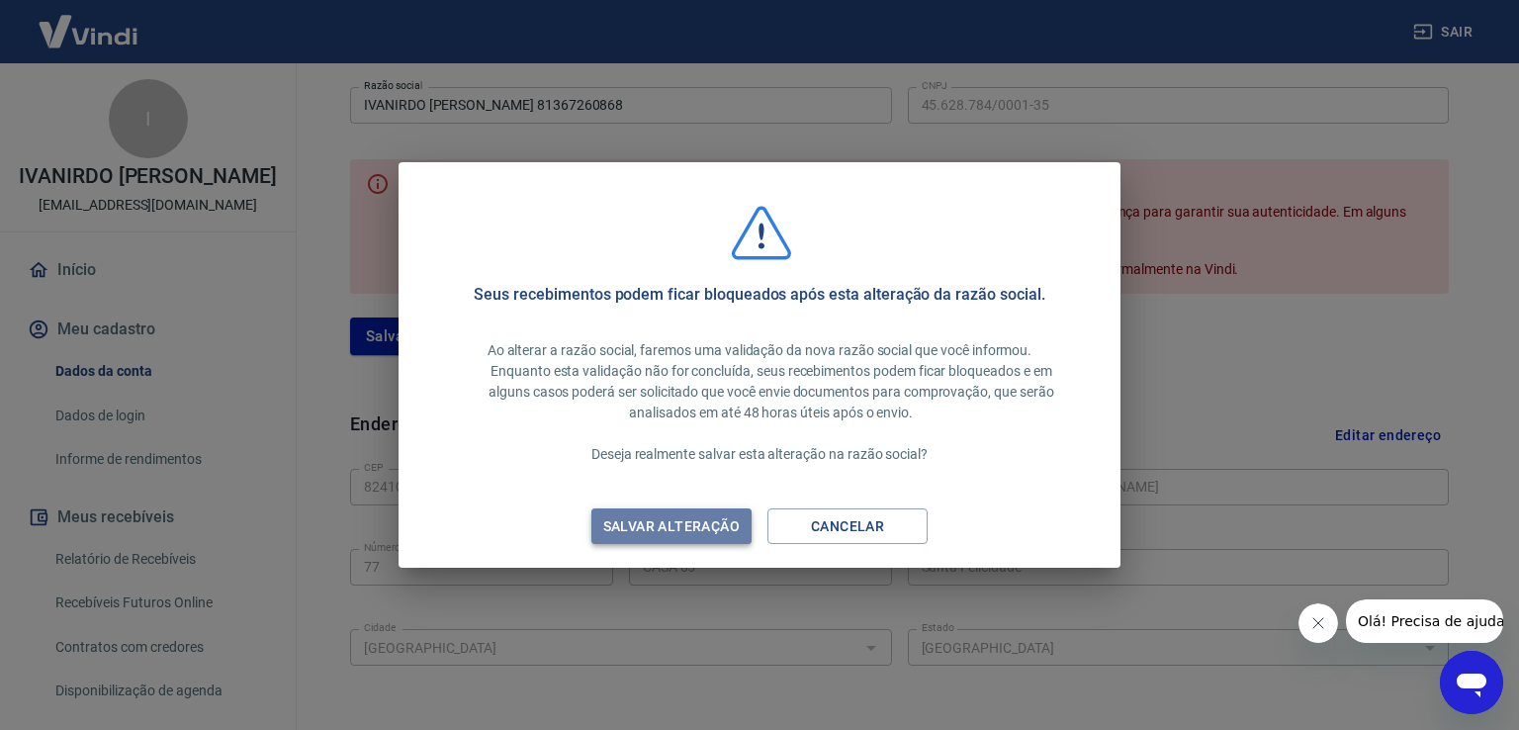
click at [677, 523] on div "Salvar alteração" at bounding box center [672, 526] width 184 height 25
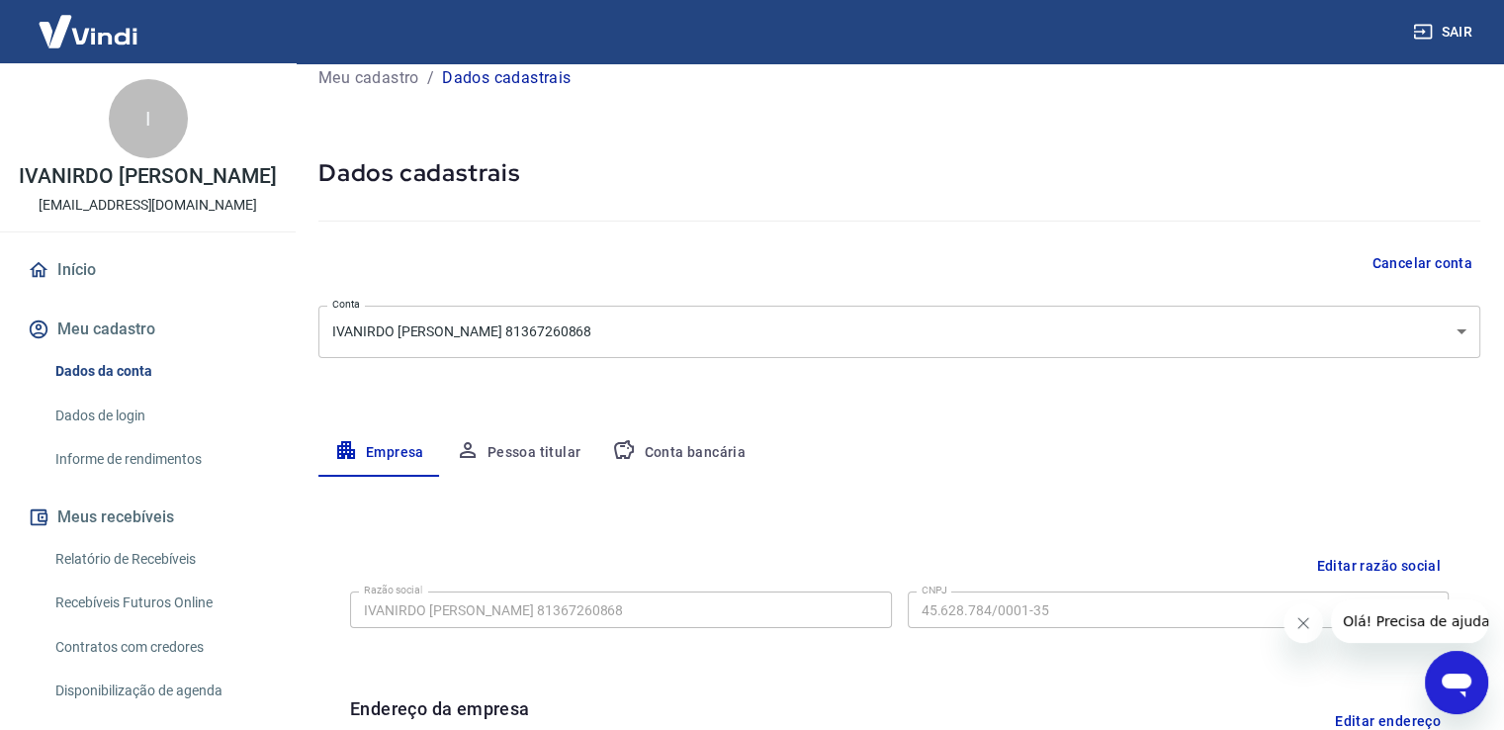
scroll to position [0, 0]
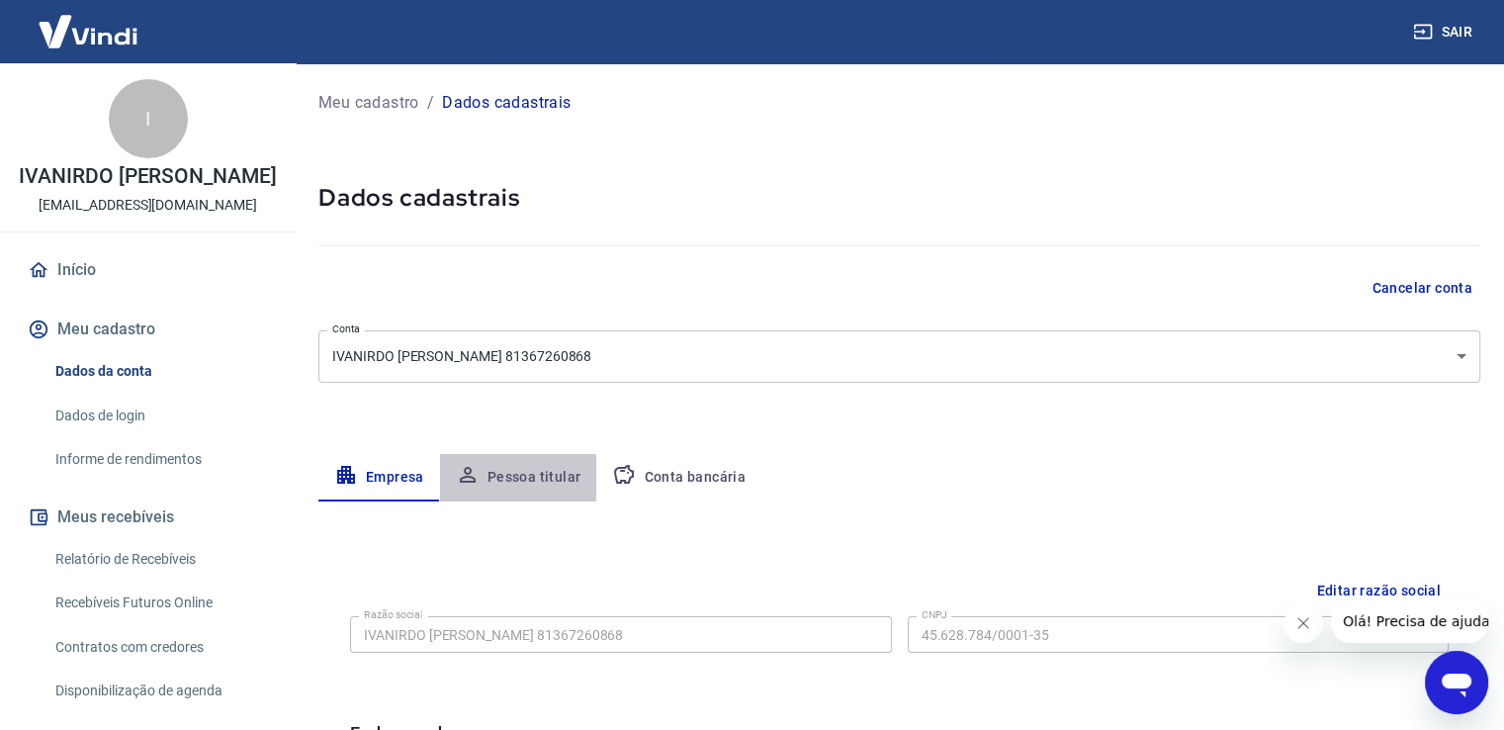
click at [521, 477] on button "Pessoa titular" at bounding box center [518, 477] width 157 height 47
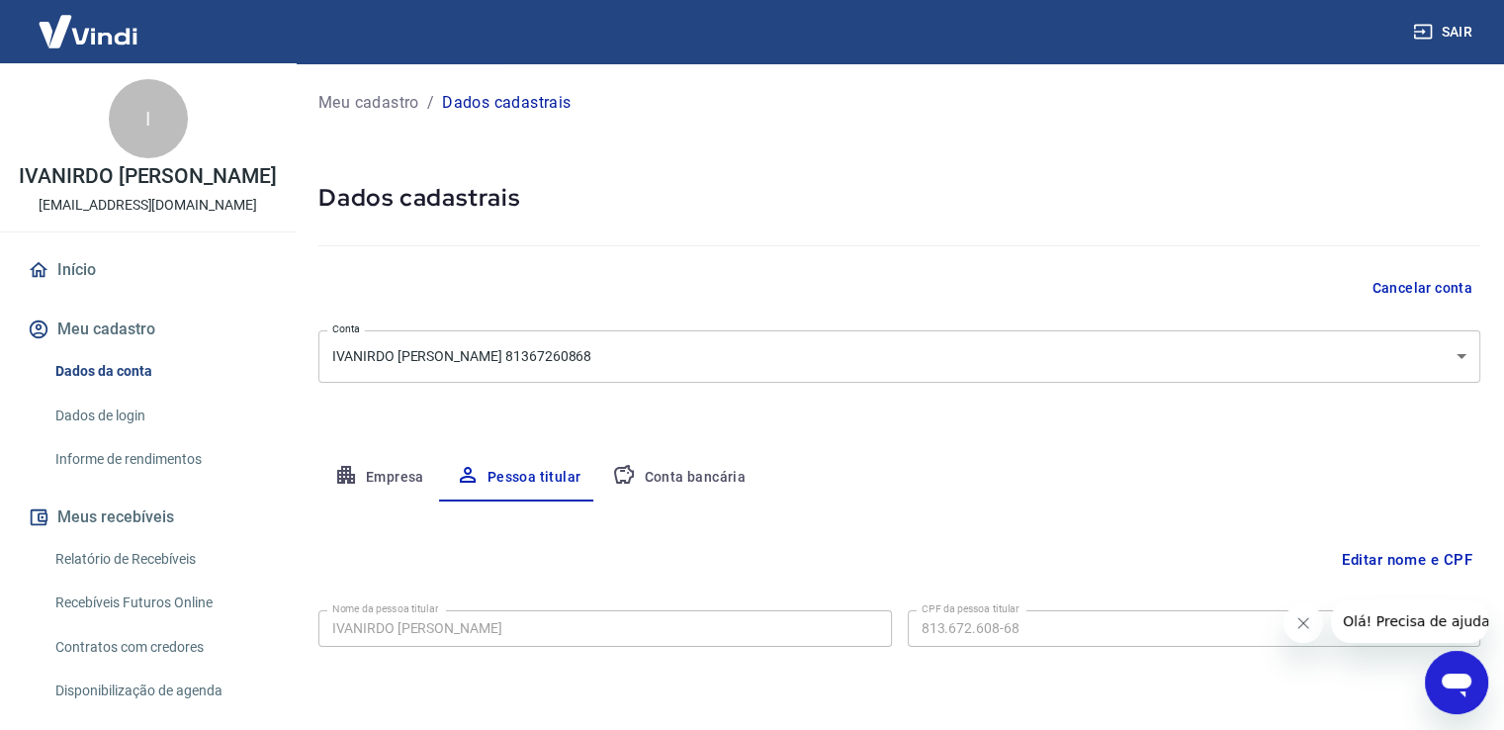
scroll to position [60, 0]
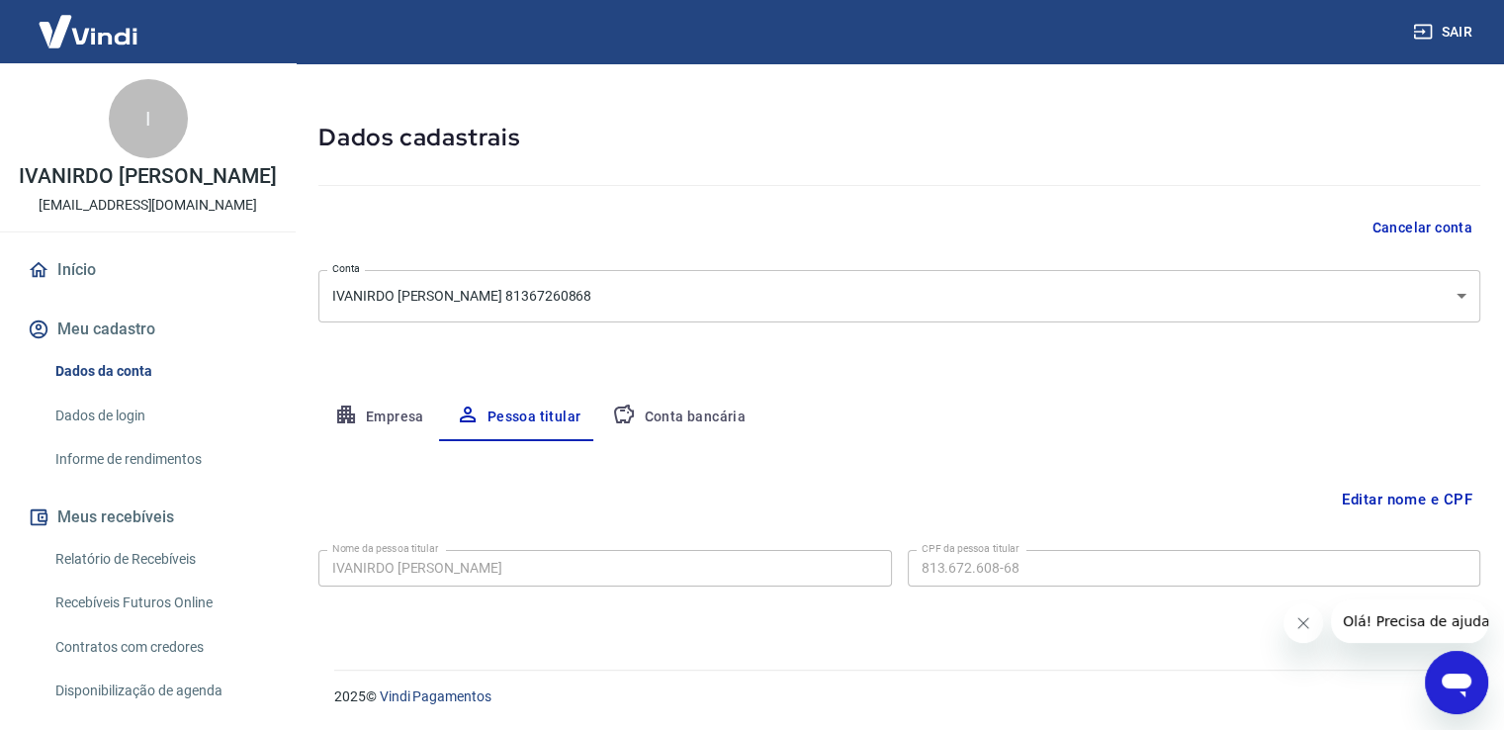
click at [1409, 498] on button "Editar nome e CPF" at bounding box center [1407, 500] width 146 height 38
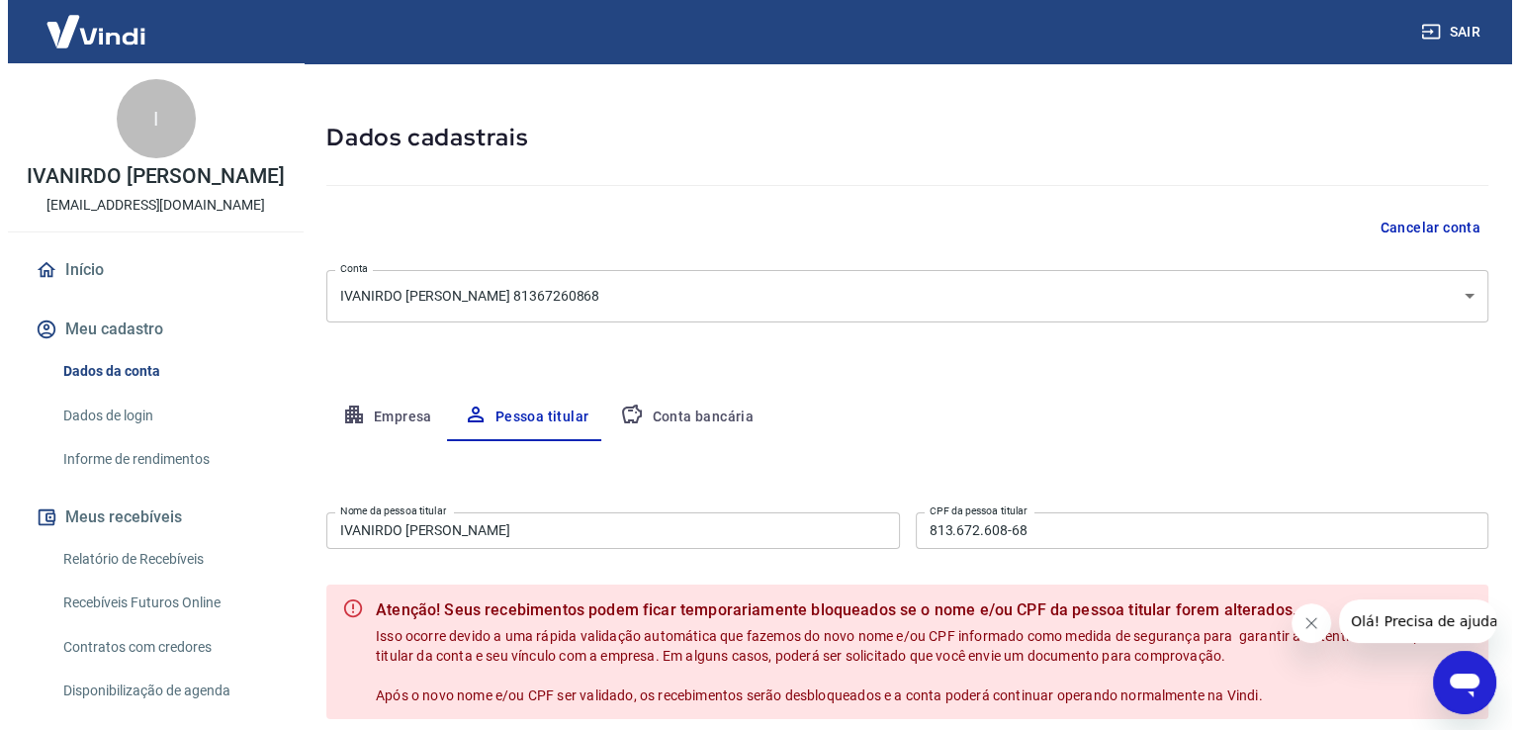
scroll to position [242, 0]
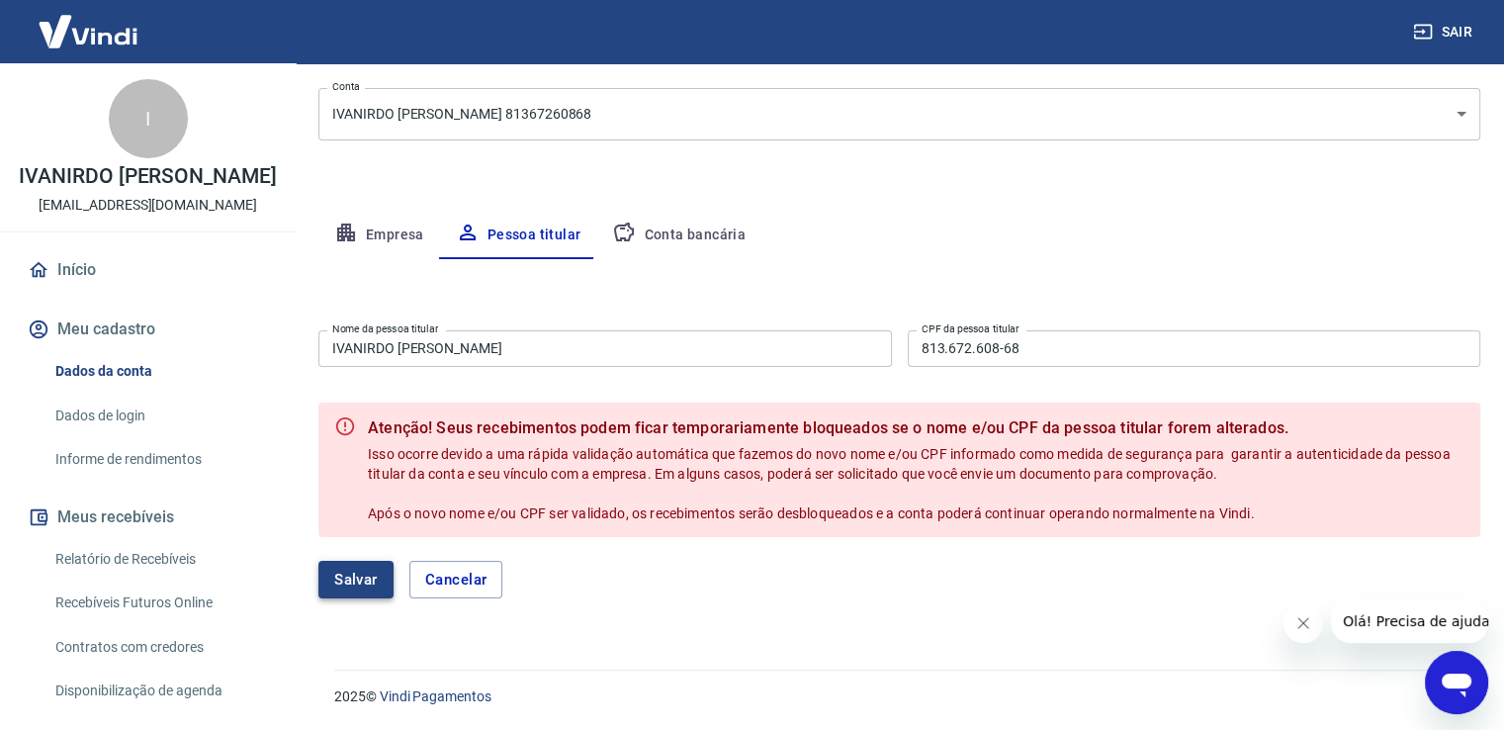
click at [376, 581] on button "Salvar" at bounding box center [355, 580] width 75 height 38
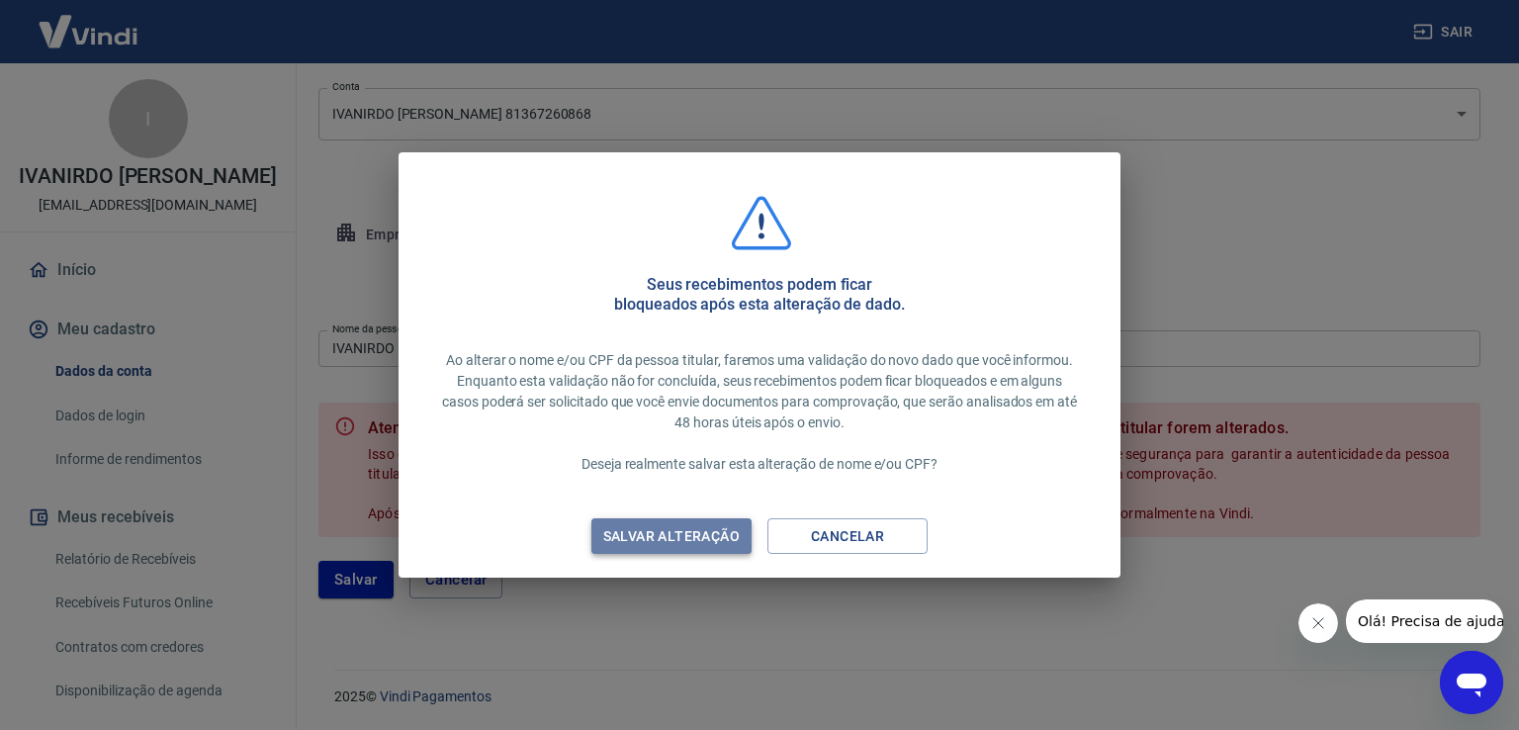
click at [649, 538] on div "Salvar alteração" at bounding box center [672, 536] width 184 height 25
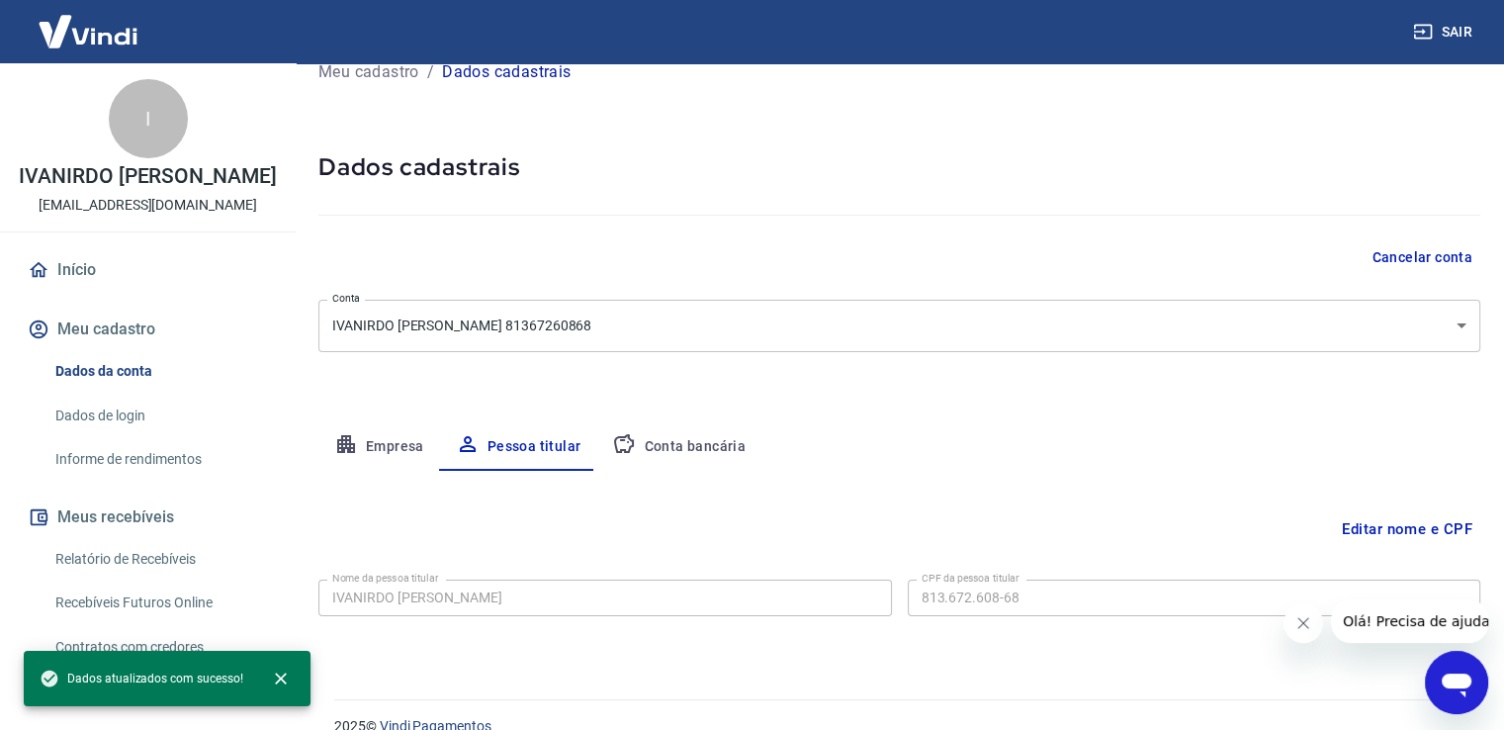
scroll to position [60, 0]
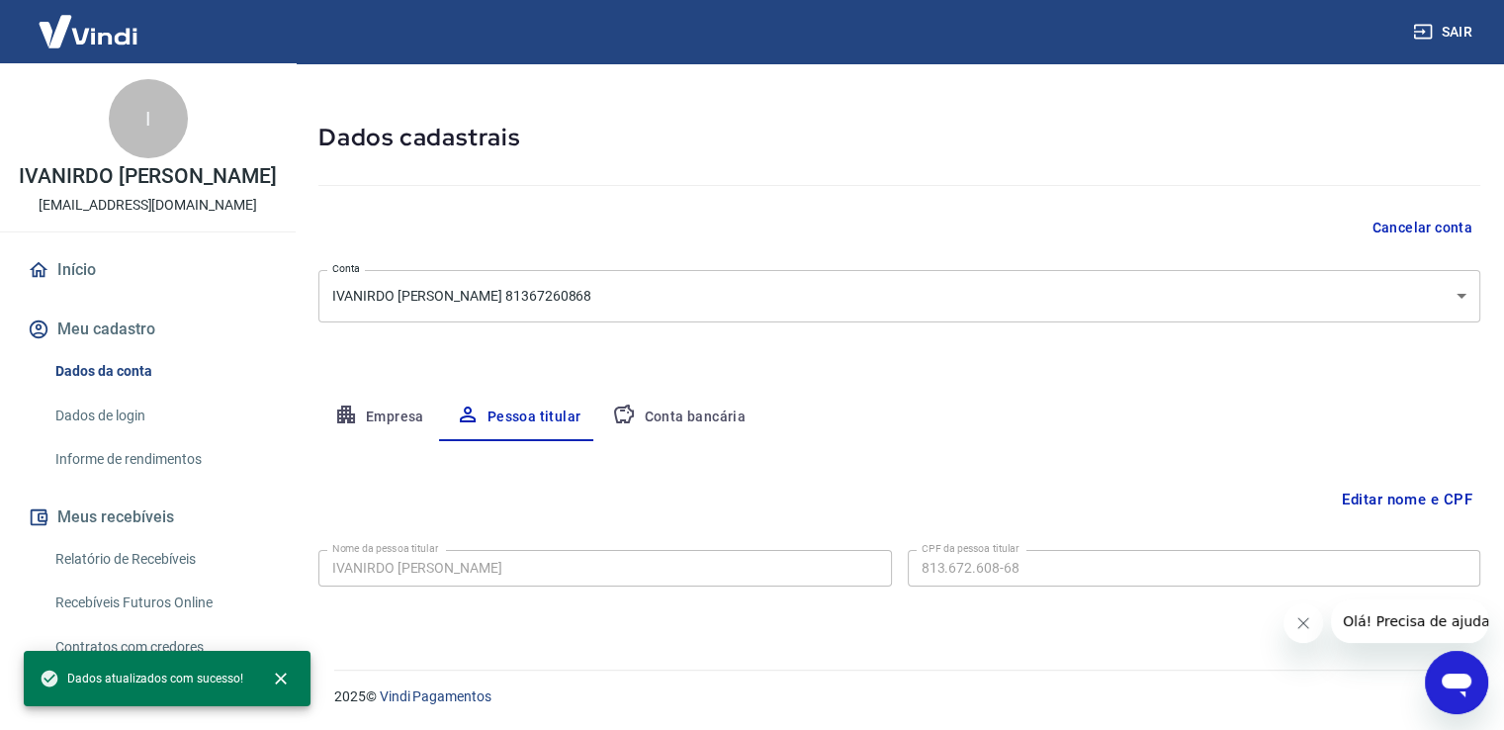
click at [686, 416] on button "Conta bancária" at bounding box center [678, 417] width 165 height 47
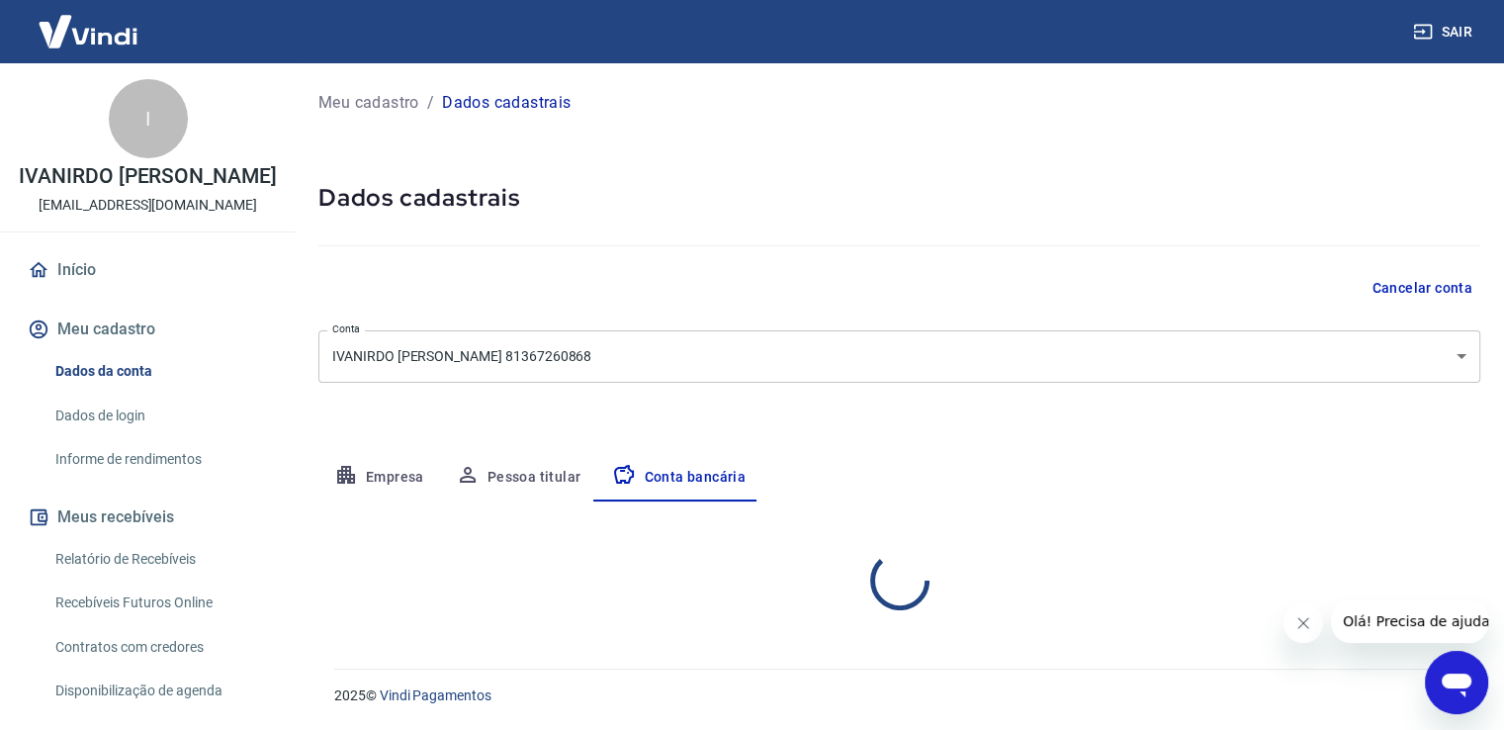
scroll to position [0, 0]
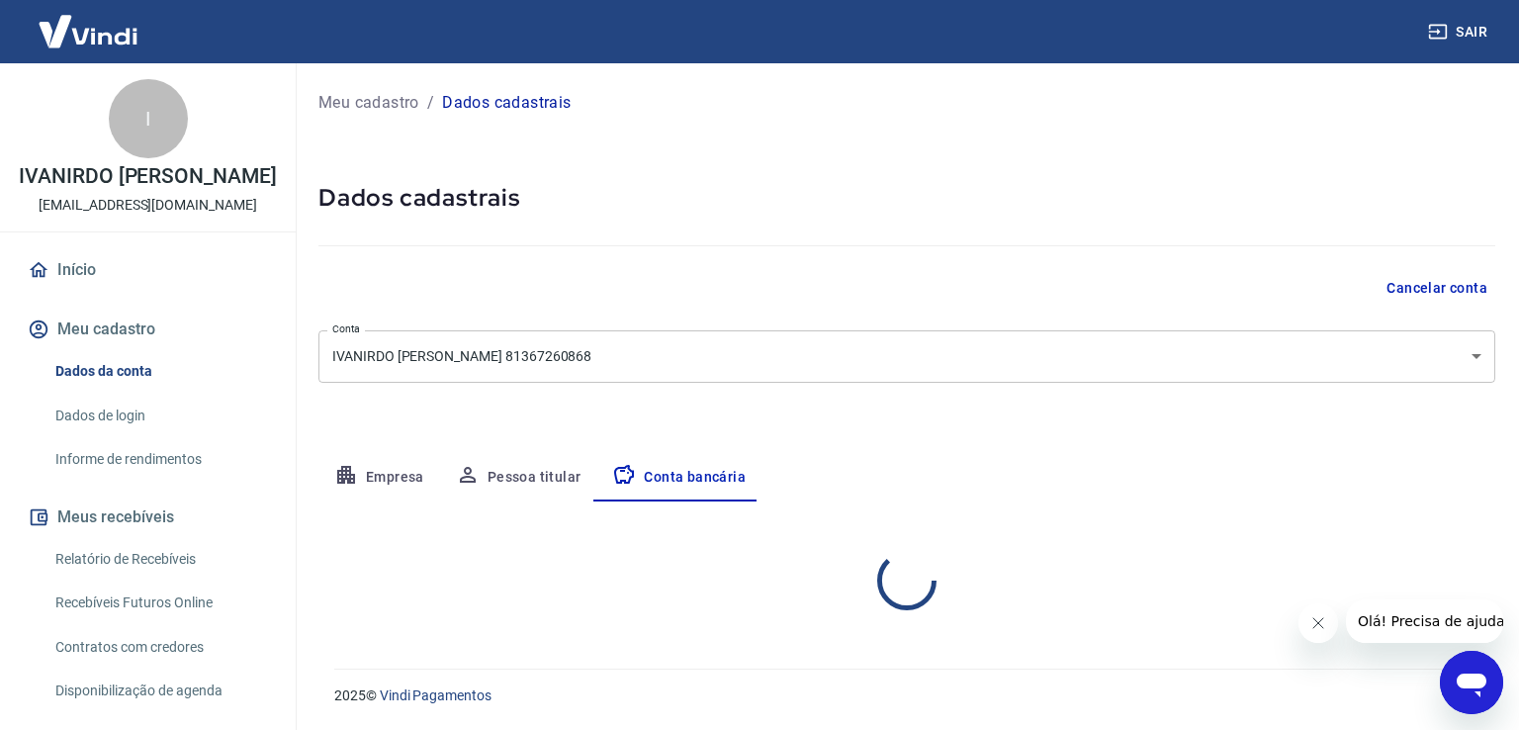
select select "1"
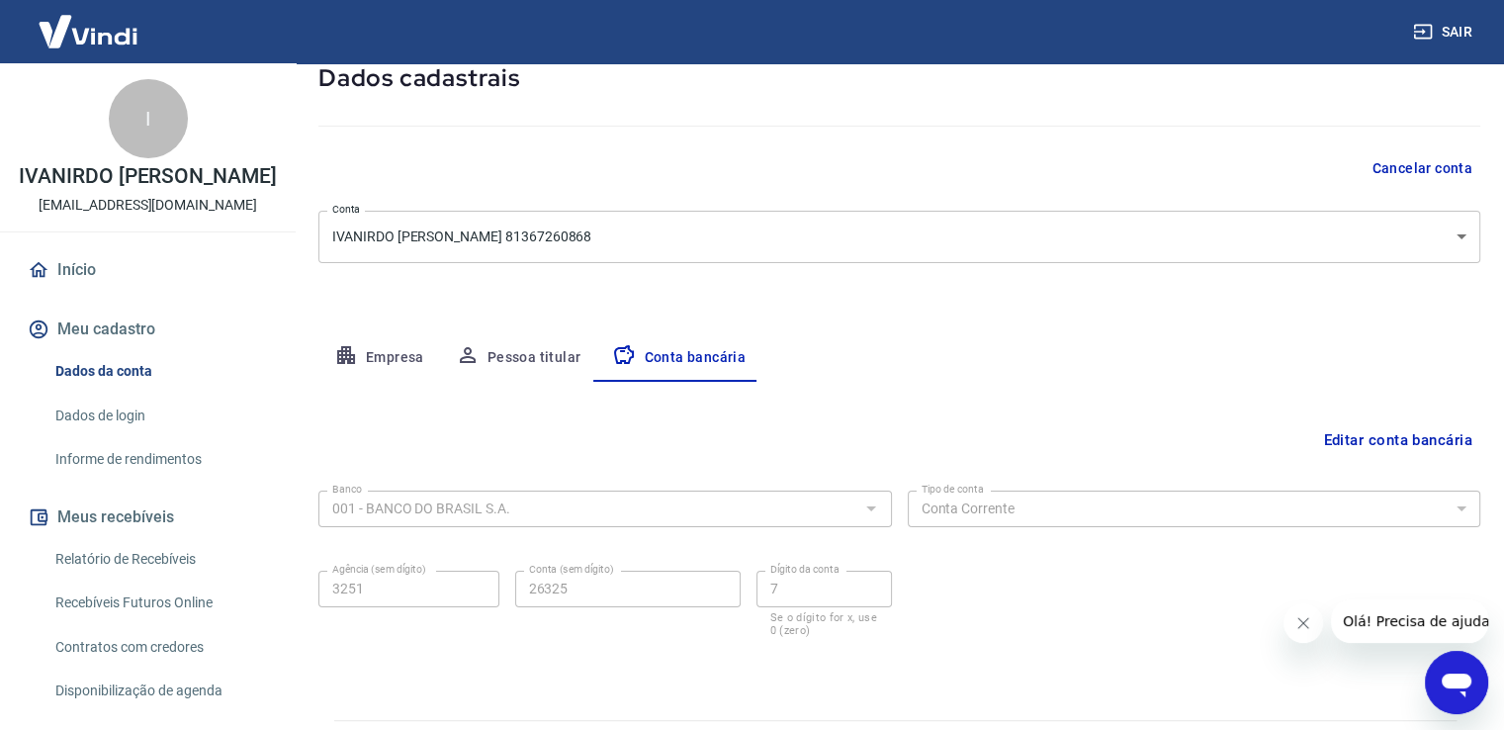
scroll to position [170, 0]
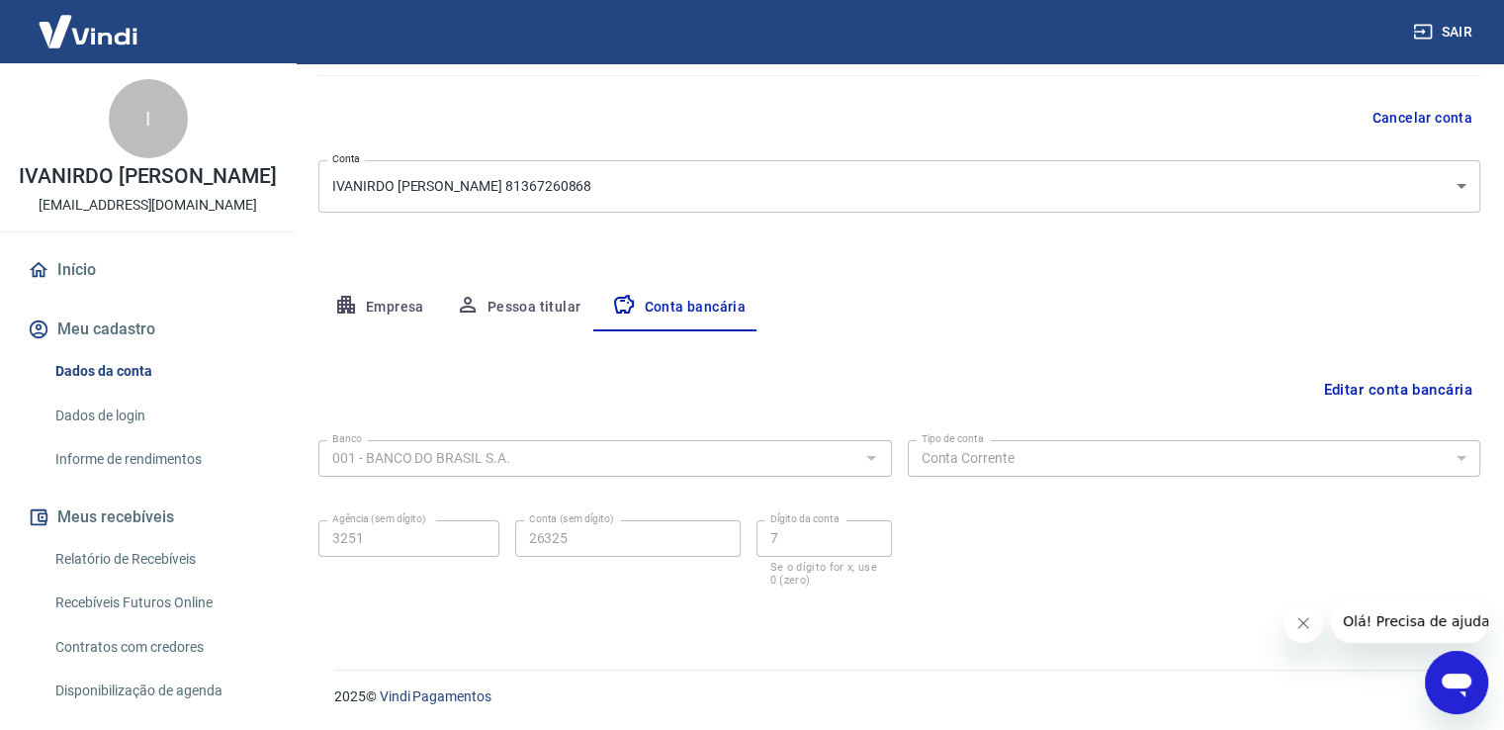
click at [362, 307] on button "Empresa" at bounding box center [379, 307] width 122 height 47
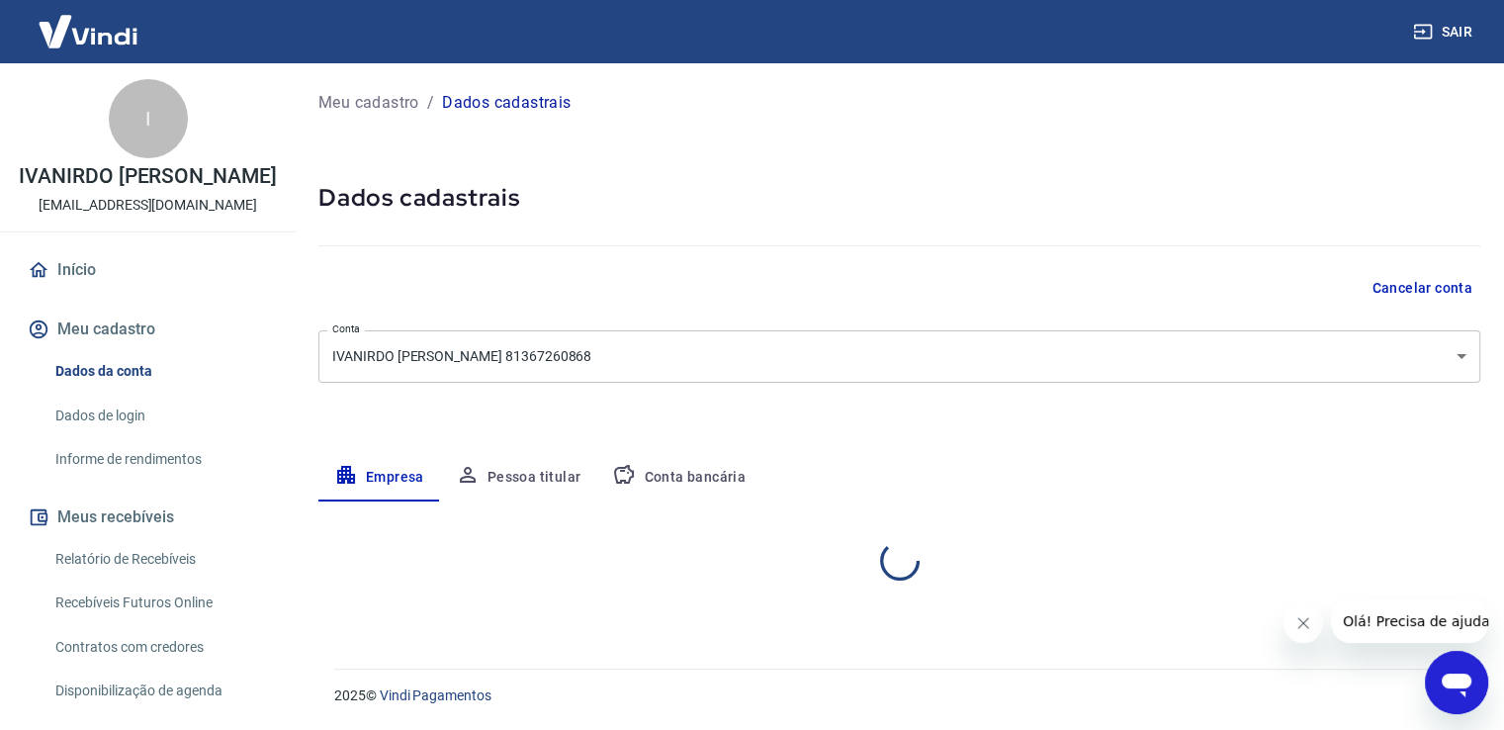
scroll to position [0, 0]
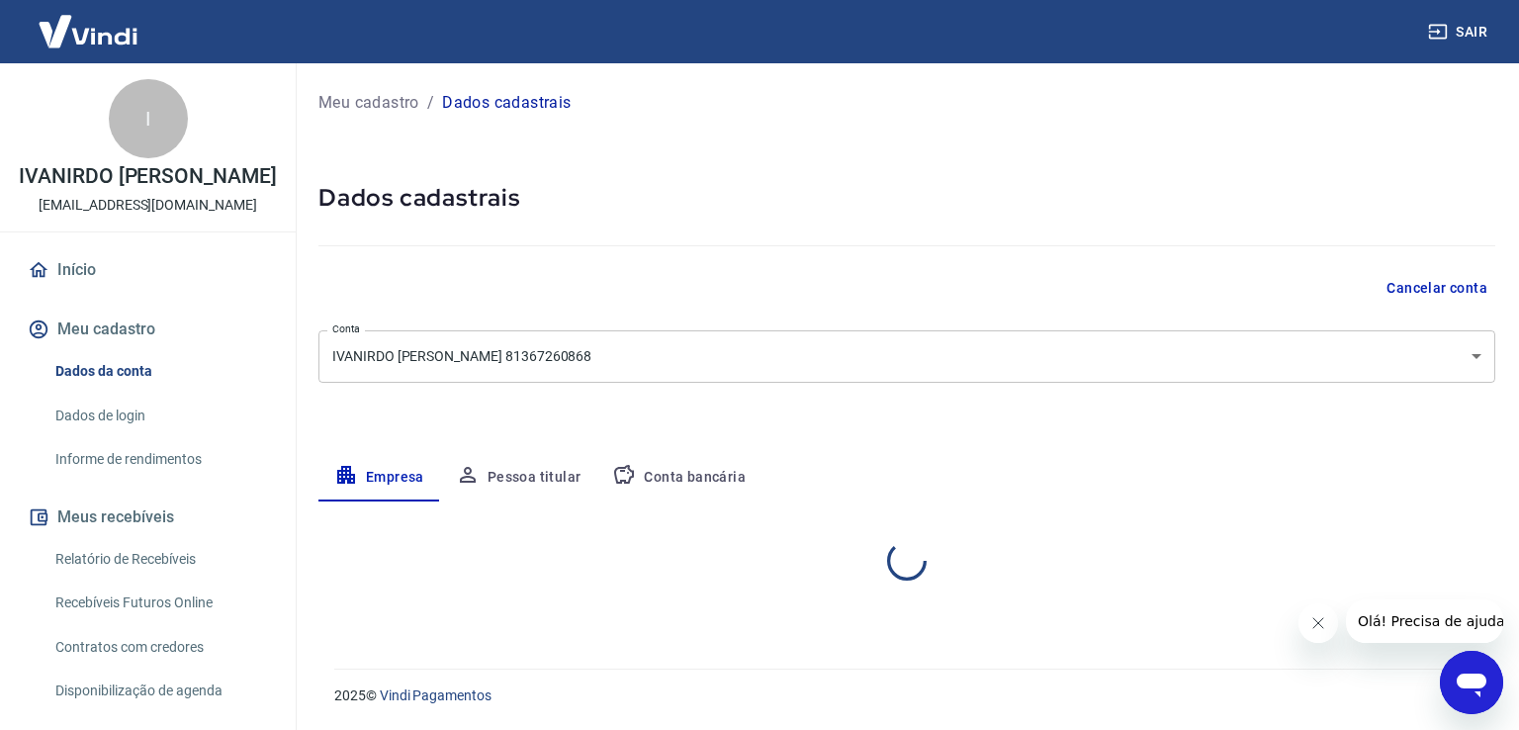
select select "PR"
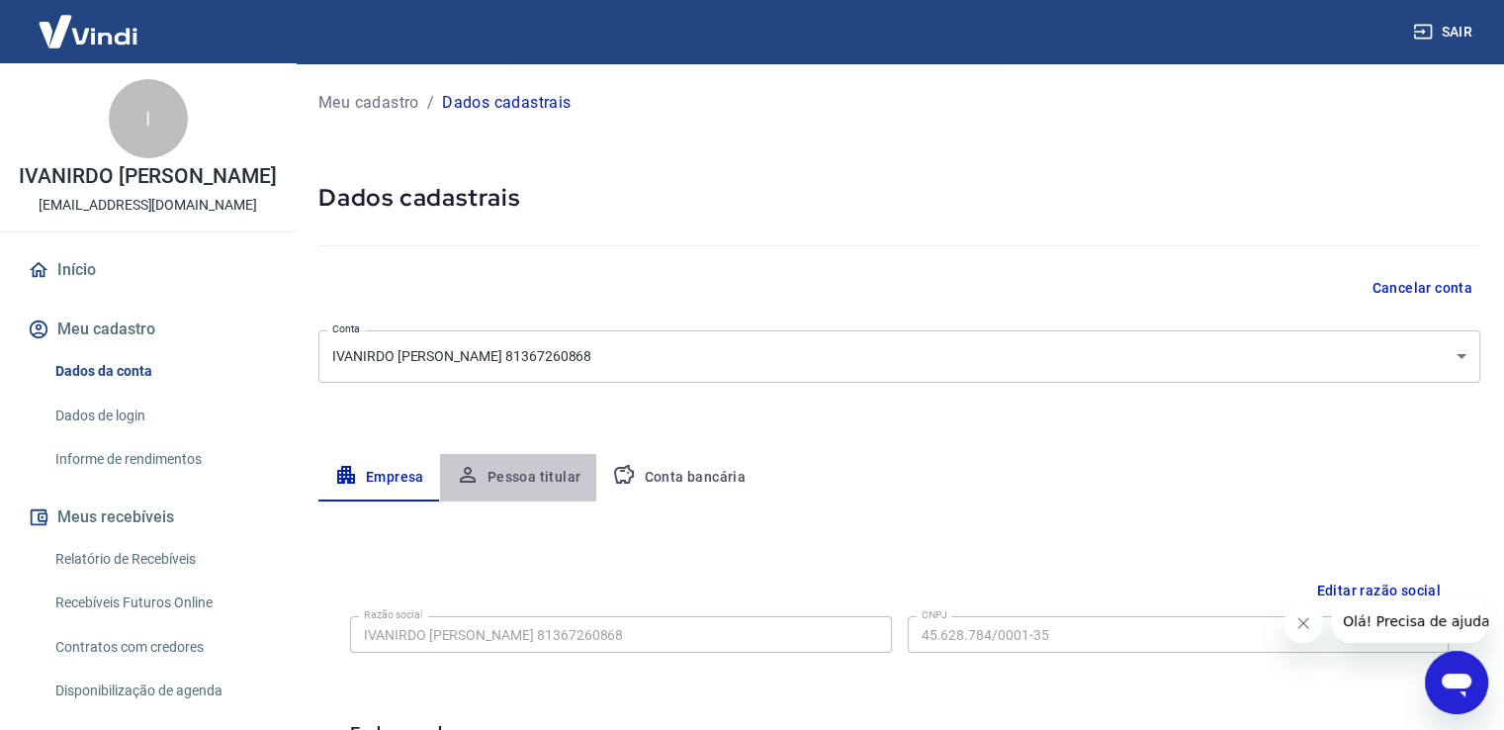
click at [530, 467] on button "Pessoa titular" at bounding box center [518, 477] width 157 height 47
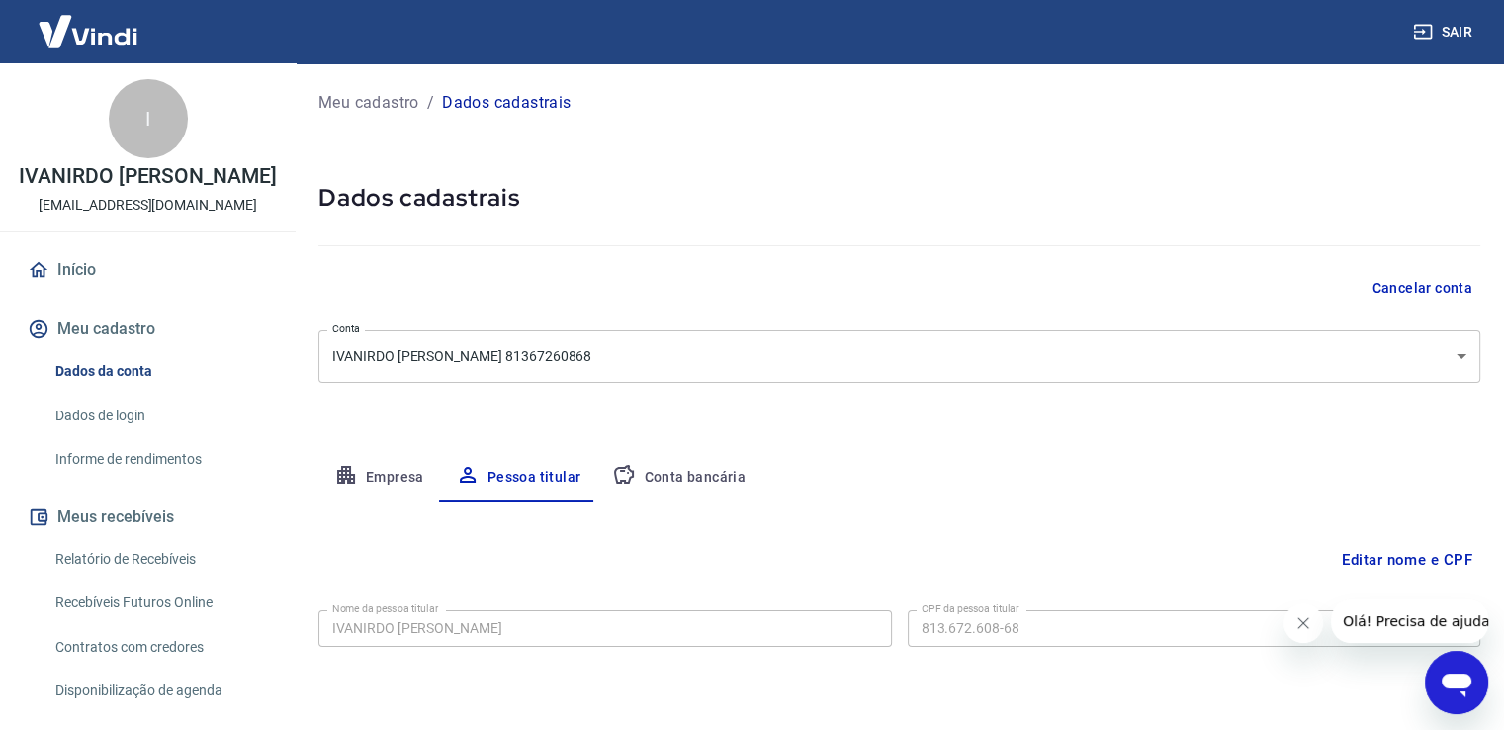
scroll to position [60, 0]
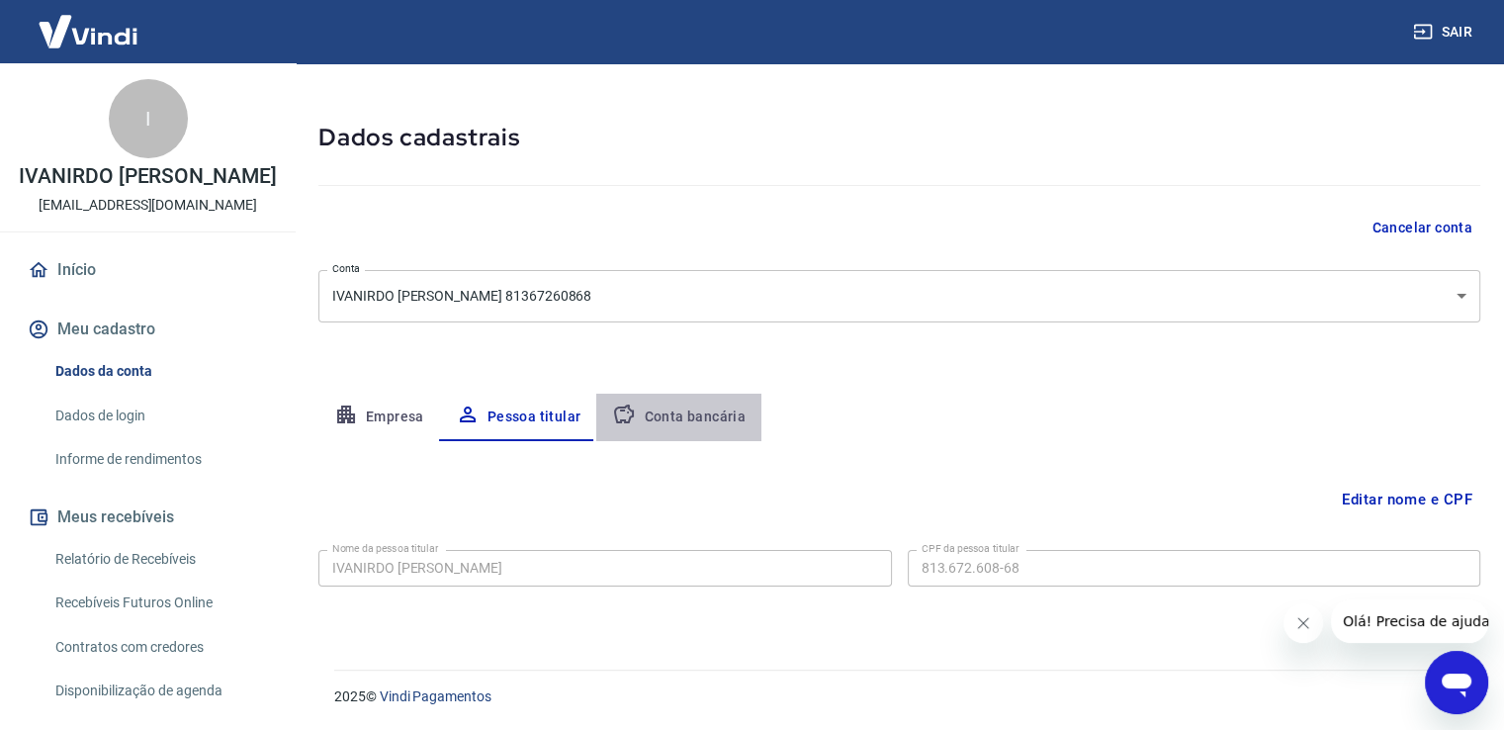
click at [712, 415] on button "Conta bancária" at bounding box center [678, 417] width 165 height 47
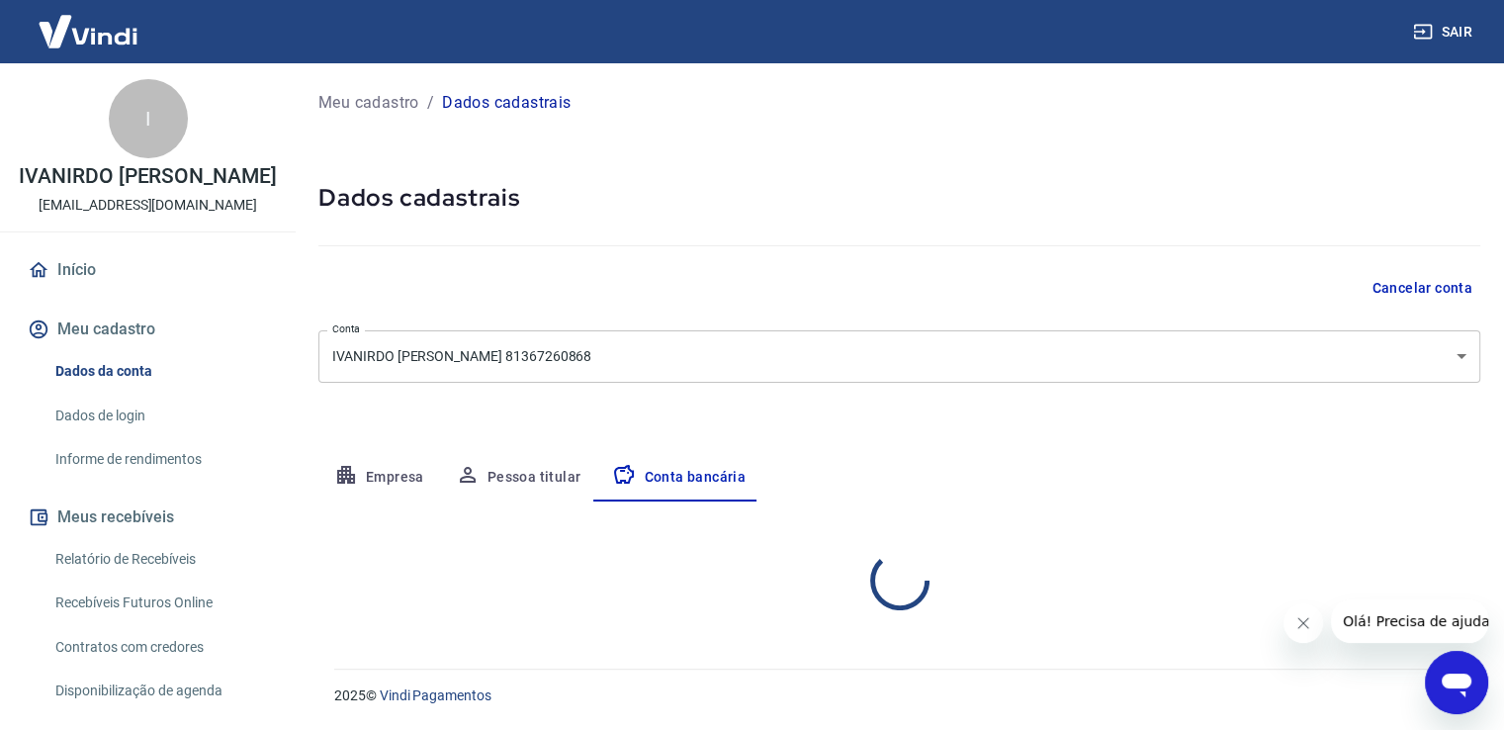
scroll to position [0, 0]
select select "1"
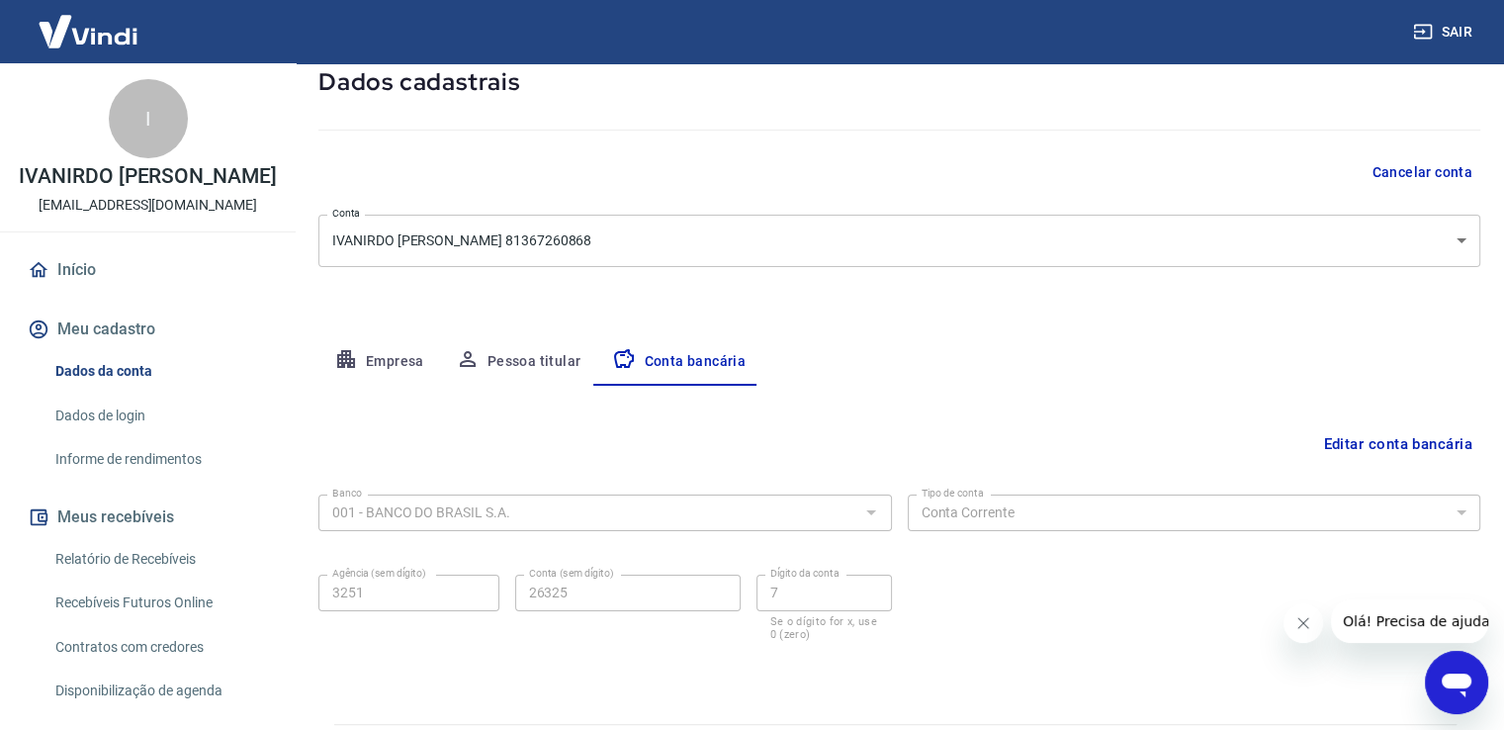
scroll to position [170, 0]
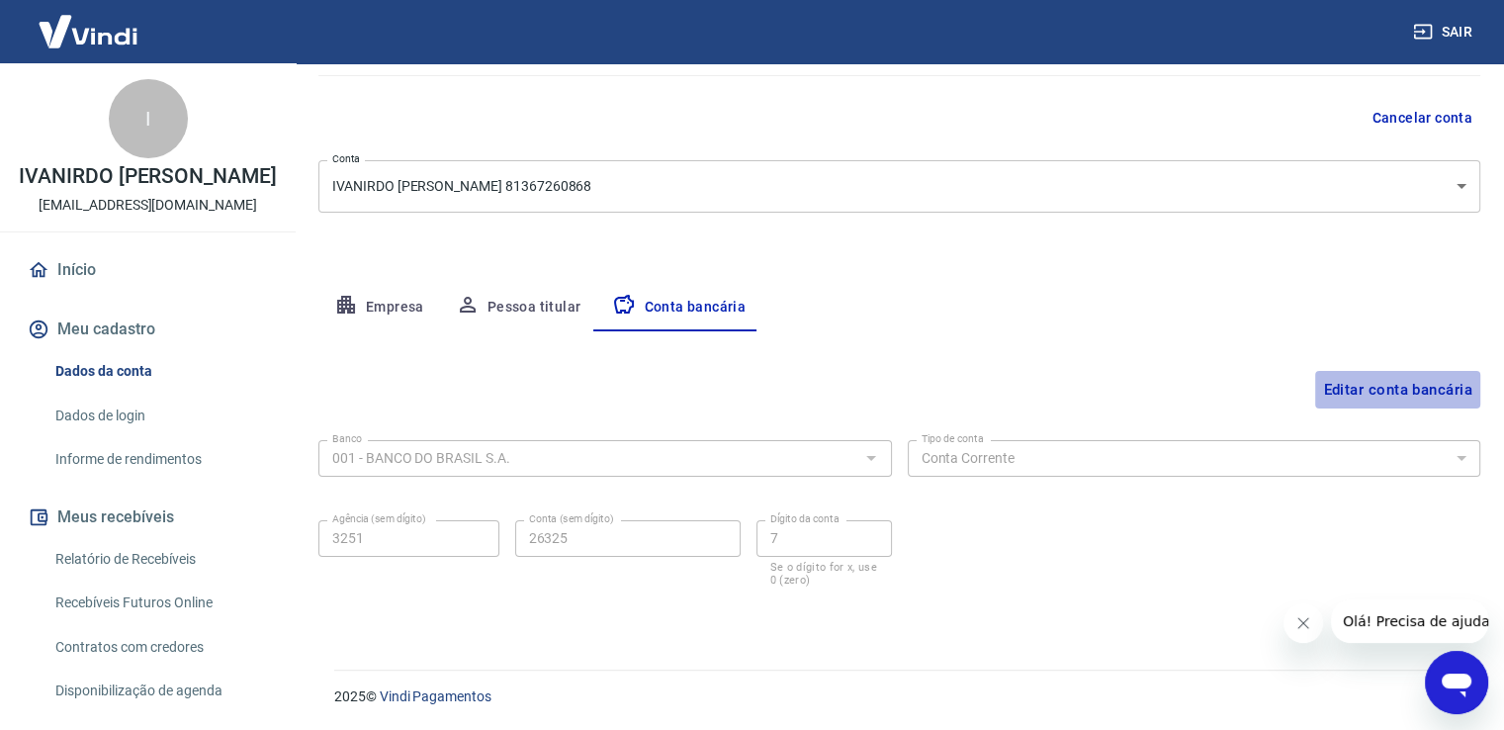
click at [1441, 386] on button "Editar conta bancária" at bounding box center [1397, 390] width 165 height 38
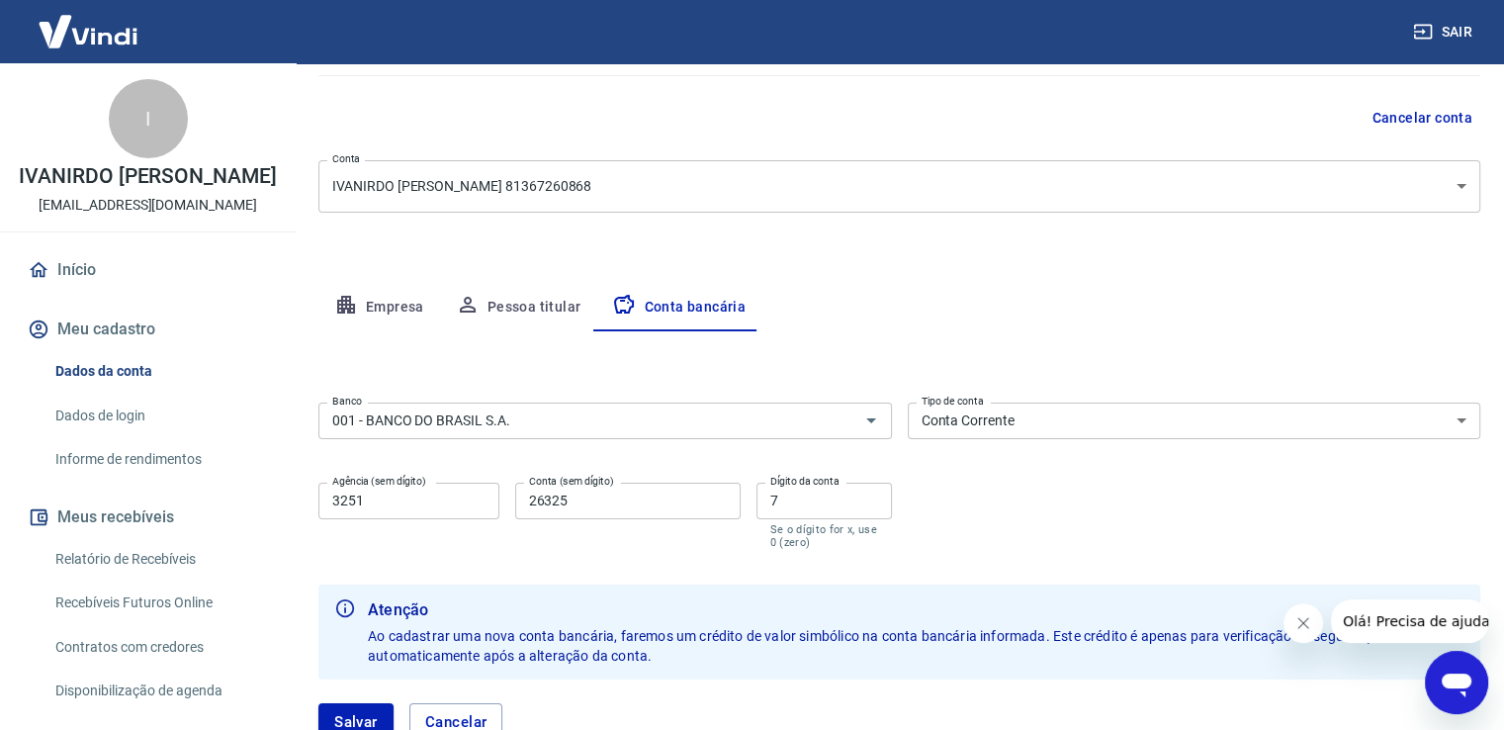
scroll to position [313, 0]
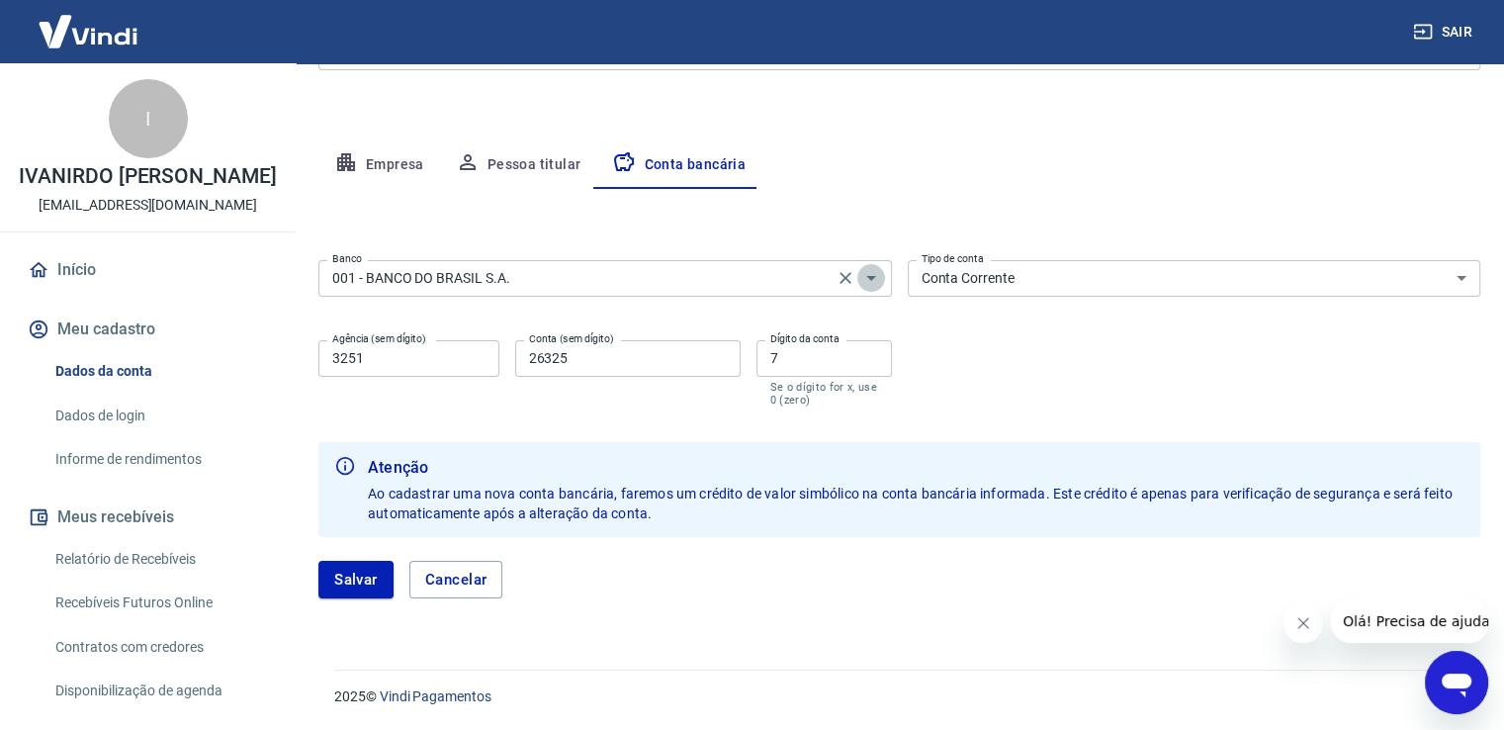
click at [870, 274] on icon "Abrir" at bounding box center [871, 278] width 24 height 24
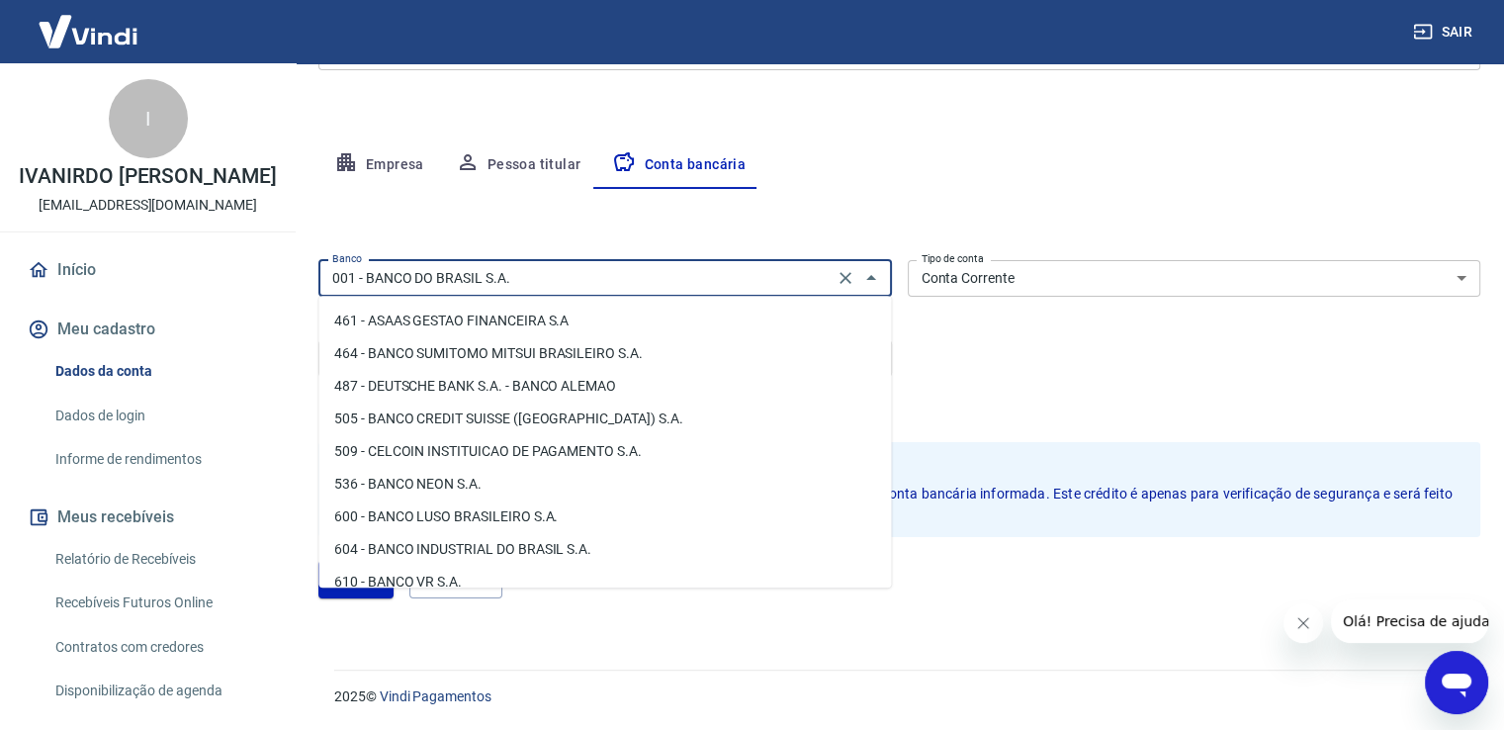
scroll to position [2374, 0]
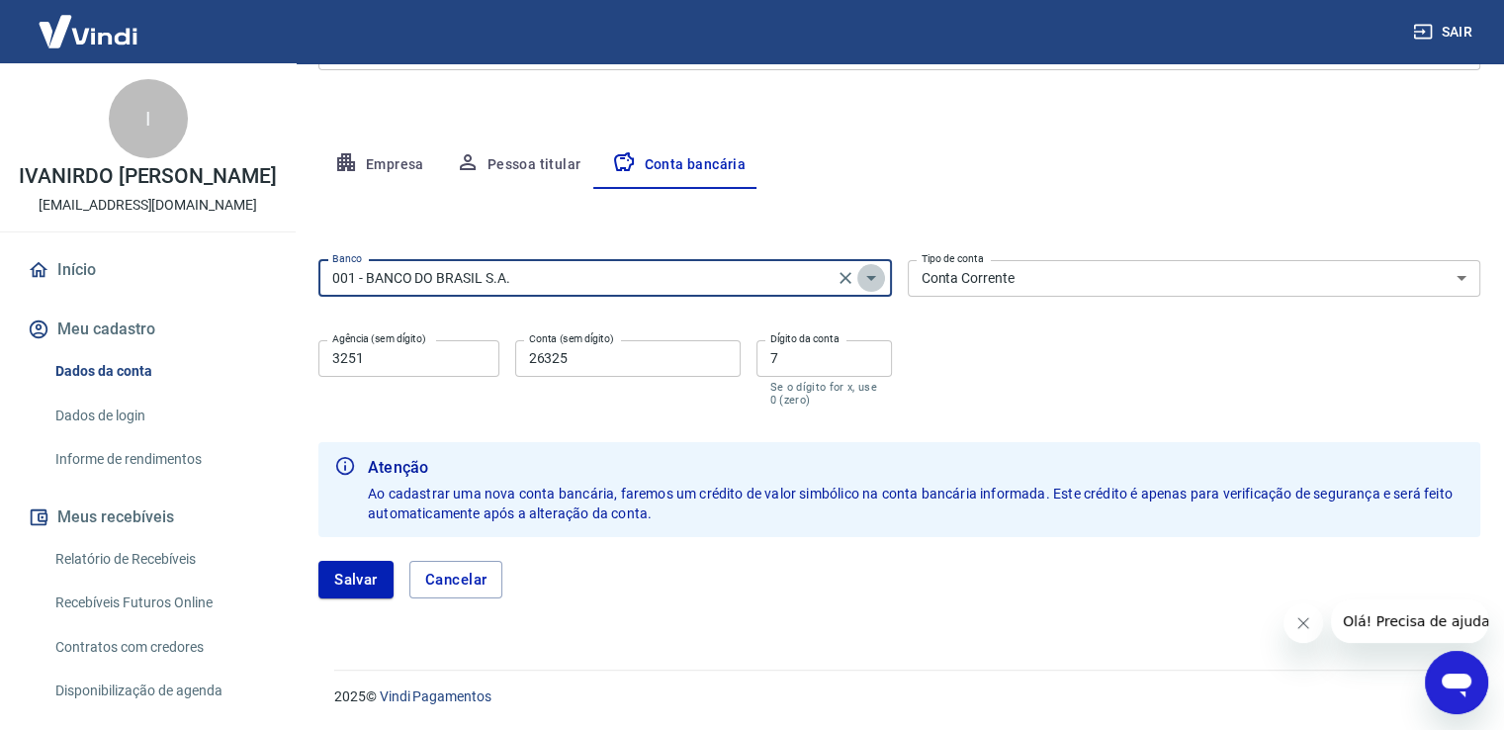
click at [870, 276] on icon "Abrir" at bounding box center [871, 278] width 10 height 5
click at [874, 277] on icon "Abrir" at bounding box center [871, 278] width 24 height 24
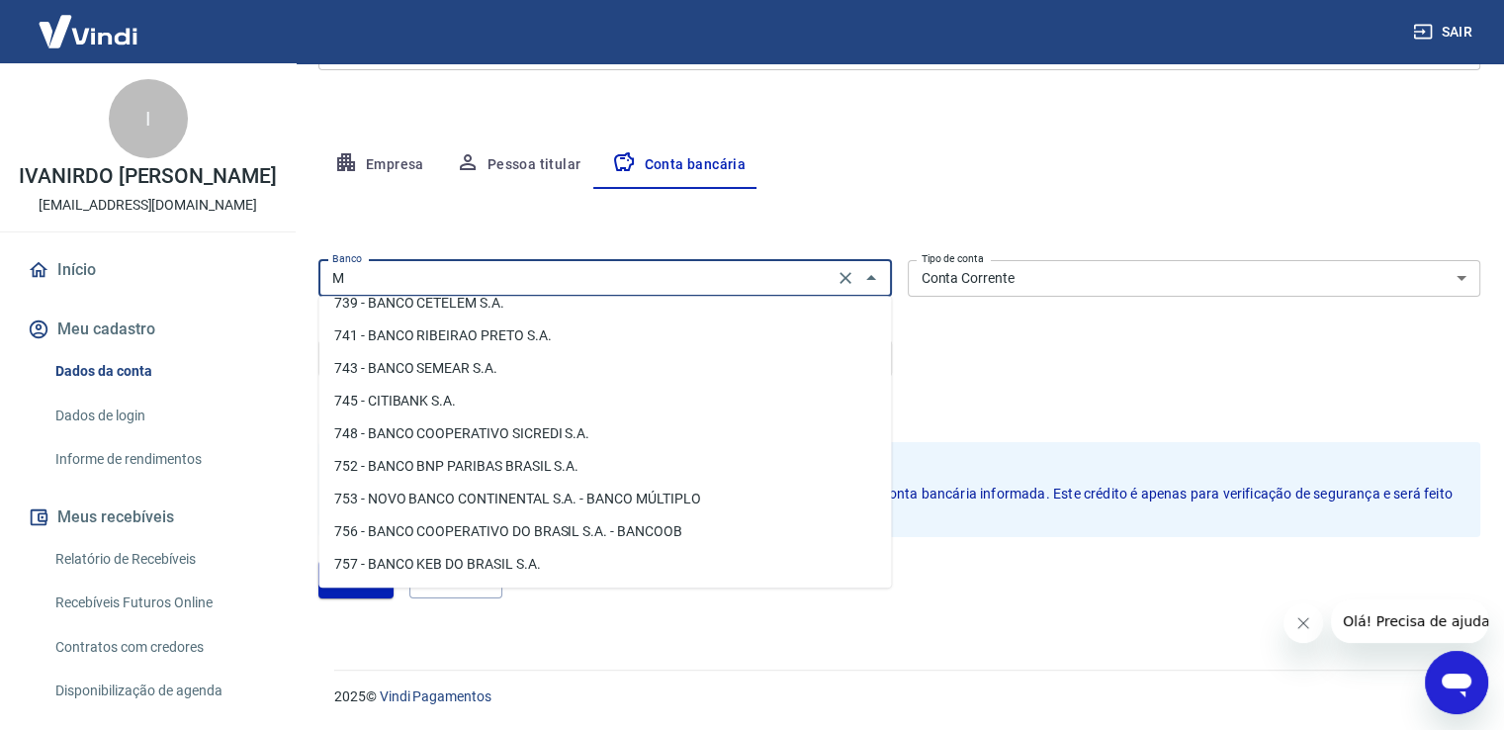
scroll to position [0, 0]
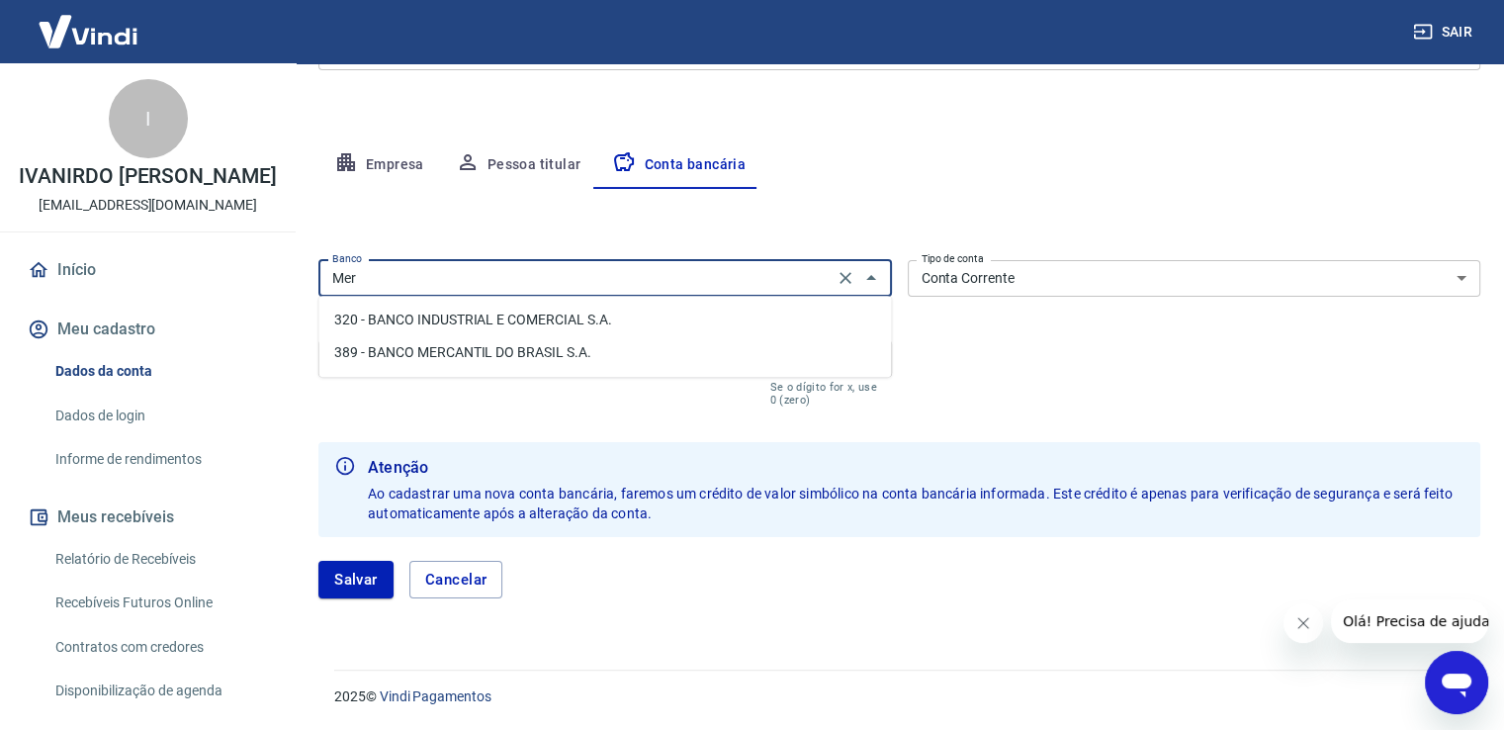
click at [514, 274] on input "Mer" at bounding box center [575, 278] width 503 height 25
type input "001 - BANCO DO BRASIL S.A."
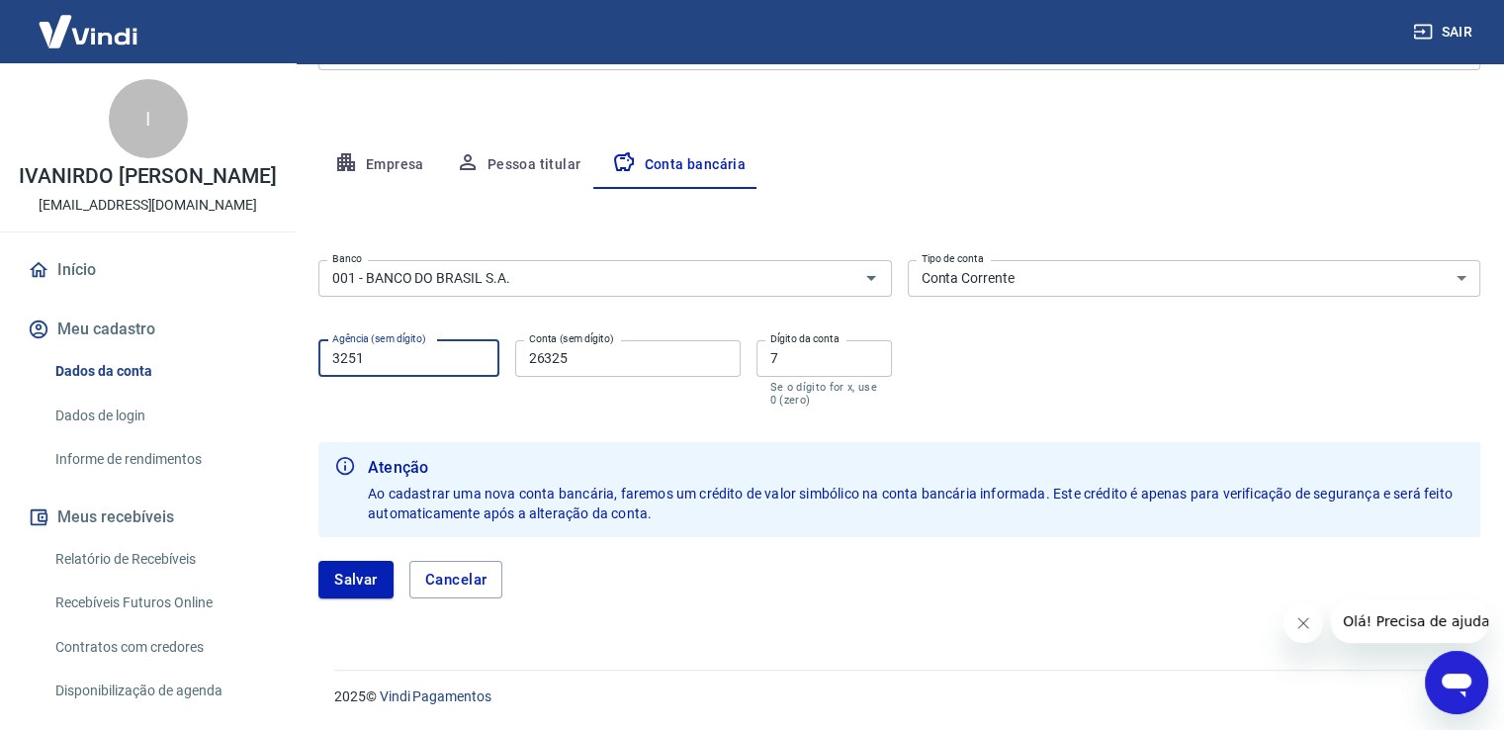
click at [388, 350] on input "3251" at bounding box center [408, 358] width 181 height 37
drag, startPoint x: 399, startPoint y: 360, endPoint x: 298, endPoint y: 366, distance: 101.1
click at [298, 361] on div "Meu cadastro / Dados cadastrais Dados cadastrais Cancelar conta Conta IVANIRDO …" at bounding box center [900, 198] width 1210 height 895
type input "0001"
drag, startPoint x: 583, startPoint y: 356, endPoint x: 526, endPoint y: 354, distance: 56.4
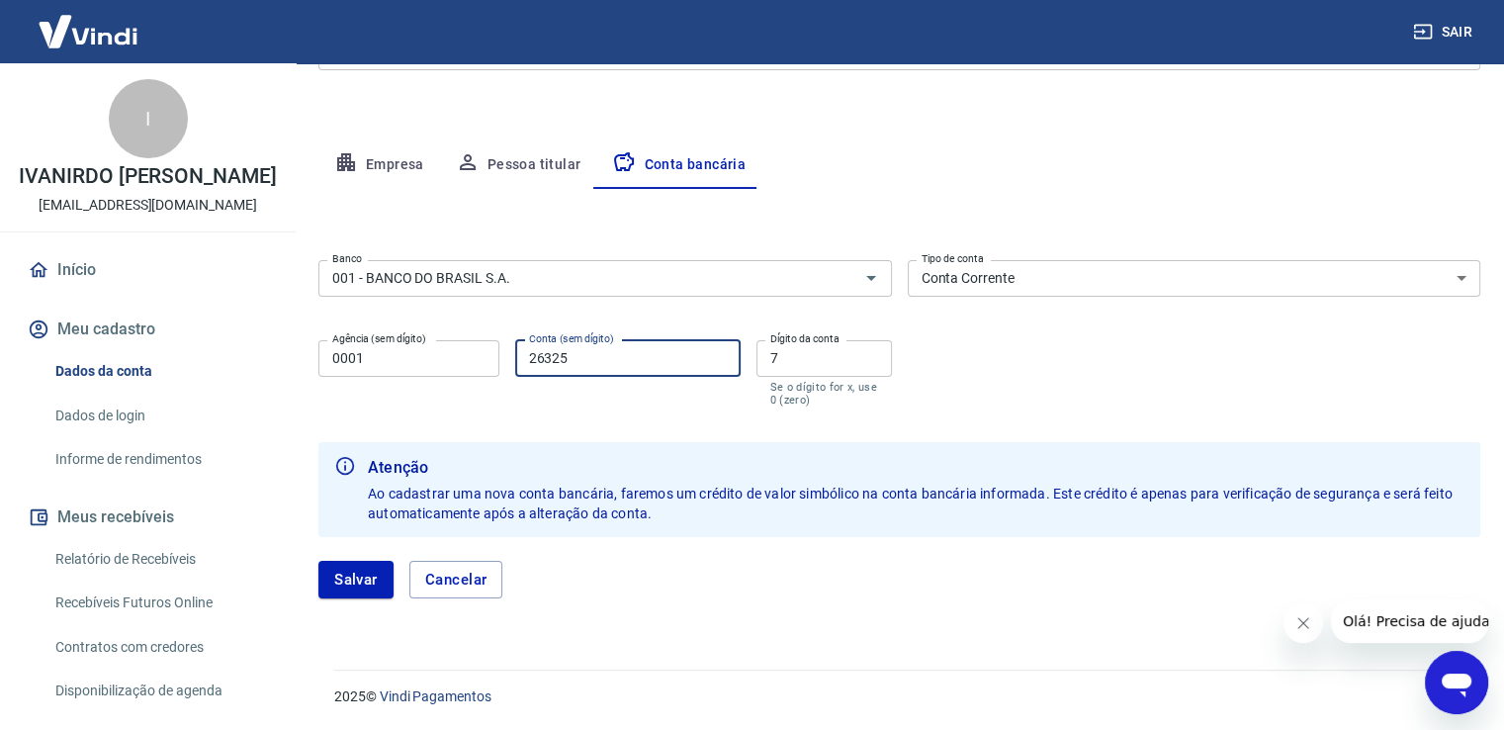
click at [526, 354] on input "26325" at bounding box center [628, 358] width 226 height 37
click at [561, 359] on input "344410" at bounding box center [628, 358] width 226 height 37
click at [584, 344] on label "Conta (sem dígito)" at bounding box center [571, 338] width 85 height 15
click at [584, 344] on input "34410" at bounding box center [628, 358] width 226 height 37
click at [615, 359] on input "34410" at bounding box center [628, 358] width 226 height 37
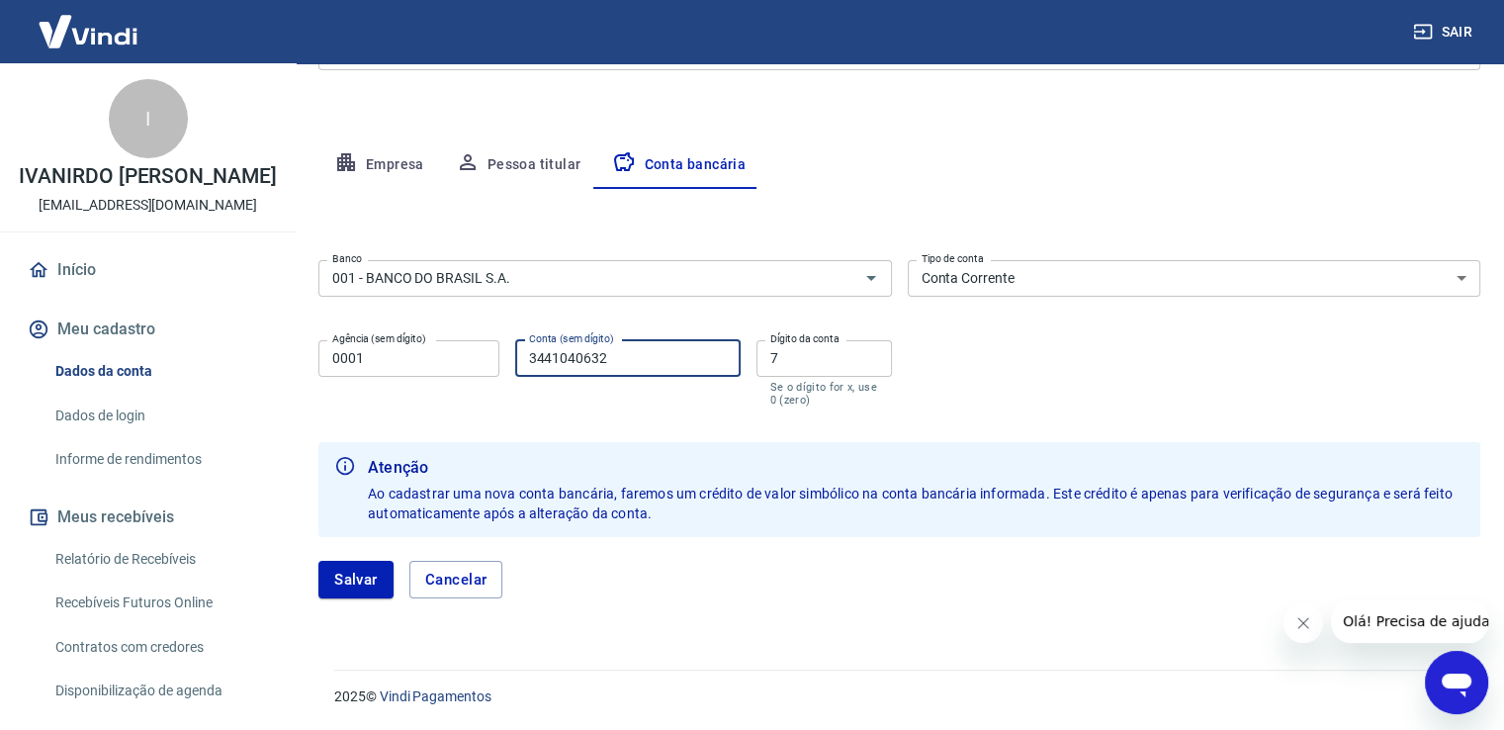
type input "3441040632"
click at [797, 356] on input "7" at bounding box center [825, 358] width 136 height 37
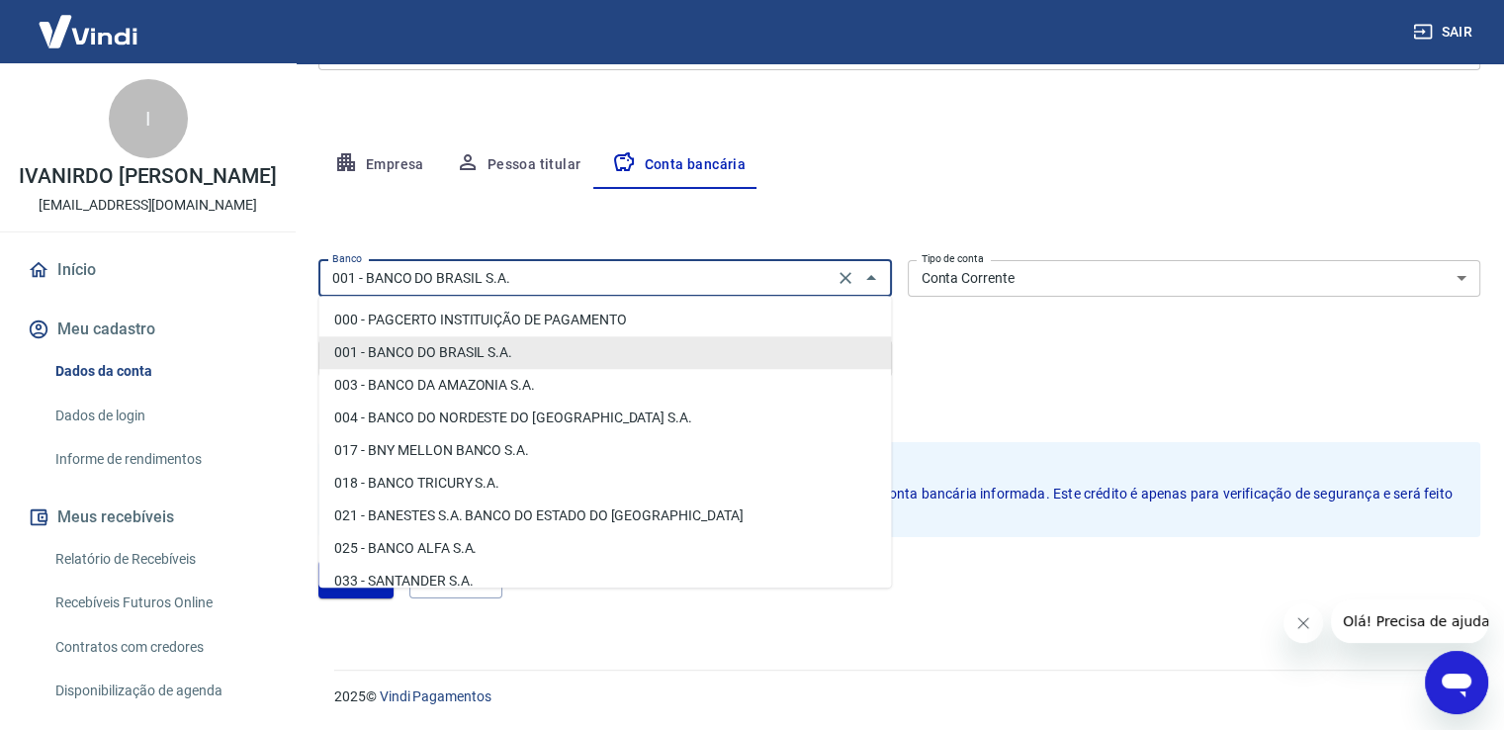
drag, startPoint x: 328, startPoint y: 270, endPoint x: 579, endPoint y: 267, distance: 250.3
click at [554, 266] on input "001 - BANCO DO BRASIL S.A." at bounding box center [575, 278] width 503 height 25
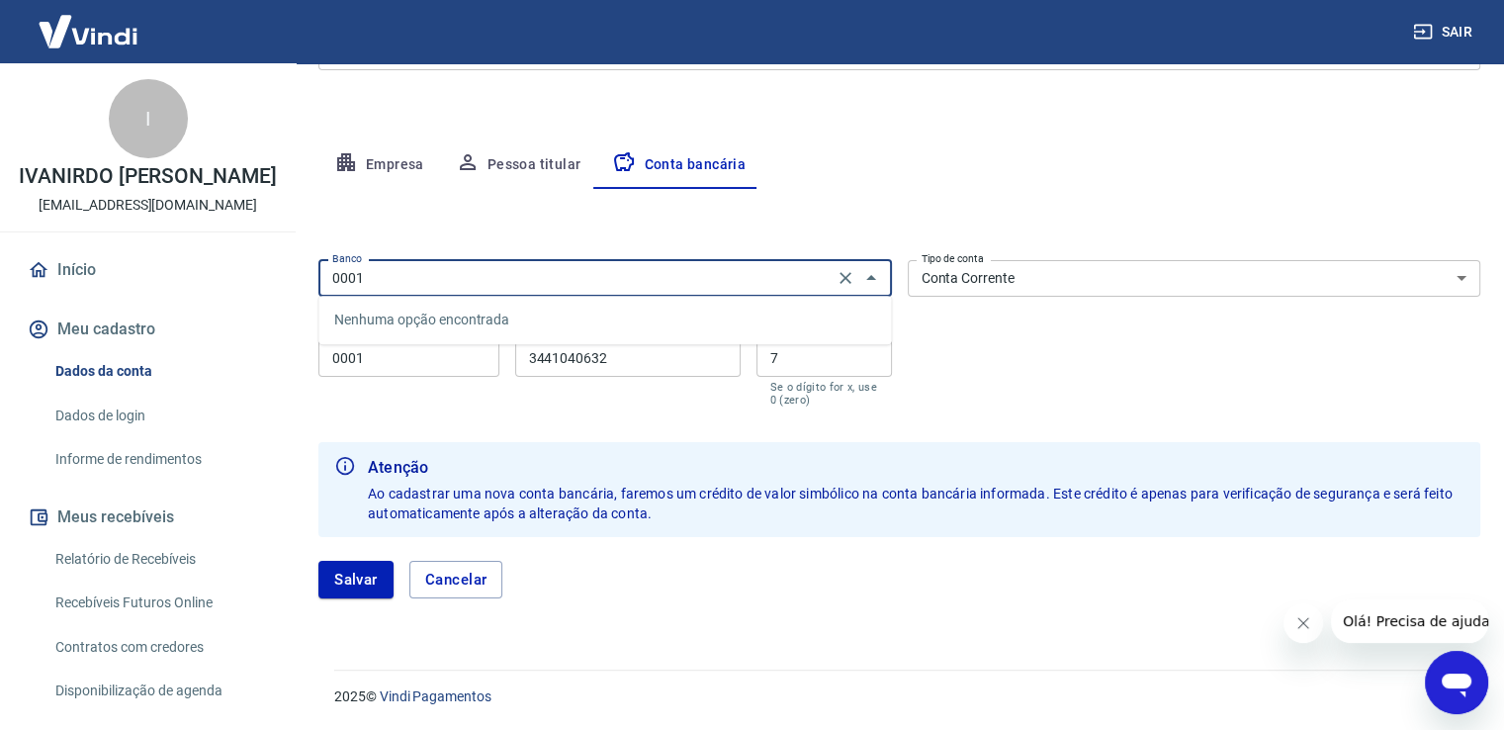
click at [318, 561] on button "Salvar" at bounding box center [355, 580] width 75 height 38
type input "001 - BANCO DO BRASIL S.A."
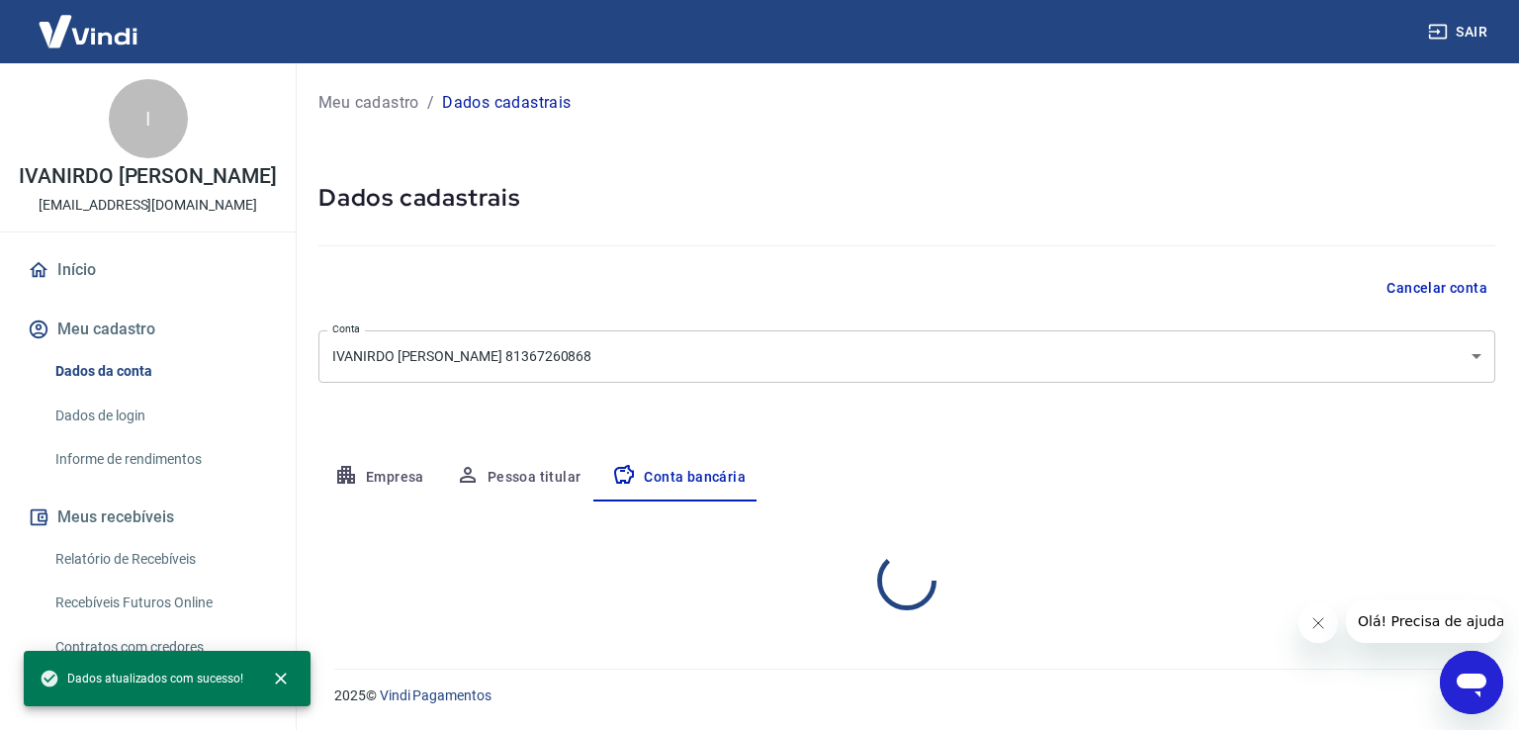
select select "1"
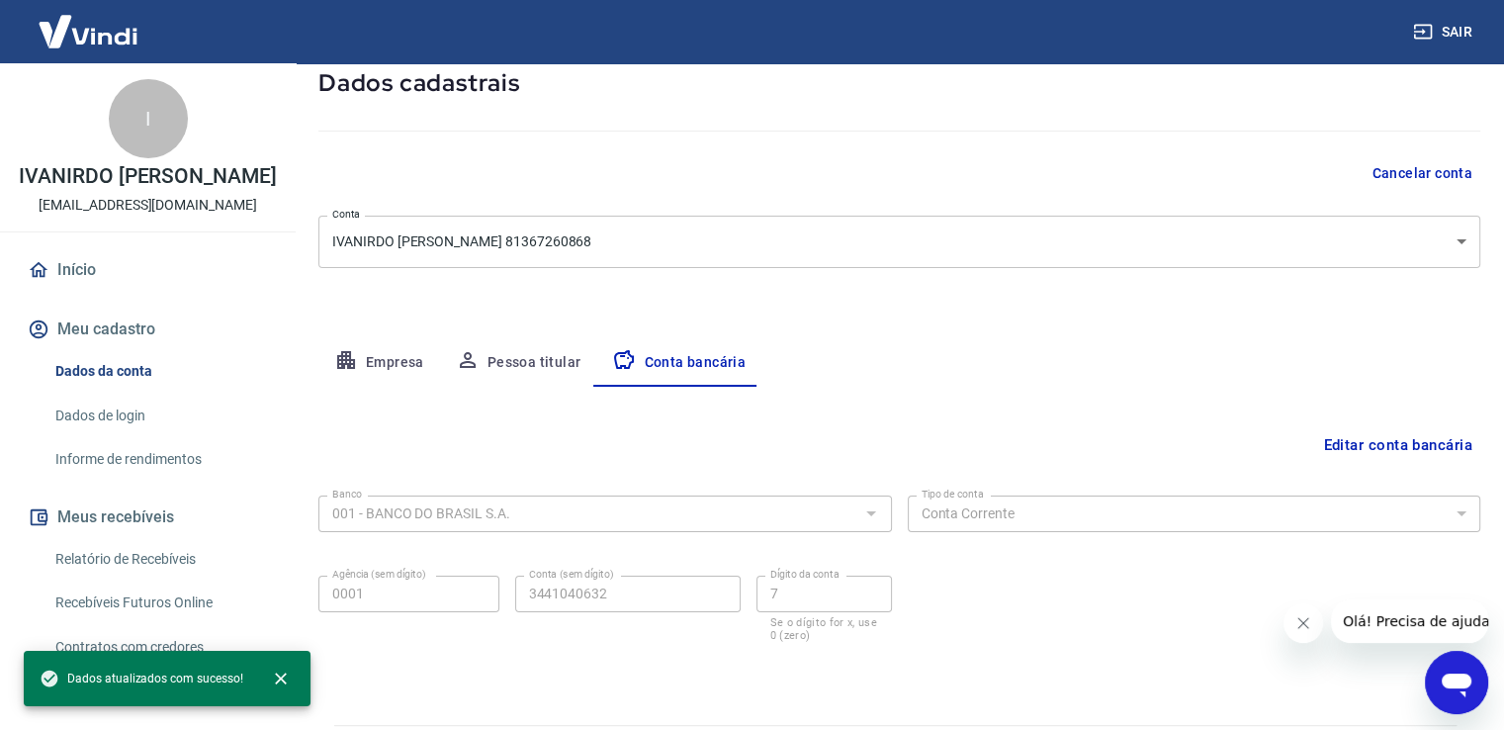
scroll to position [170, 0]
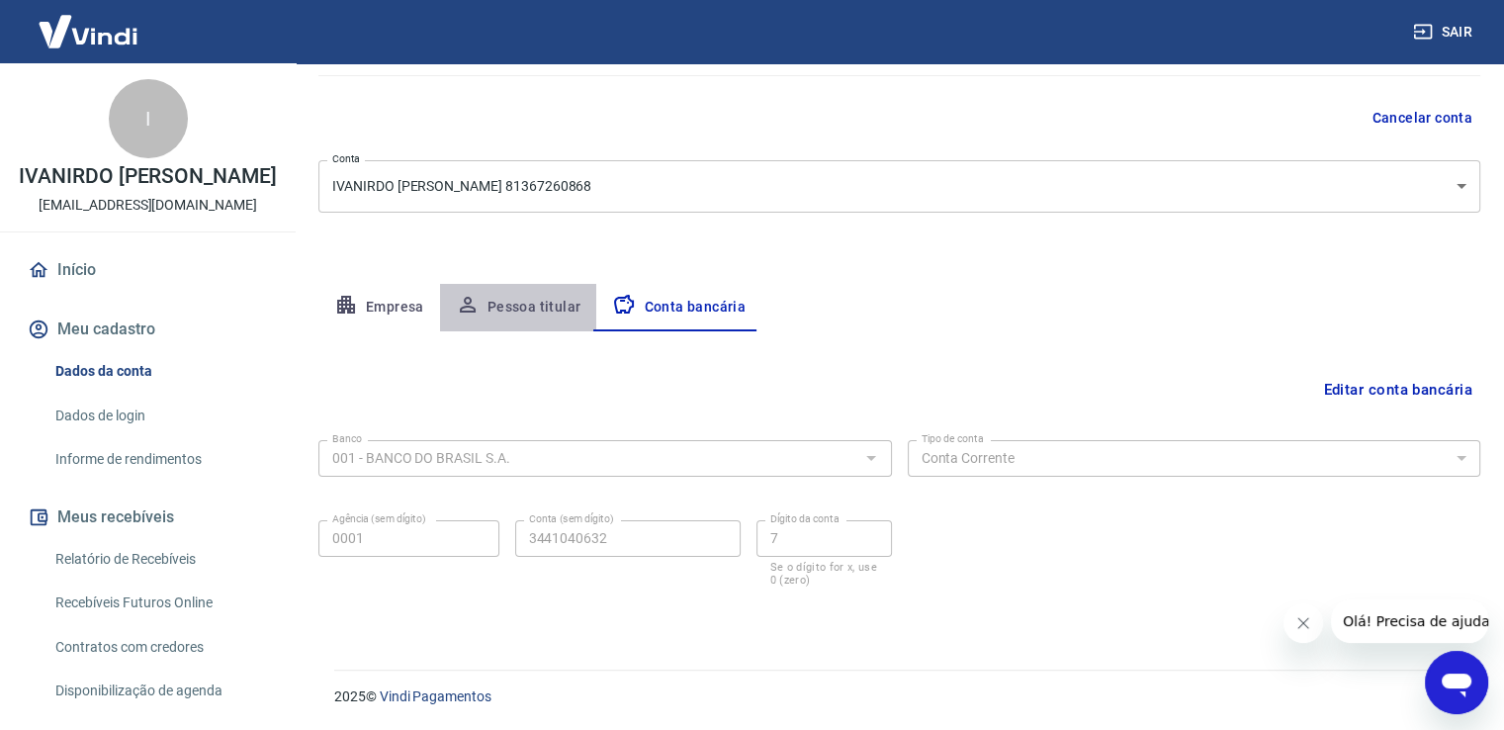
click at [537, 310] on button "Pessoa titular" at bounding box center [518, 307] width 157 height 47
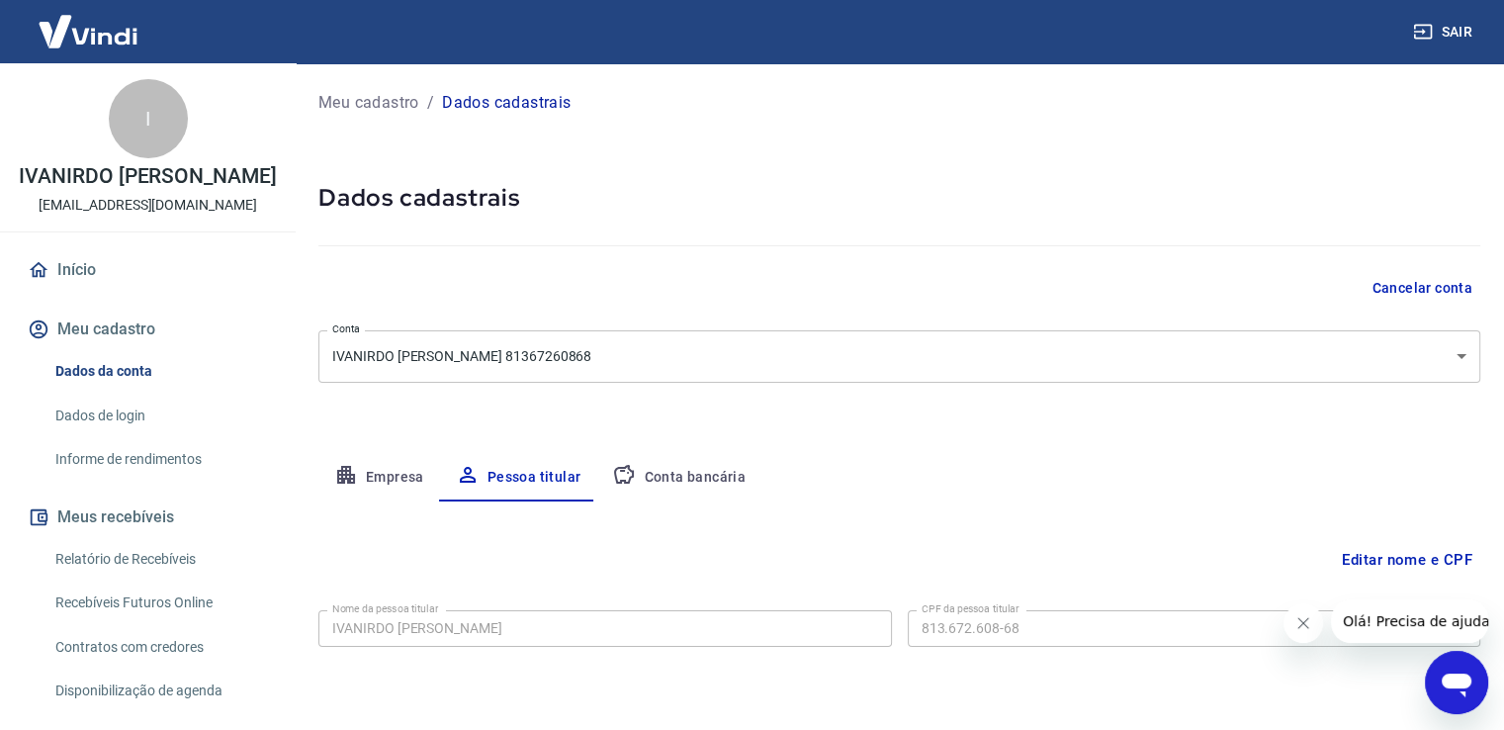
click at [642, 479] on button "Conta bancária" at bounding box center [678, 477] width 165 height 47
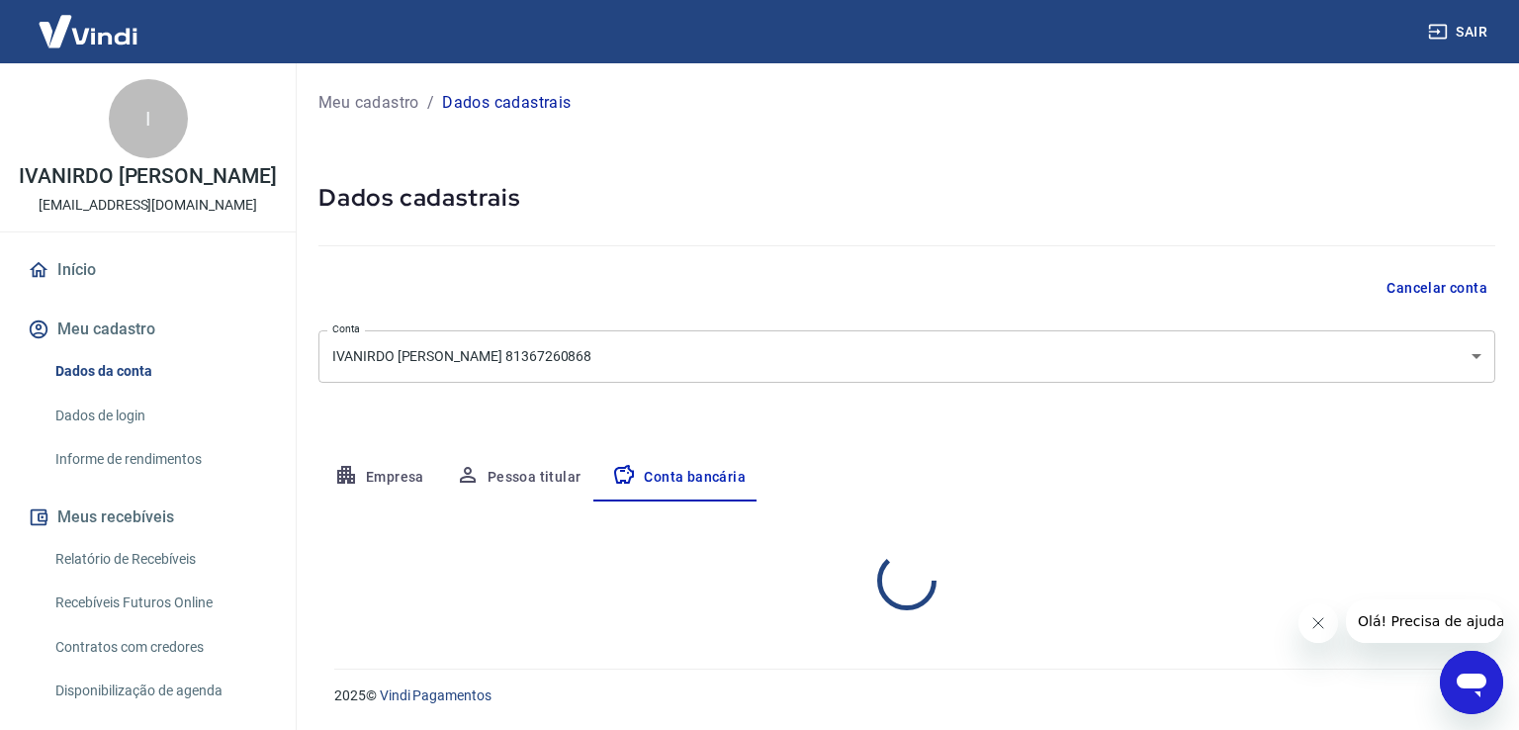
select select "1"
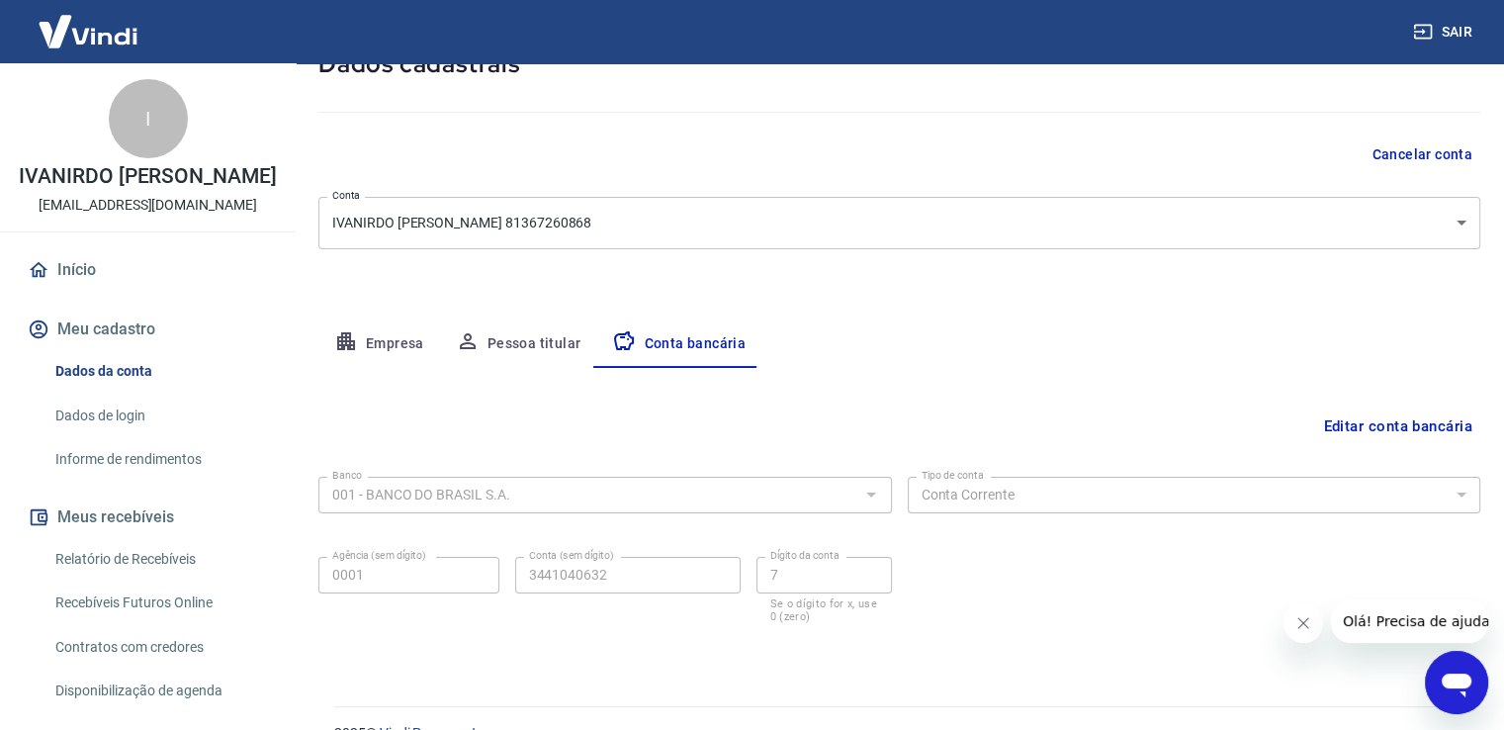
scroll to position [170, 0]
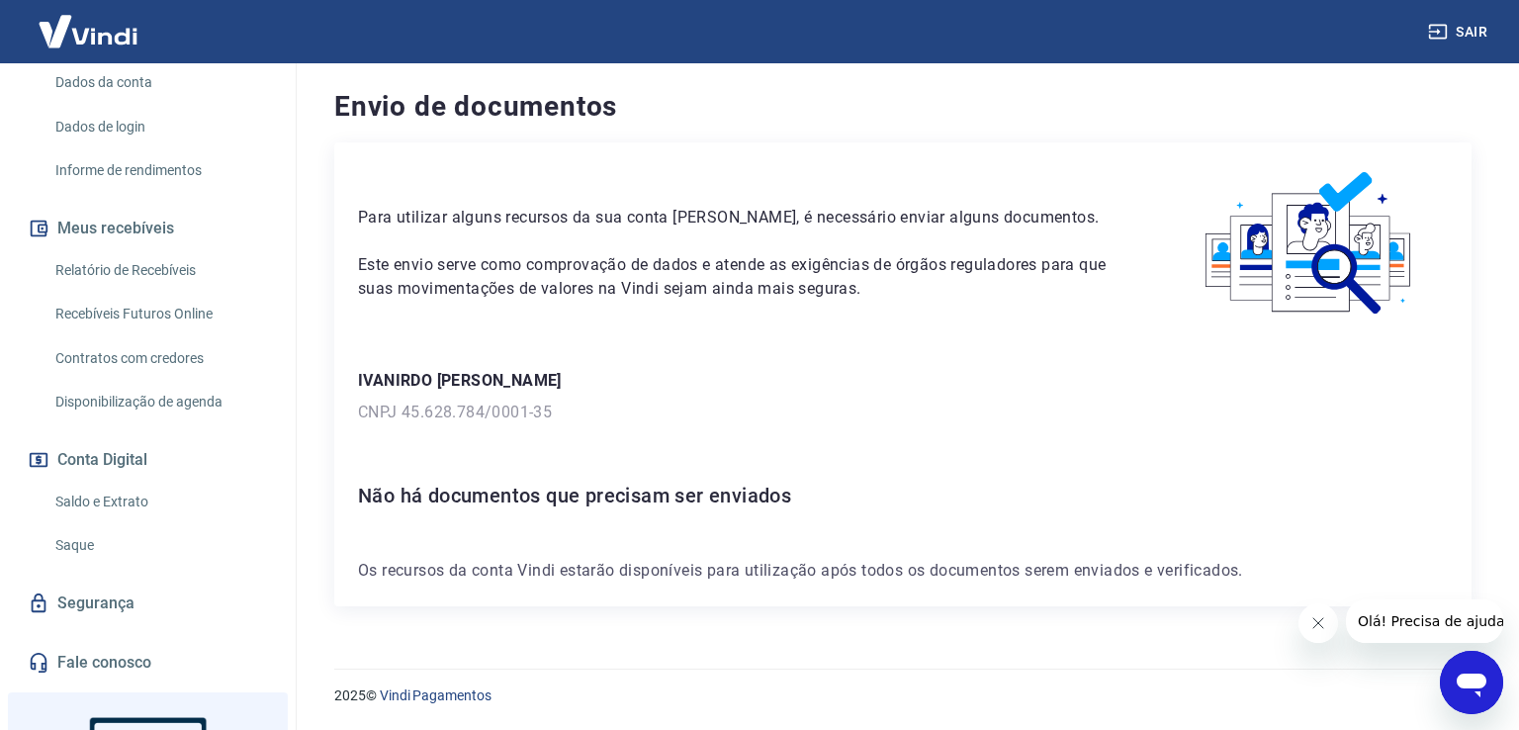
scroll to position [483, 0]
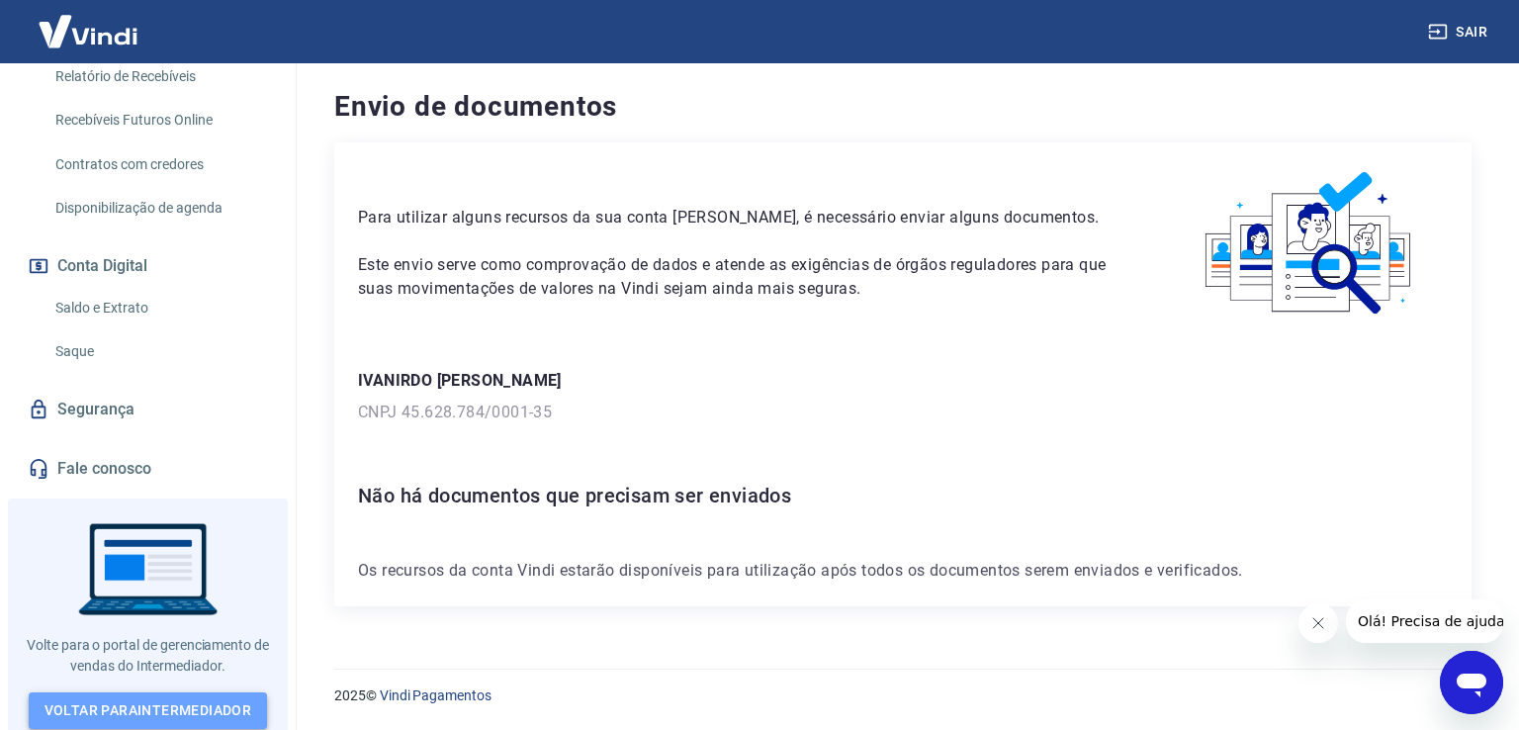
click at [119, 694] on link "Voltar para Intermediador" at bounding box center [148, 710] width 239 height 37
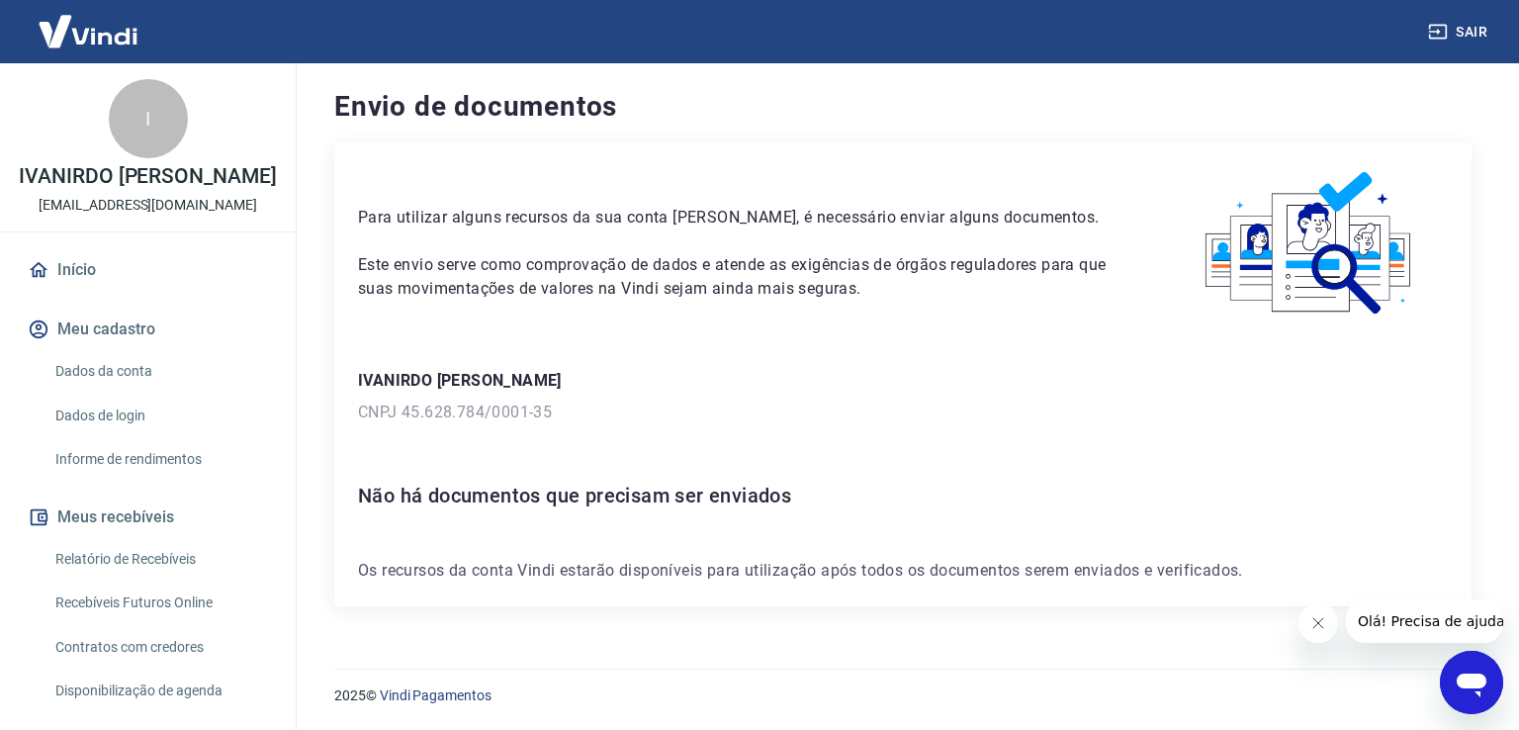
scroll to position [483, 0]
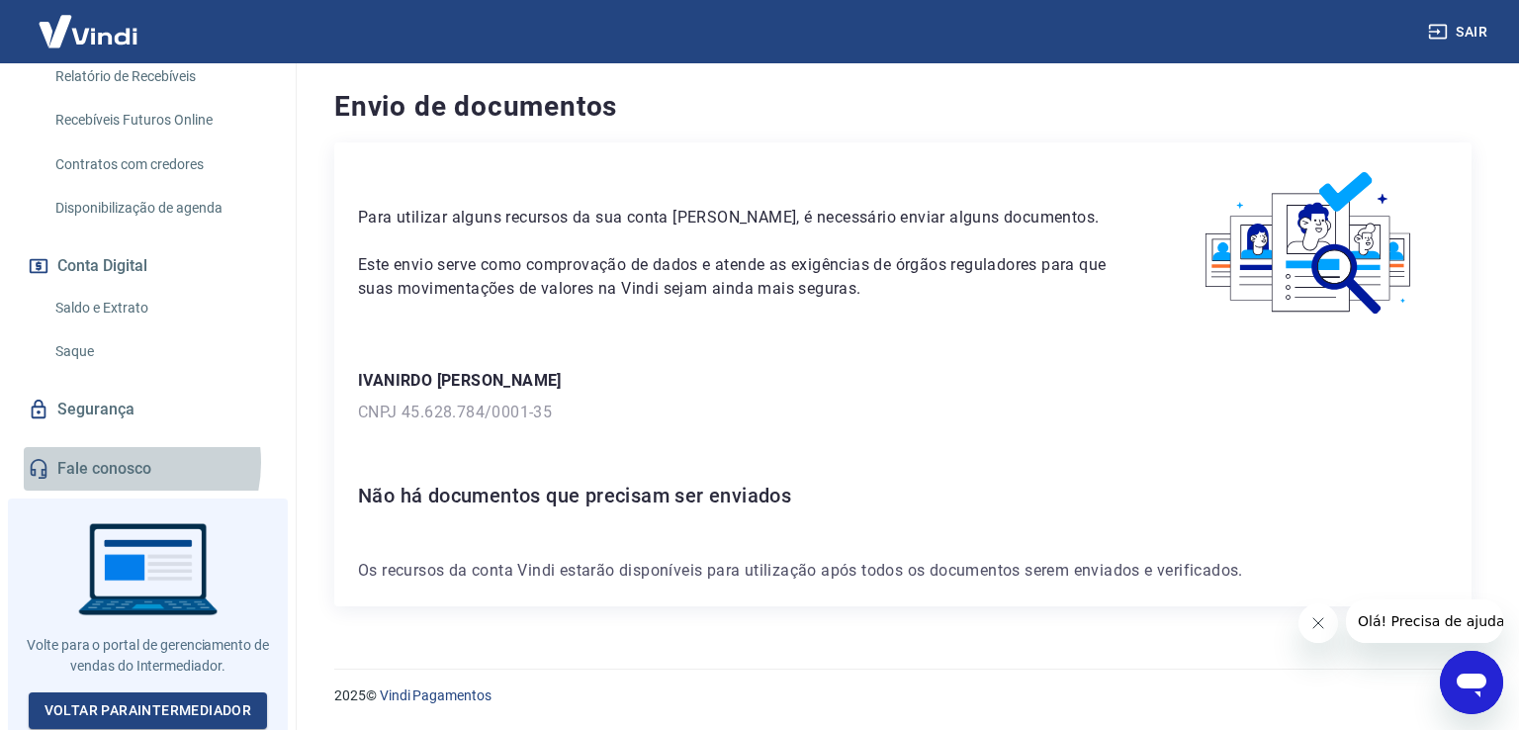
click at [111, 462] on link "Fale conosco" at bounding box center [148, 469] width 248 height 44
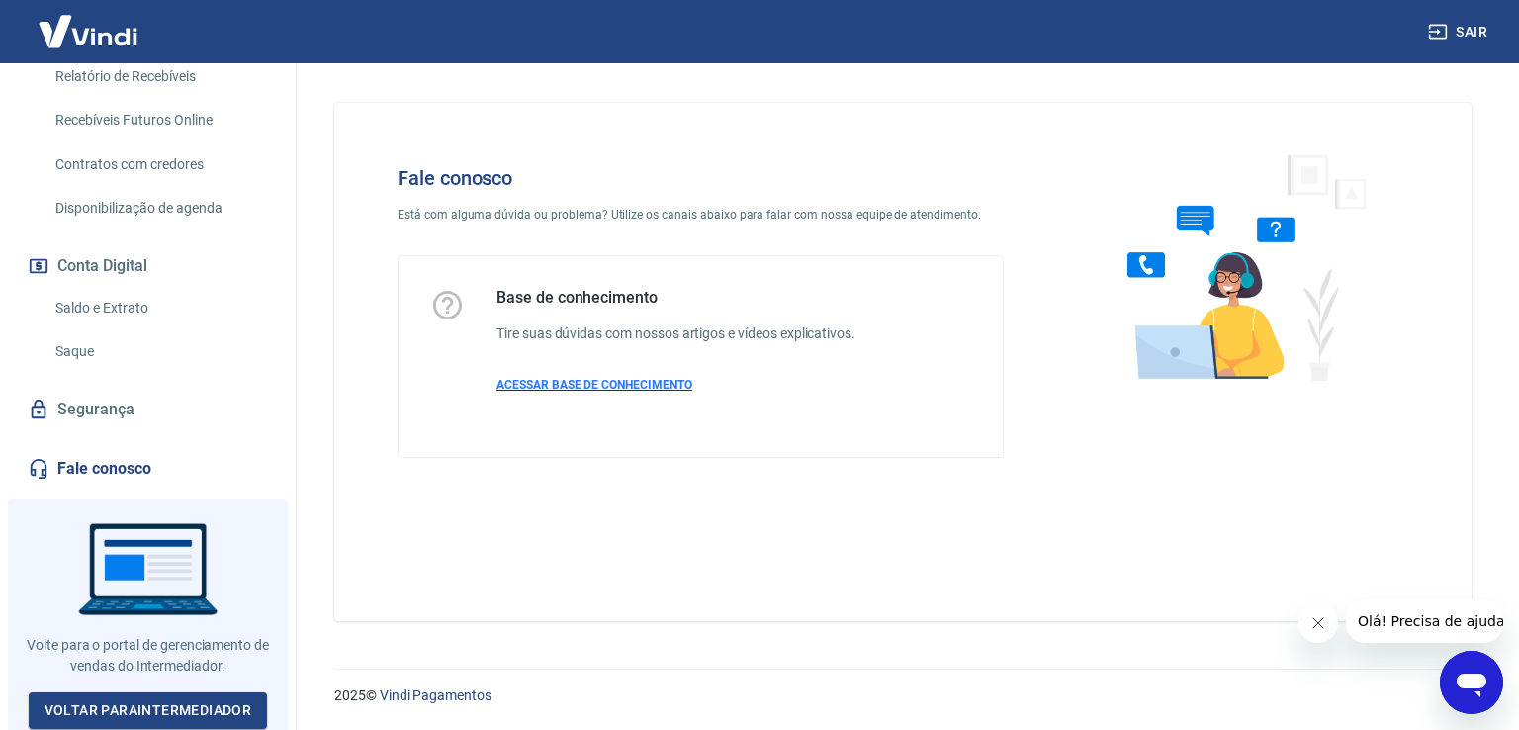
click at [585, 385] on span "ACESSAR BASE DE CONHECIMENTO" at bounding box center [595, 385] width 196 height 14
